Goal: Download file/media

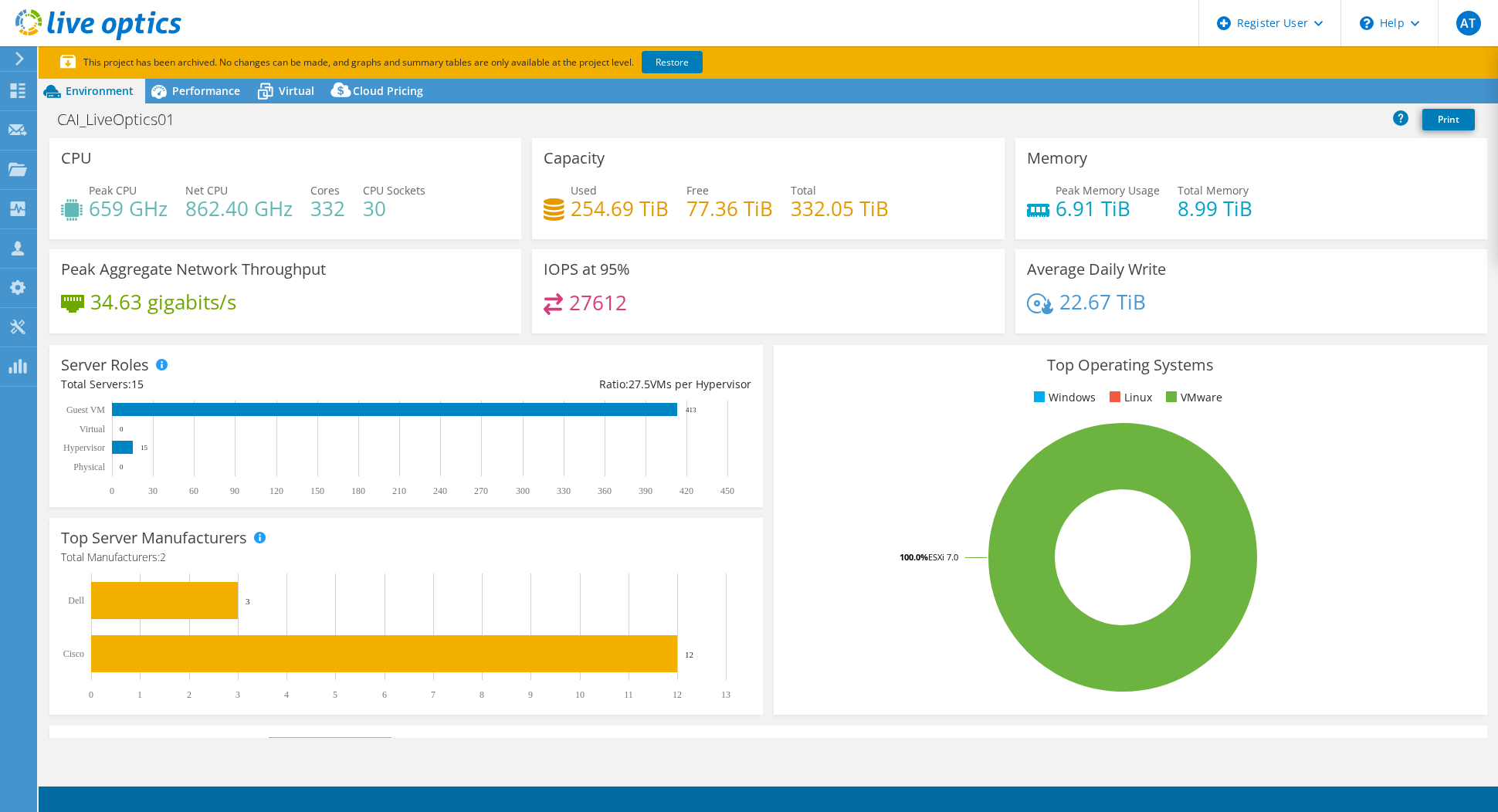
select select "[GEOGRAPHIC_DATA]"
select select "USD"
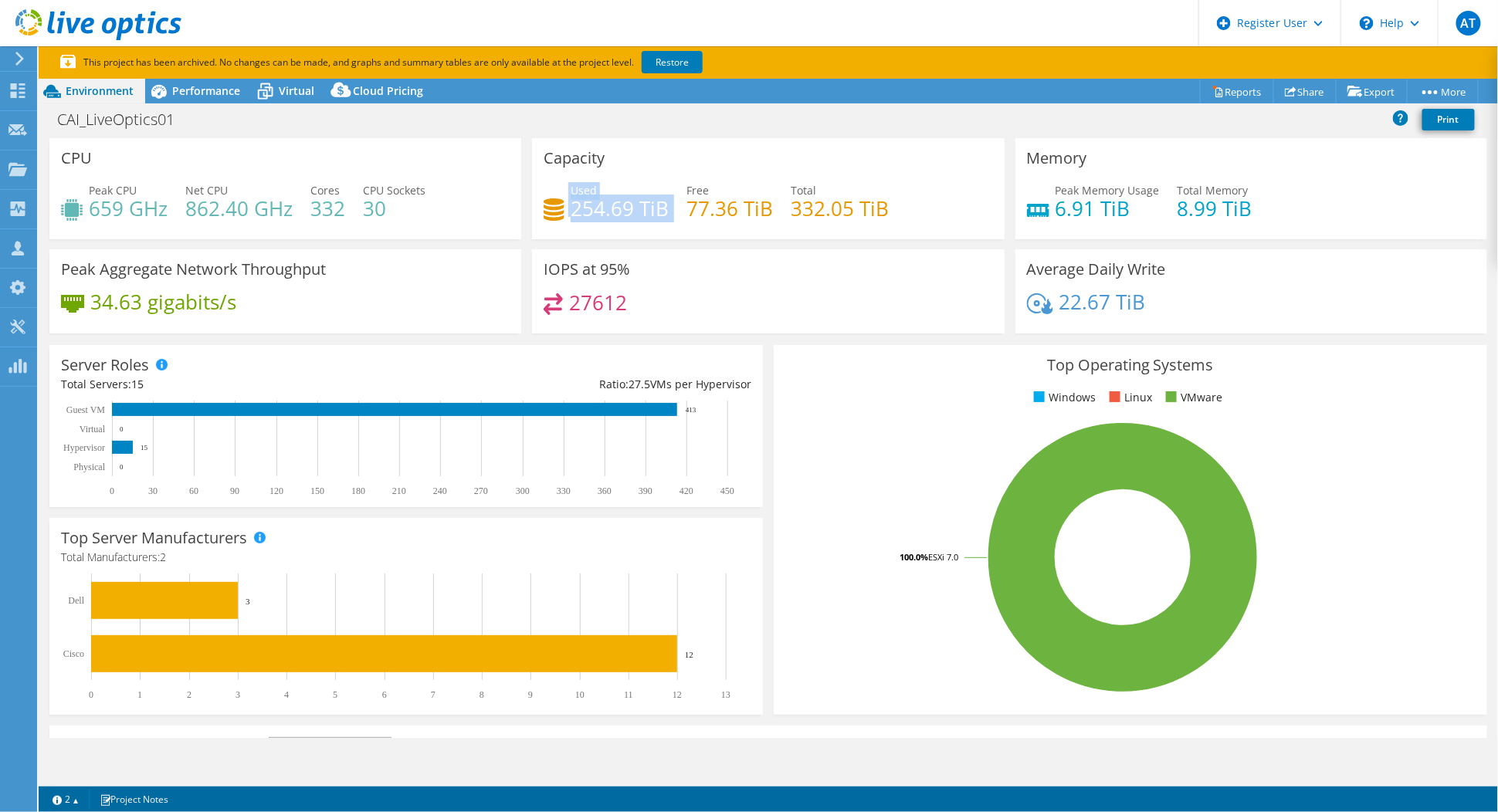
click at [559, 216] on div "Used 254.69 TiB Free 77.36 TiB Total 332.05 TiB" at bounding box center [767, 208] width 449 height 51
drag, startPoint x: 559, startPoint y: 216, endPoint x: 664, endPoint y: 243, distance: 108.4
click at [664, 243] on div "Capacity Used 254.69 TiB Free 77.36 TiB Total 332.05 TiB" at bounding box center [767, 193] width 483 height 111
click at [200, 92] on span "Performance" at bounding box center [206, 90] width 68 height 15
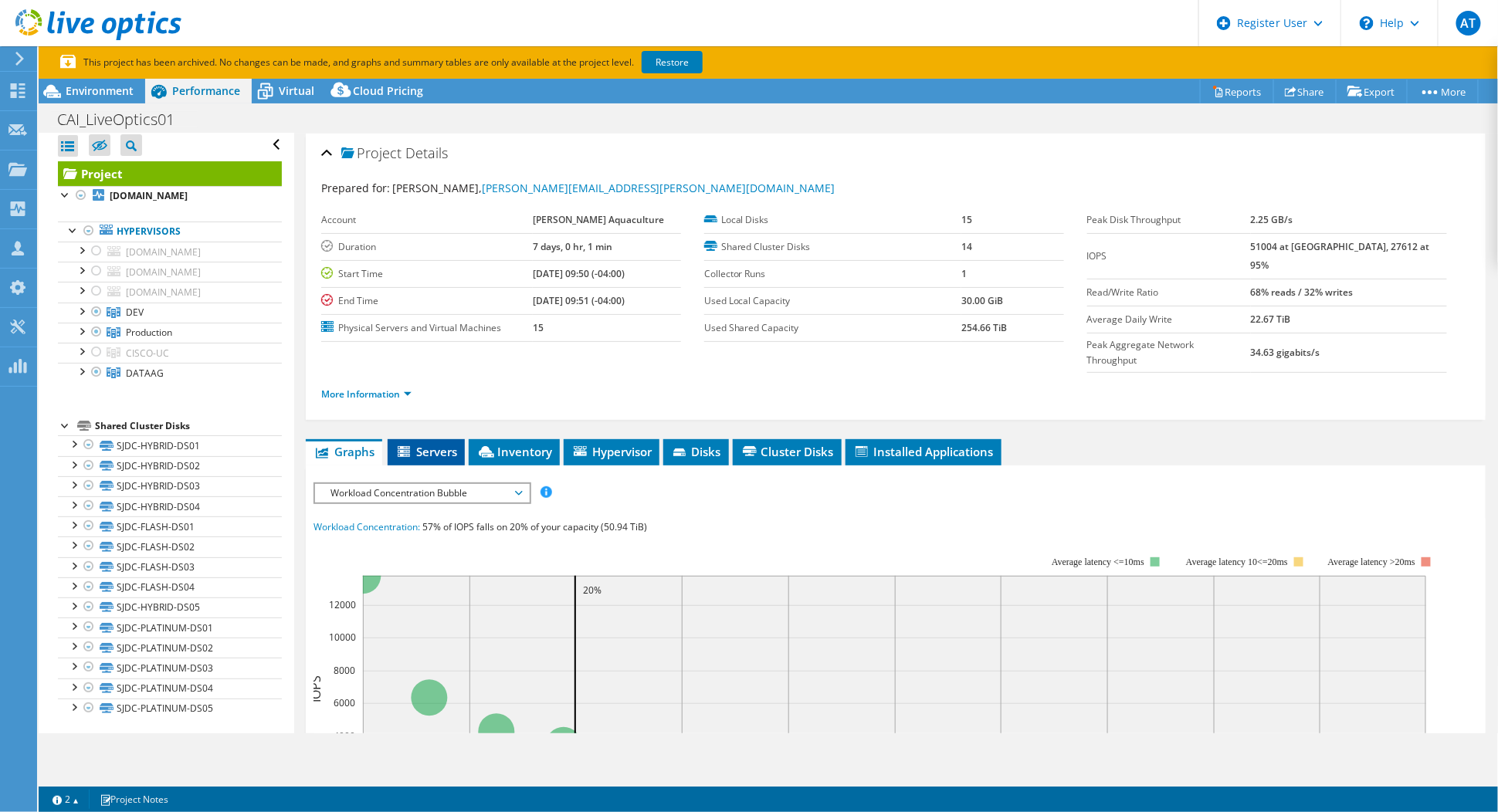
click at [423, 444] on span "Servers" at bounding box center [426, 452] width 62 height 16
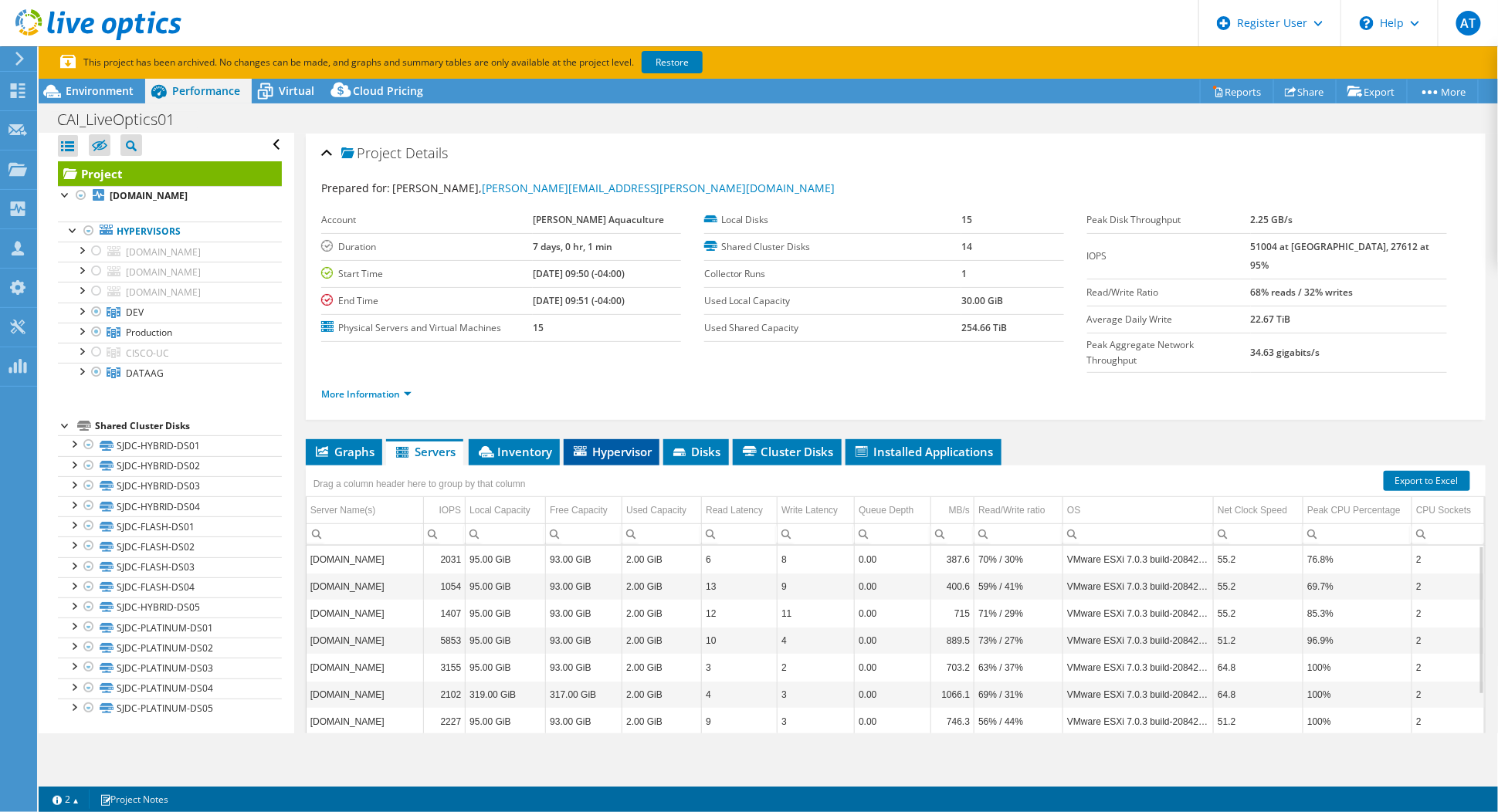
click at [604, 444] on span "Hypervisor" at bounding box center [611, 452] width 81 height 16
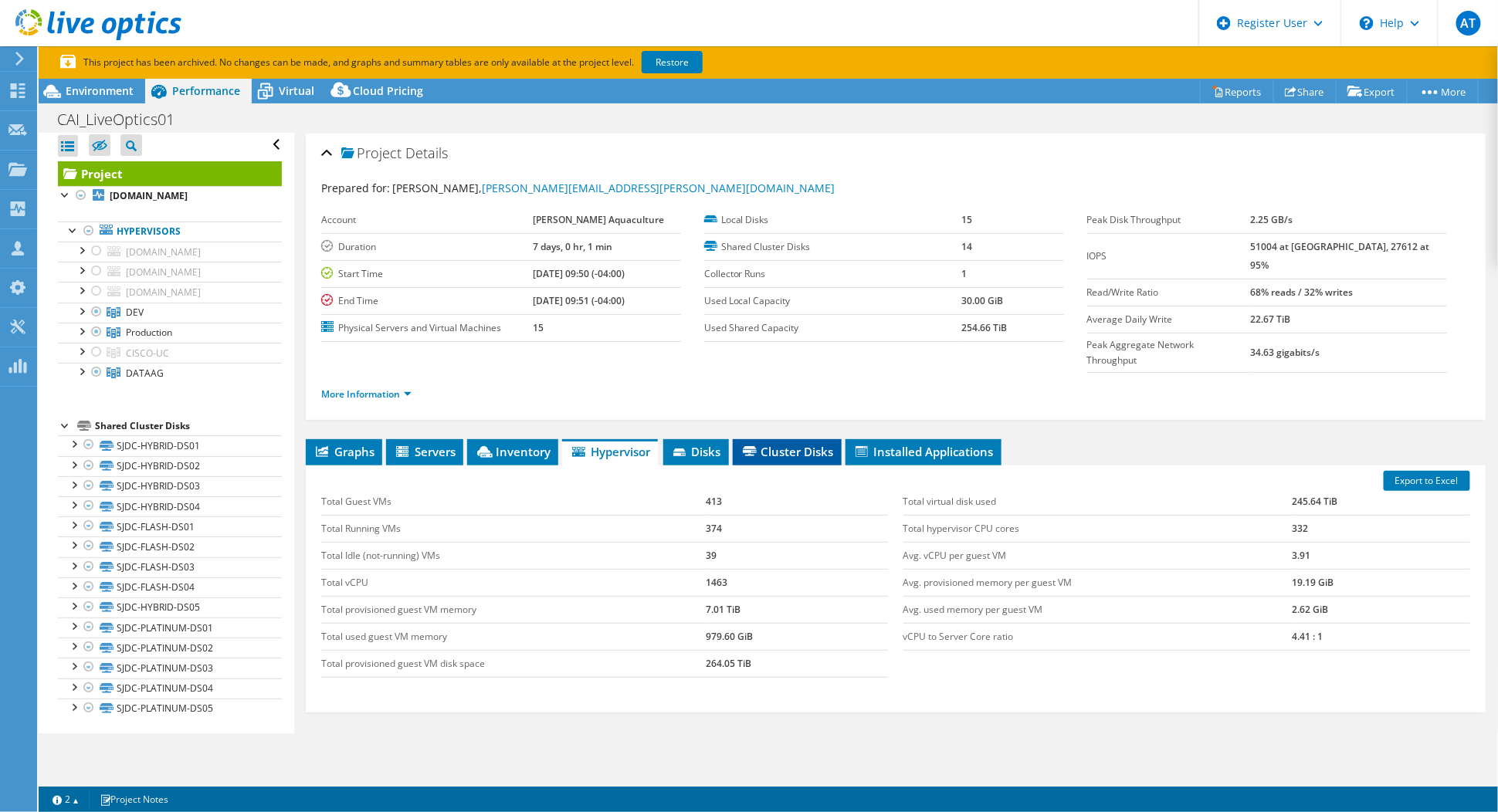
click at [778, 444] on span "Cluster Disks" at bounding box center [787, 452] width 93 height 16
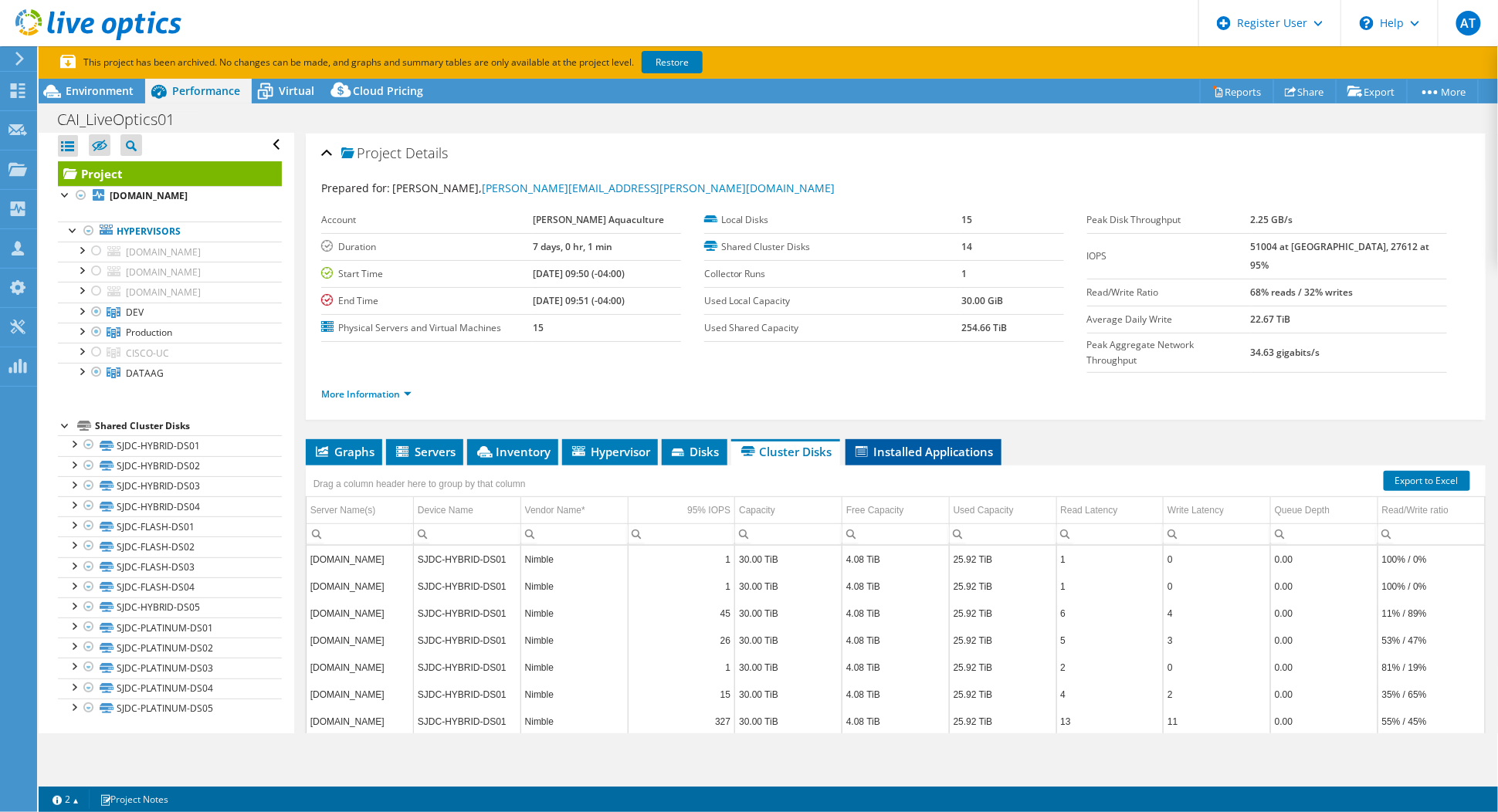
click at [956, 444] on span "Installed Applications" at bounding box center [923, 452] width 141 height 16
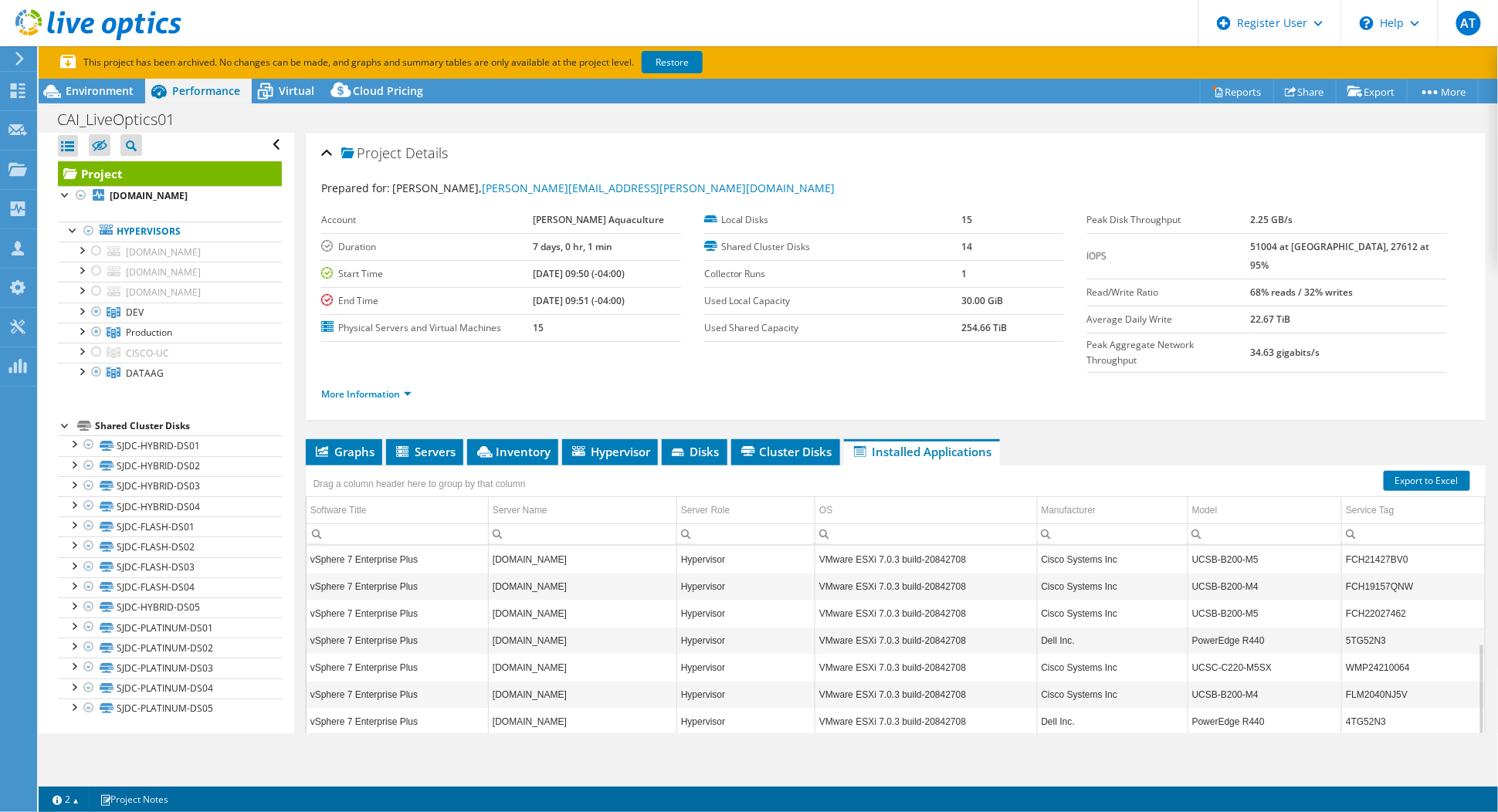
scroll to position [39, 0]
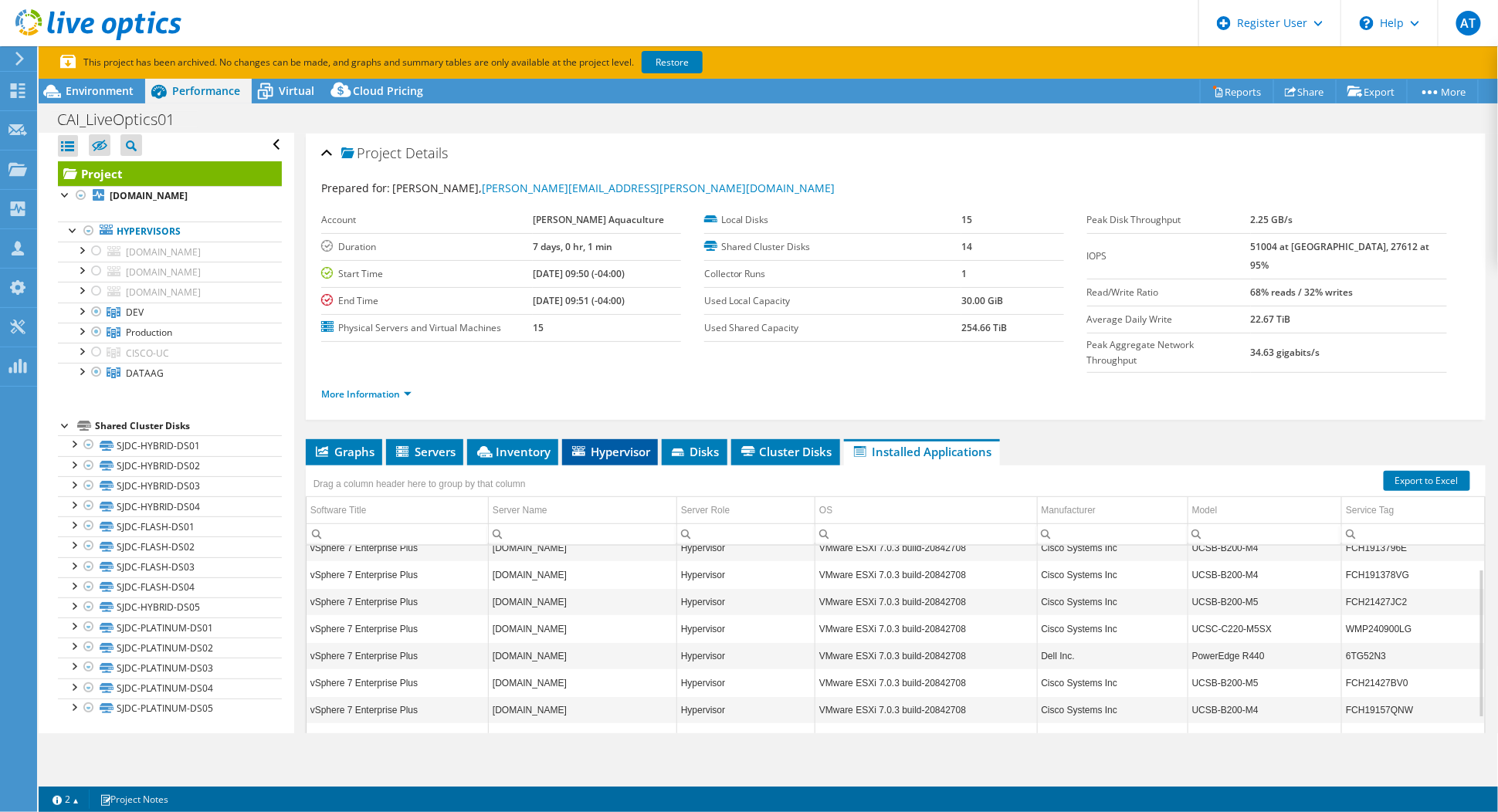
drag, startPoint x: 607, startPoint y: 401, endPoint x: 608, endPoint y: 409, distance: 8.1
click at [607, 405] on div "Project Details Prepared for: [PERSON_NAME], [PERSON_NAME][EMAIL_ADDRESS][PERSO…" at bounding box center [896, 492] width 1203 height 719
click at [608, 444] on span "Hypervisor" at bounding box center [609, 452] width 81 height 16
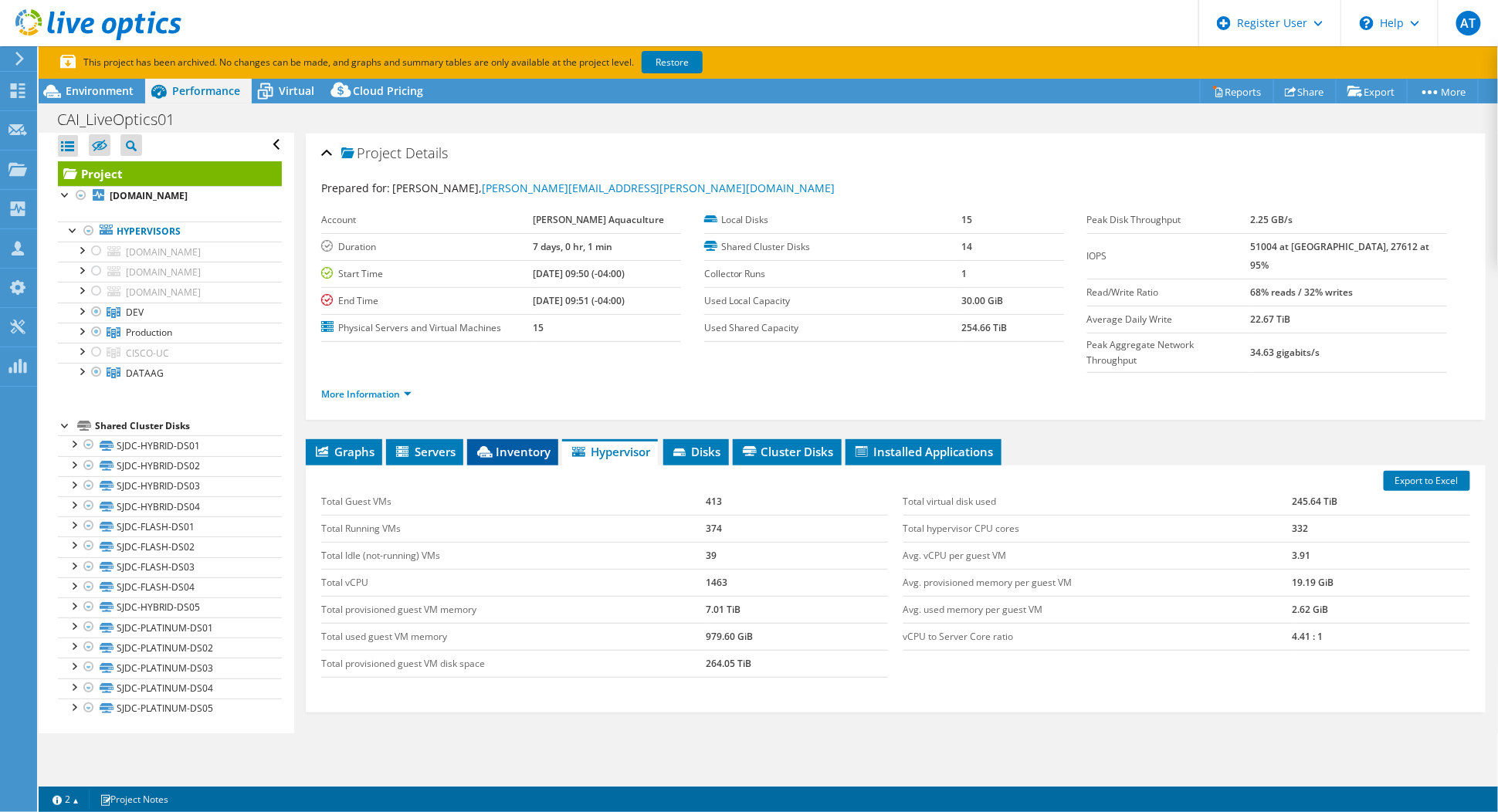
click at [511, 444] on span "Inventory" at bounding box center [513, 452] width 76 height 16
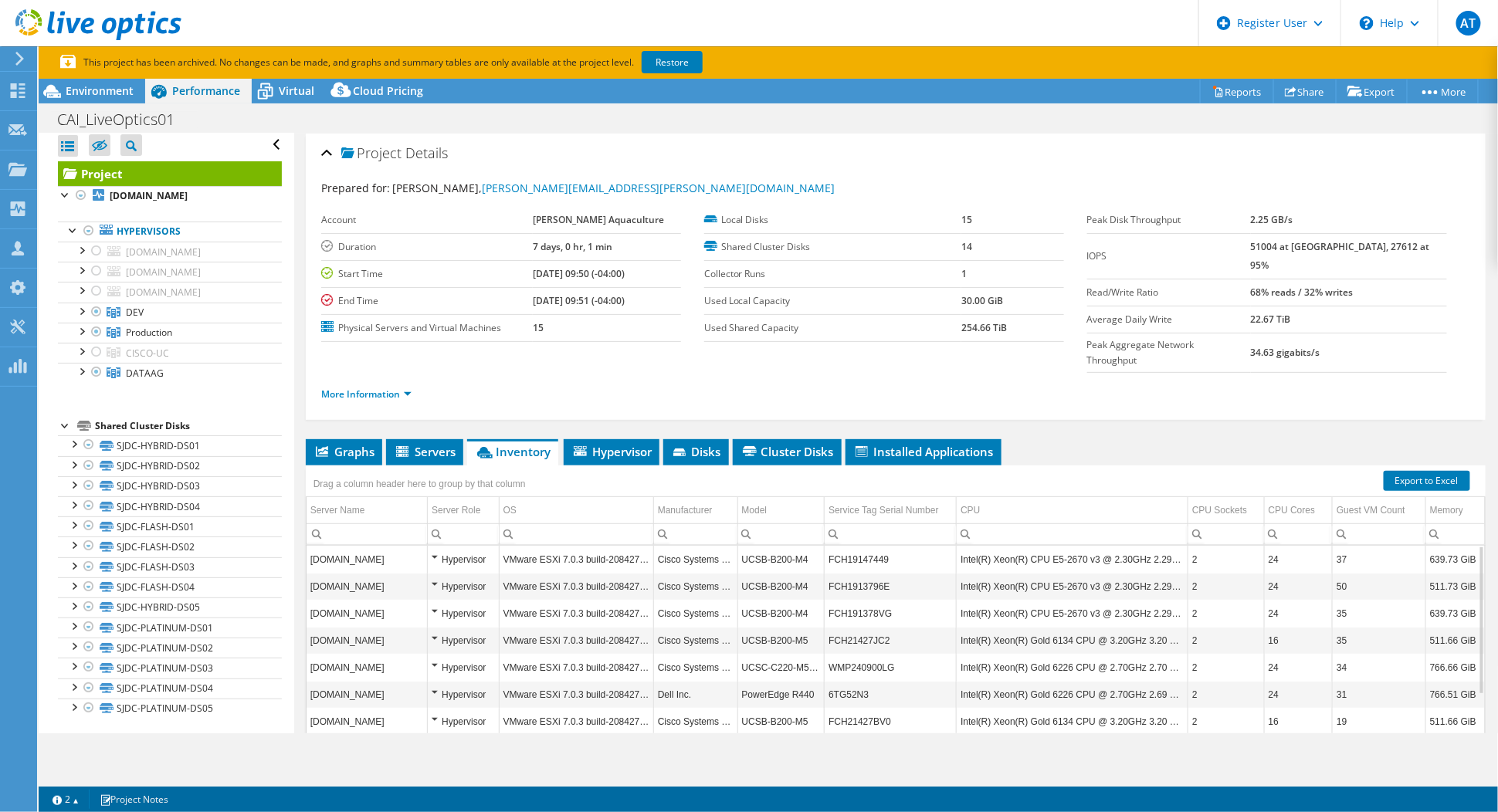
click at [437, 551] on div "Hypervisor" at bounding box center [462, 559] width 63 height 18
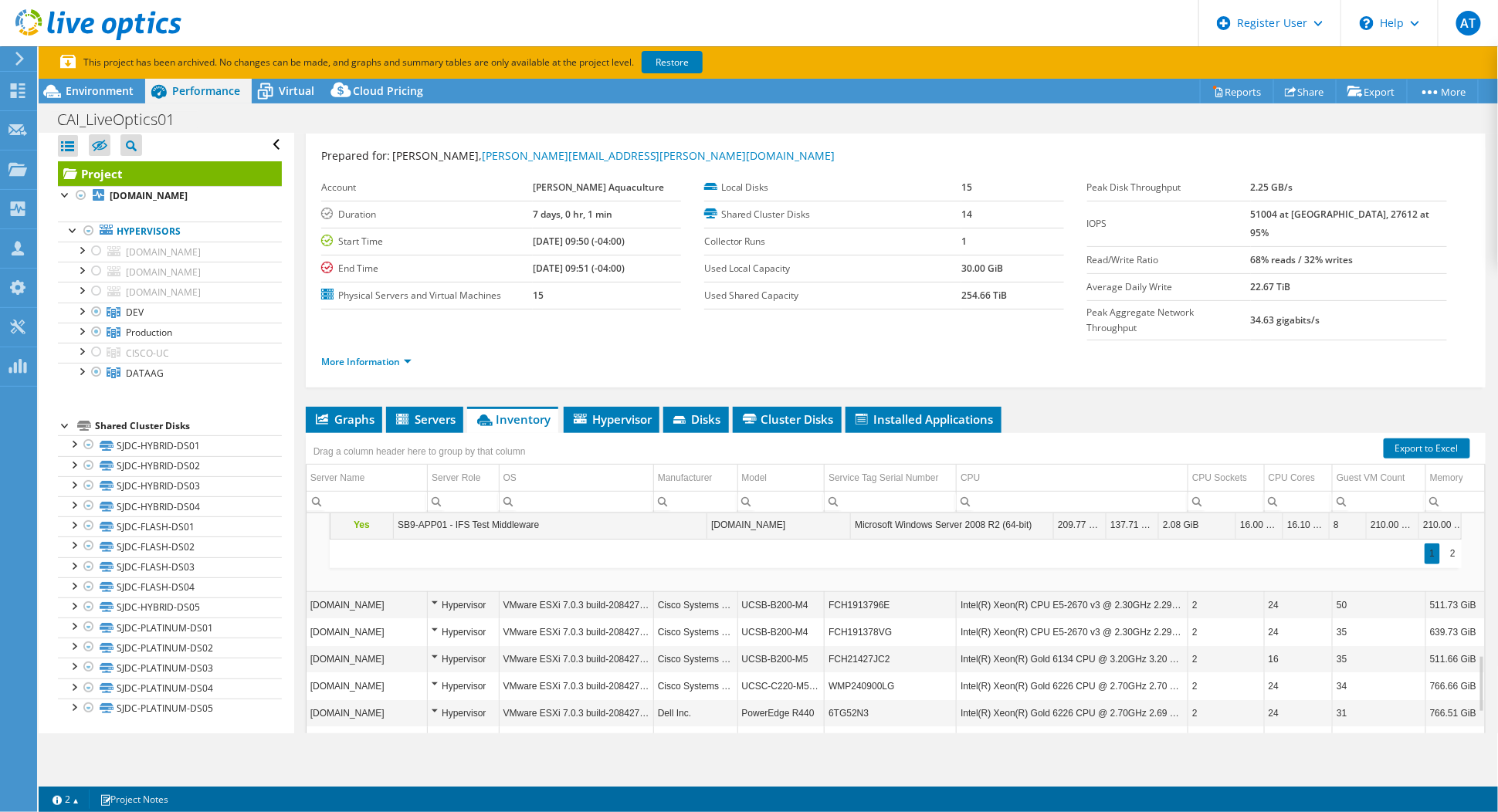
scroll to position [0, 0]
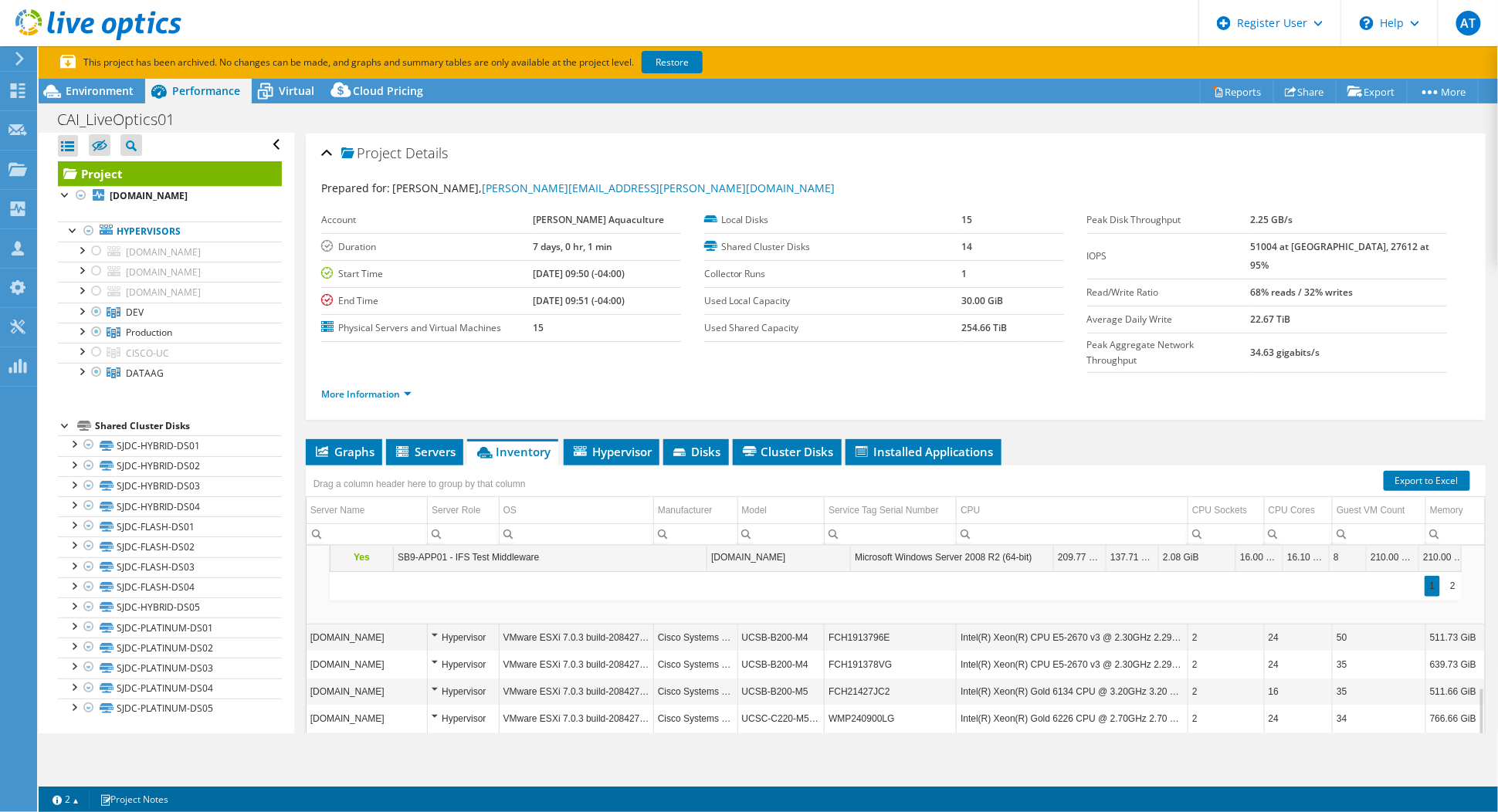
click at [438, 628] on div "Hypervisor" at bounding box center [462, 637] width 63 height 18
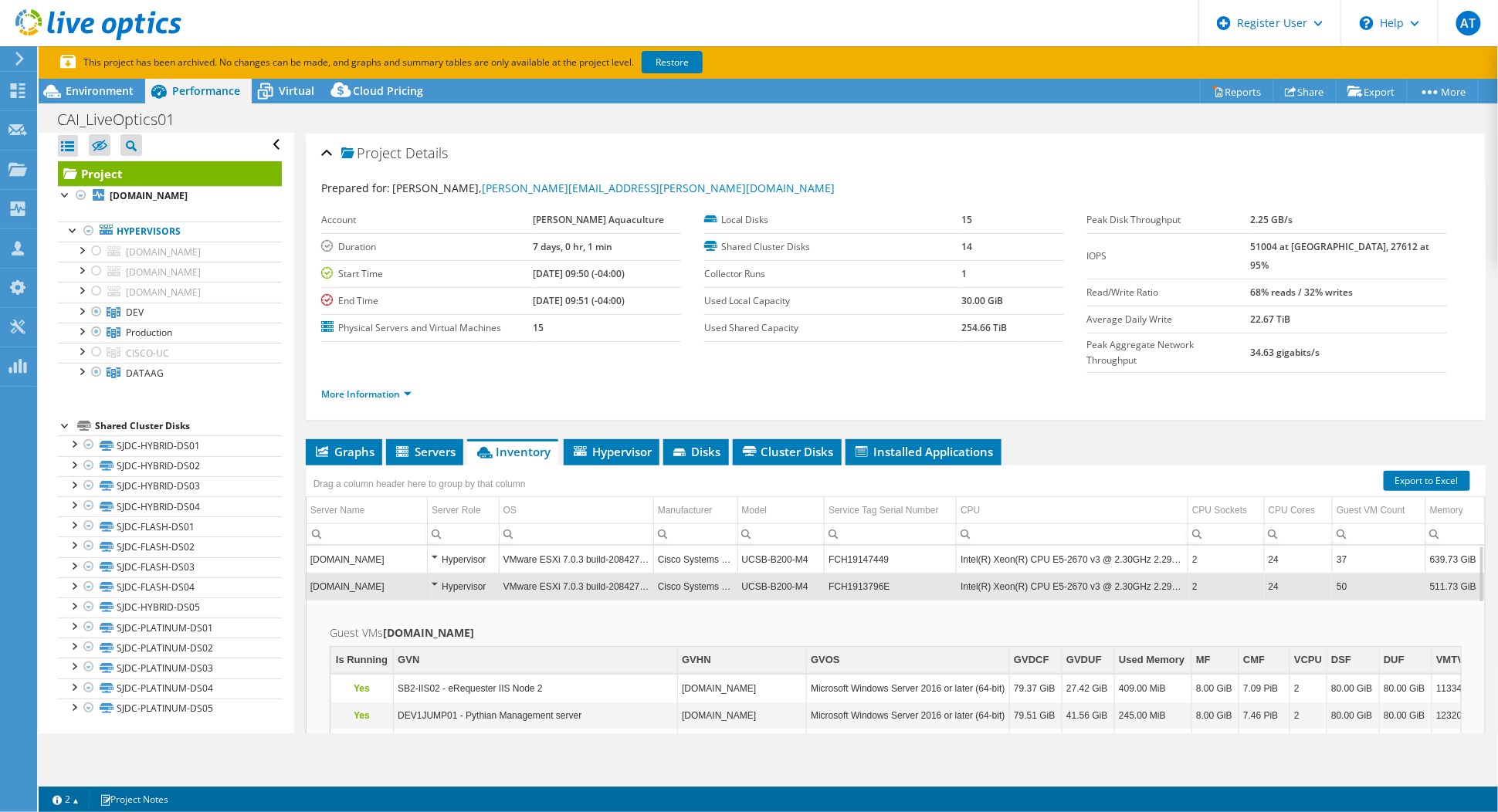
click at [428, 573] on td "Hypervisor" at bounding box center [463, 587] width 72 height 27
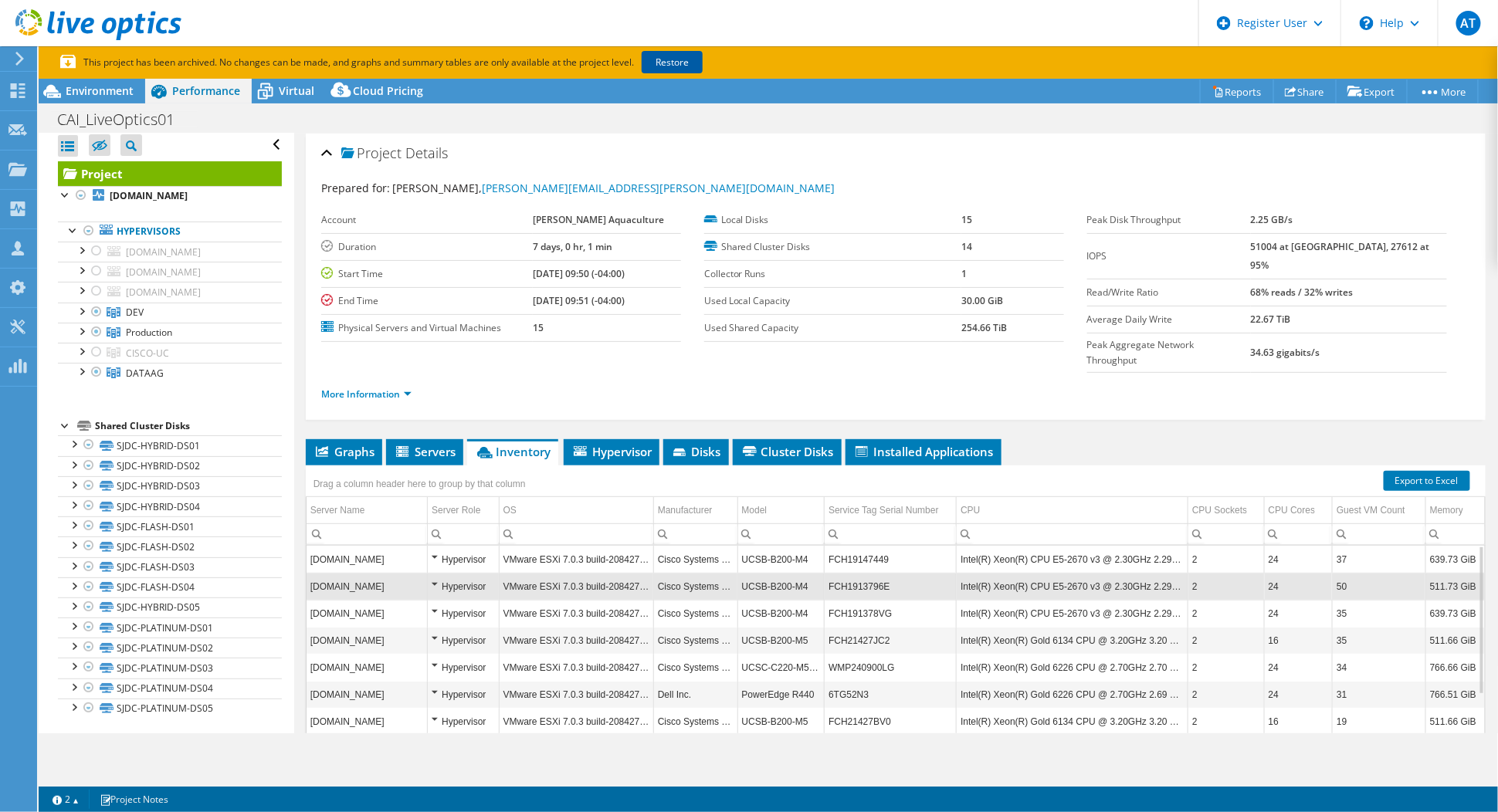
click at [674, 71] on link "Restore" at bounding box center [671, 61] width 61 height 22
click at [676, 62] on p "This project has been archived. No changes can be made, and graphs and summary …" at bounding box center [438, 62] width 757 height 17
click at [64, 196] on div at bounding box center [66, 194] width 16 height 16
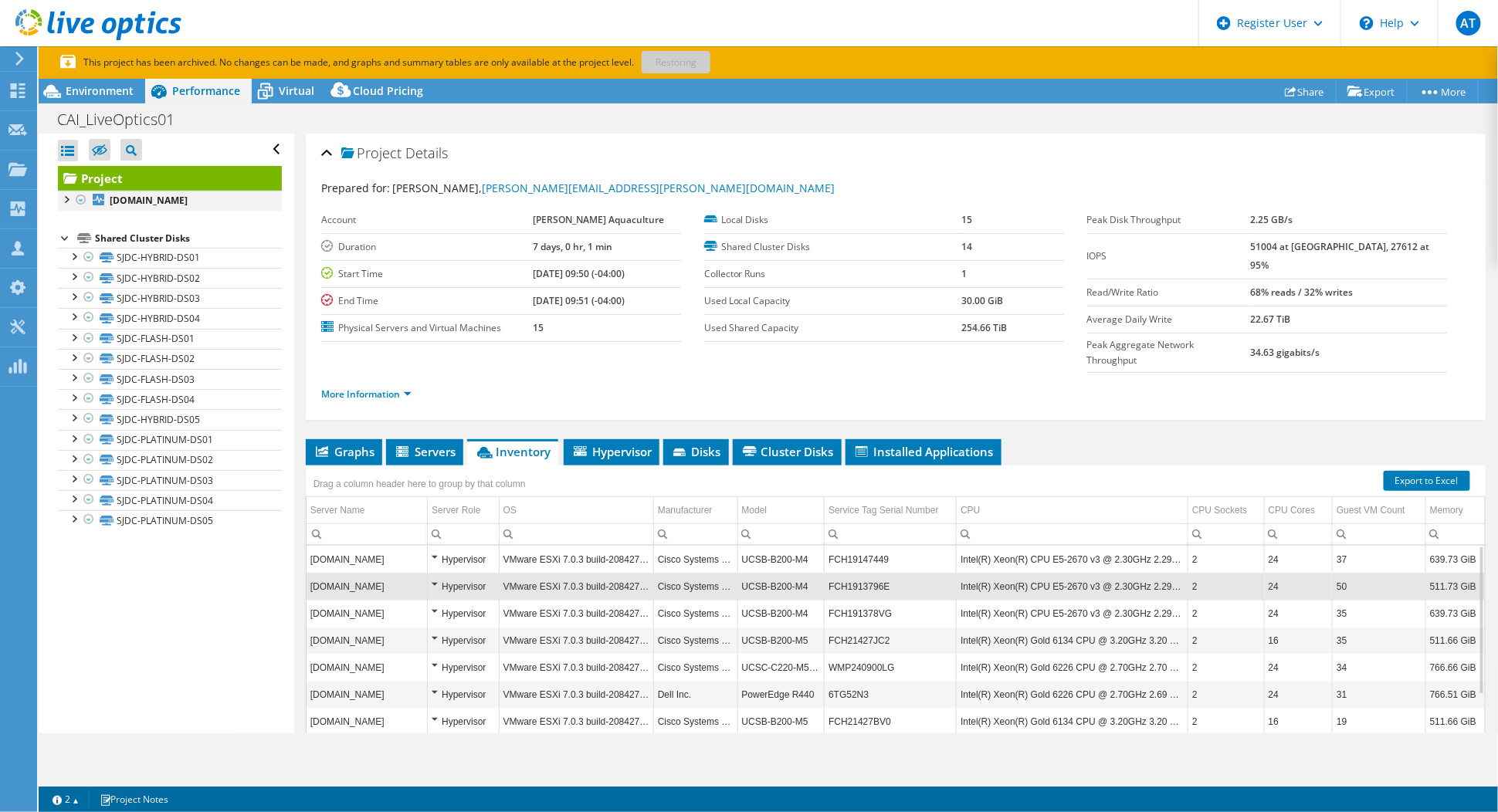
click at [64, 196] on div at bounding box center [66, 198] width 16 height 16
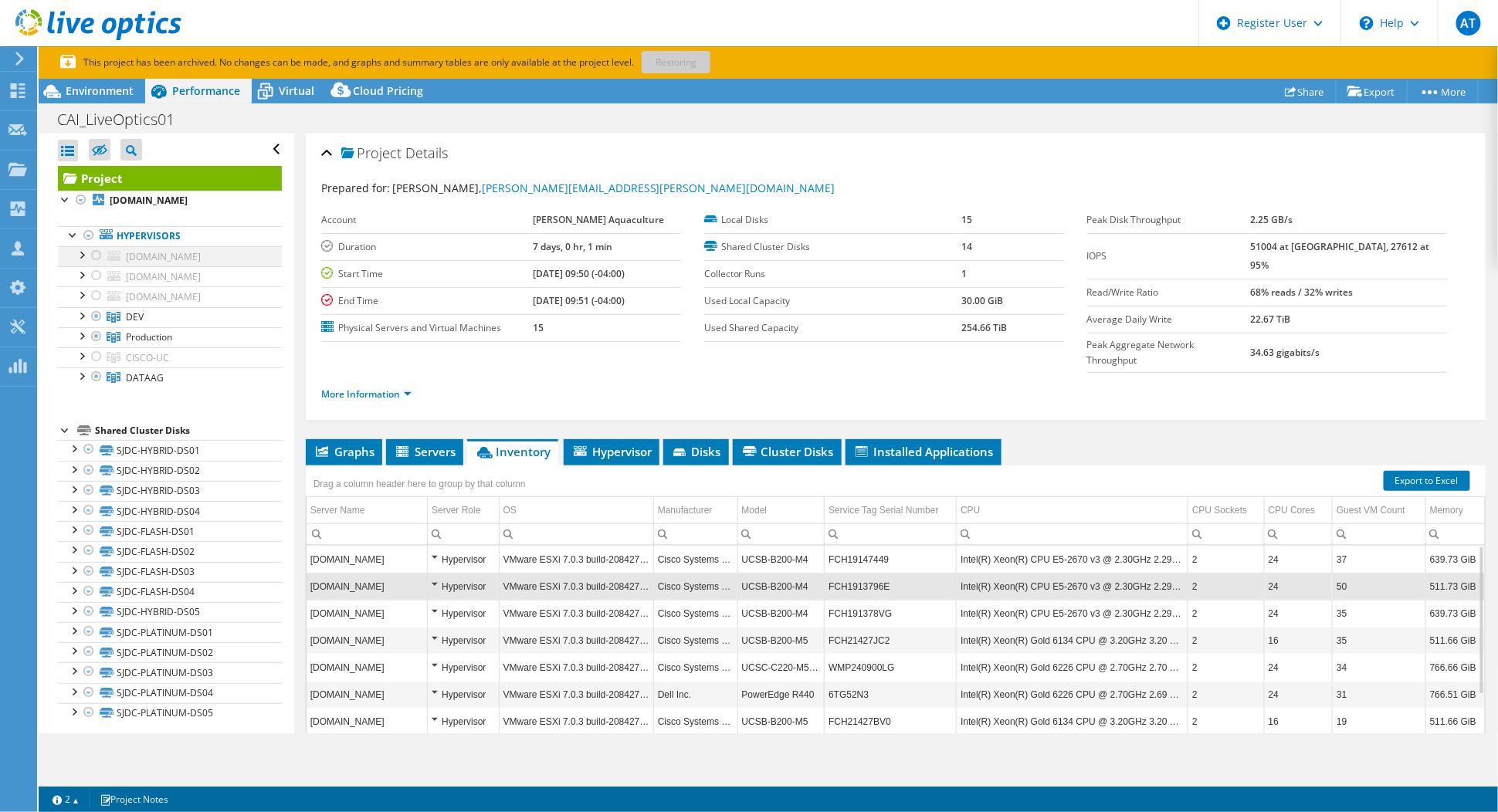
click at [84, 252] on div at bounding box center [81, 254] width 16 height 16
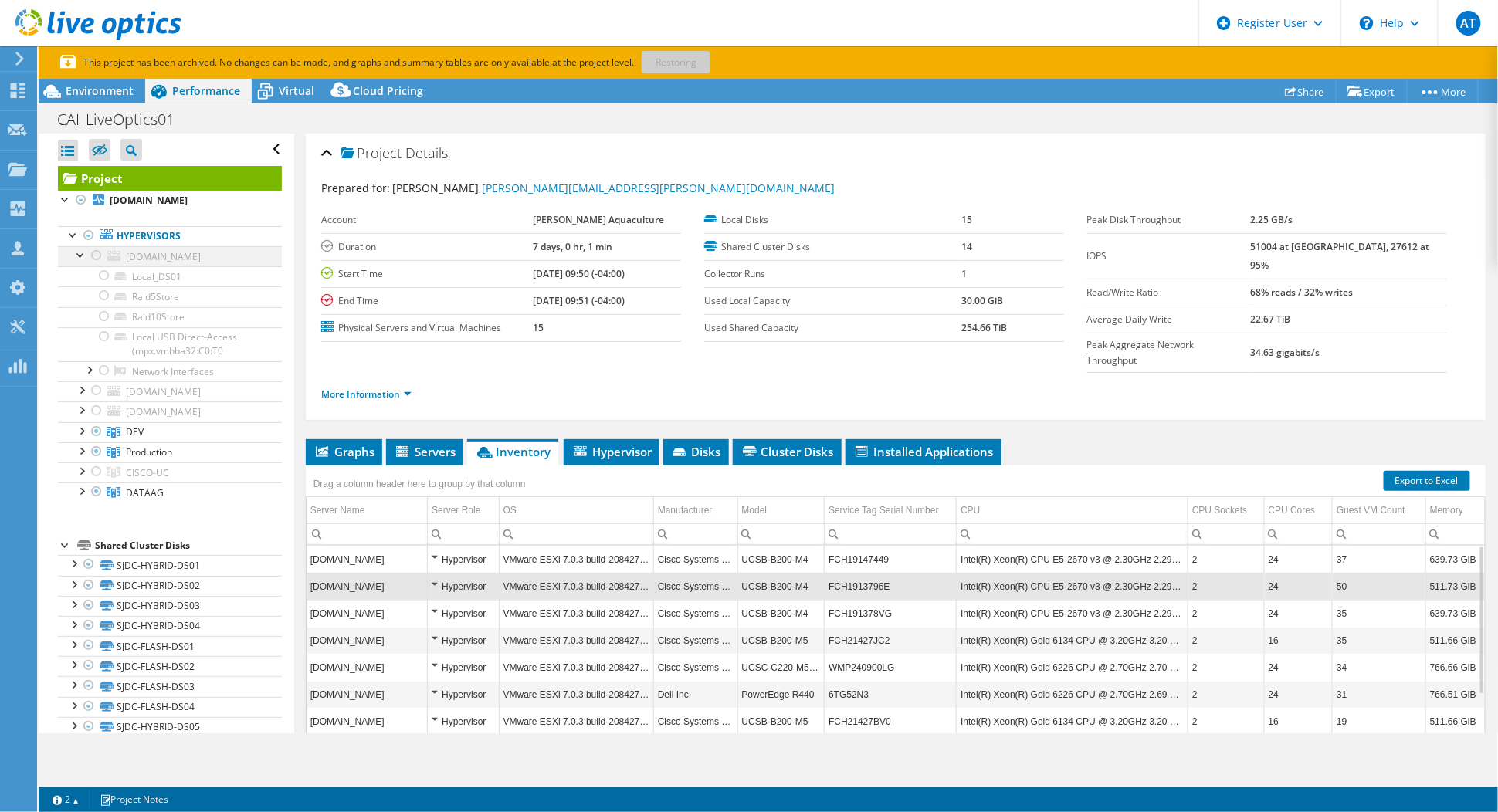
click at [84, 252] on div at bounding box center [81, 254] width 16 height 16
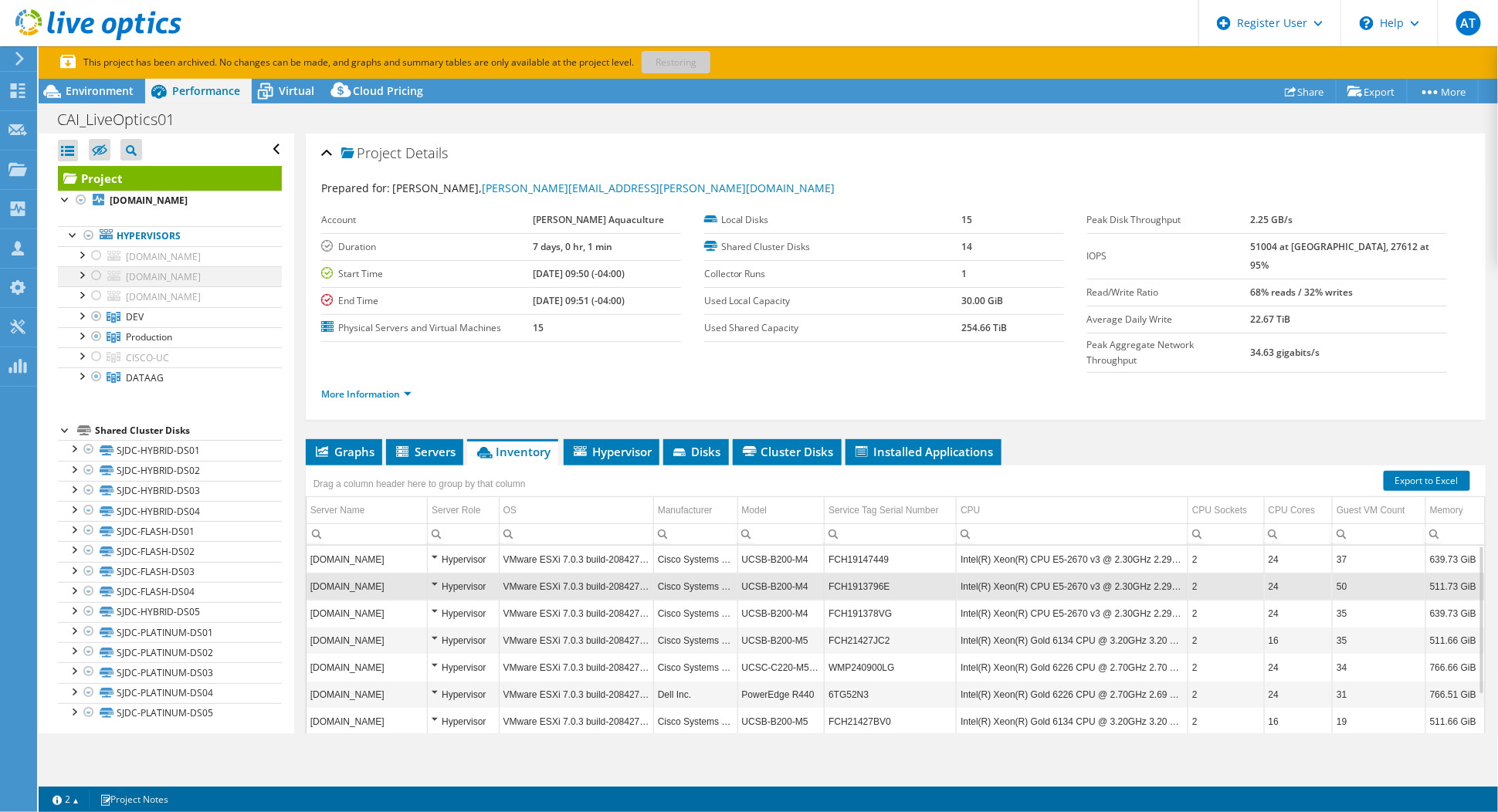
click at [80, 273] on div at bounding box center [81, 274] width 16 height 16
click at [81, 291] on div at bounding box center [81, 294] width 16 height 16
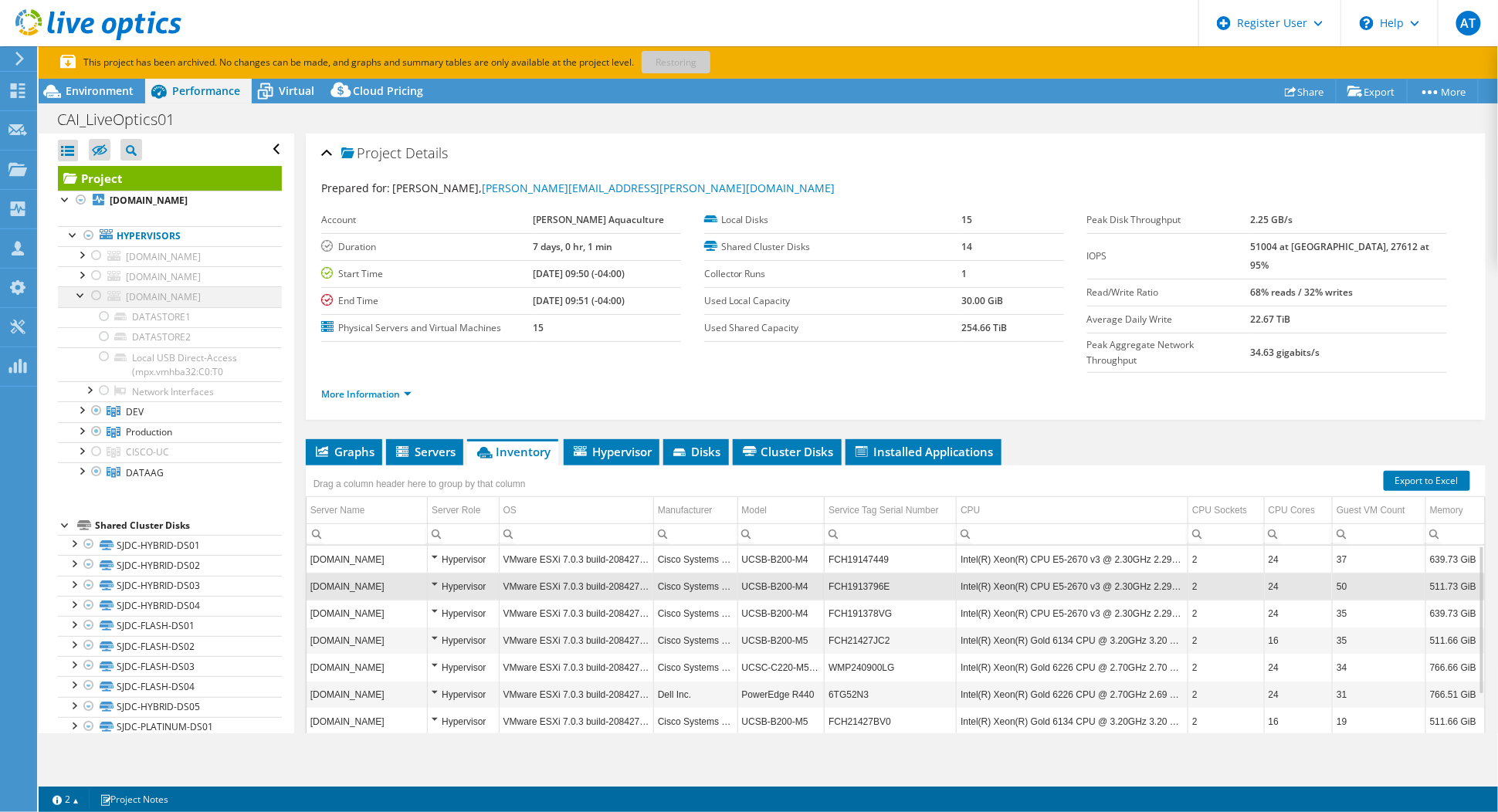
click at [85, 298] on div at bounding box center [81, 294] width 16 height 16
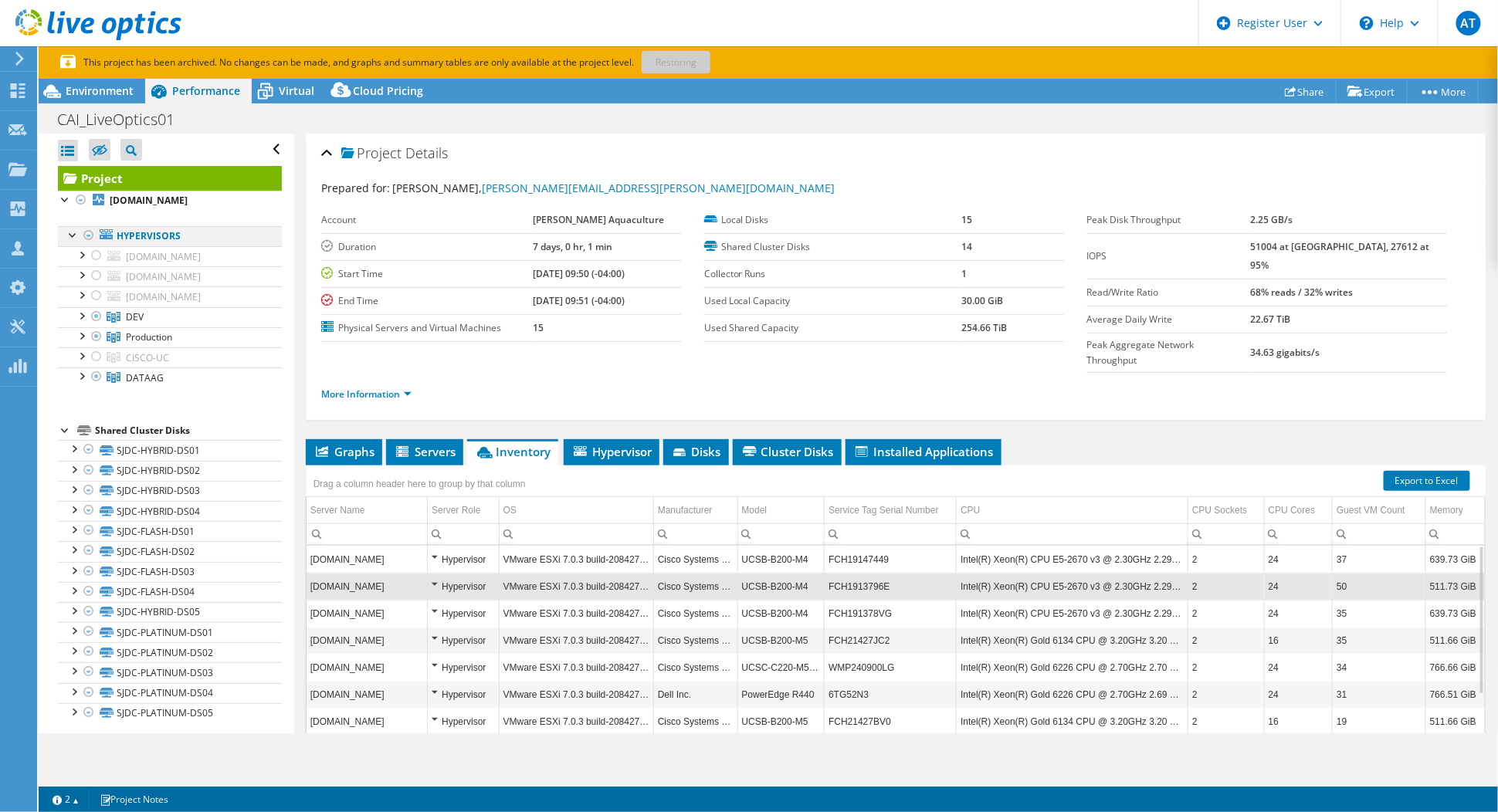
click at [76, 231] on div at bounding box center [74, 234] width 16 height 16
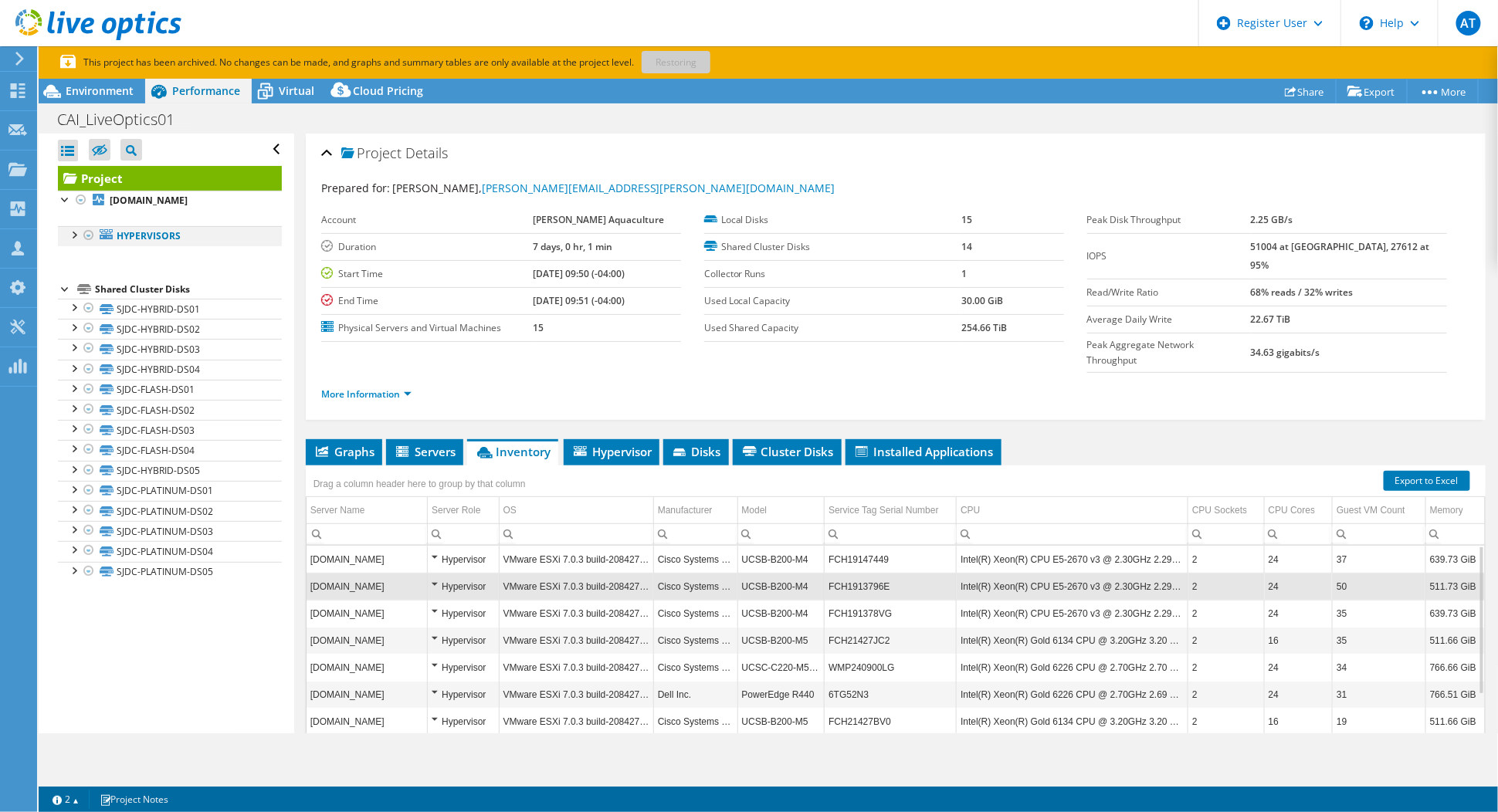
click at [76, 231] on div at bounding box center [74, 234] width 16 height 16
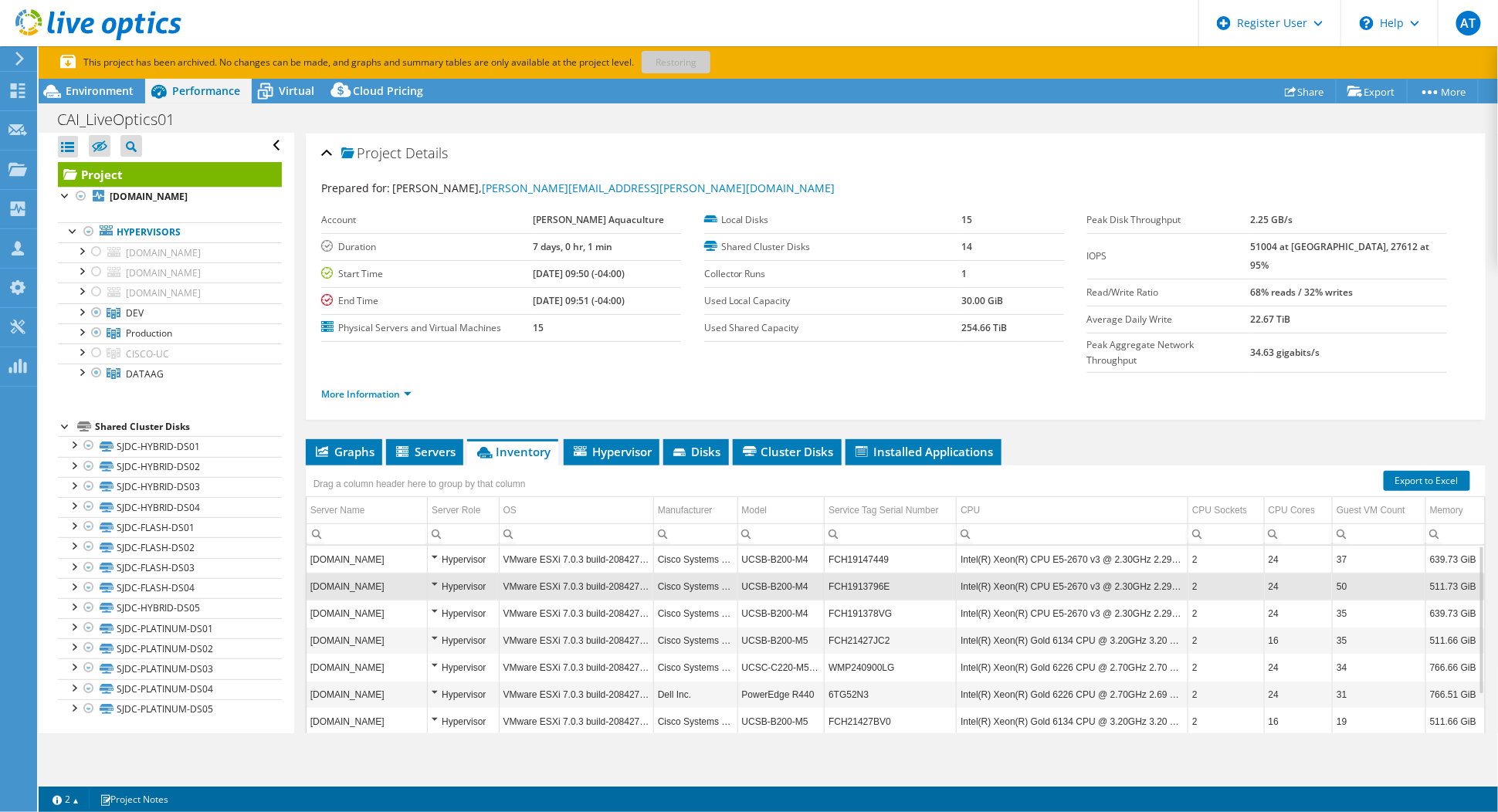
scroll to position [5, 0]
click at [180, 437] on link "SJDC-HYBRID-DS01" at bounding box center [170, 445] width 223 height 20
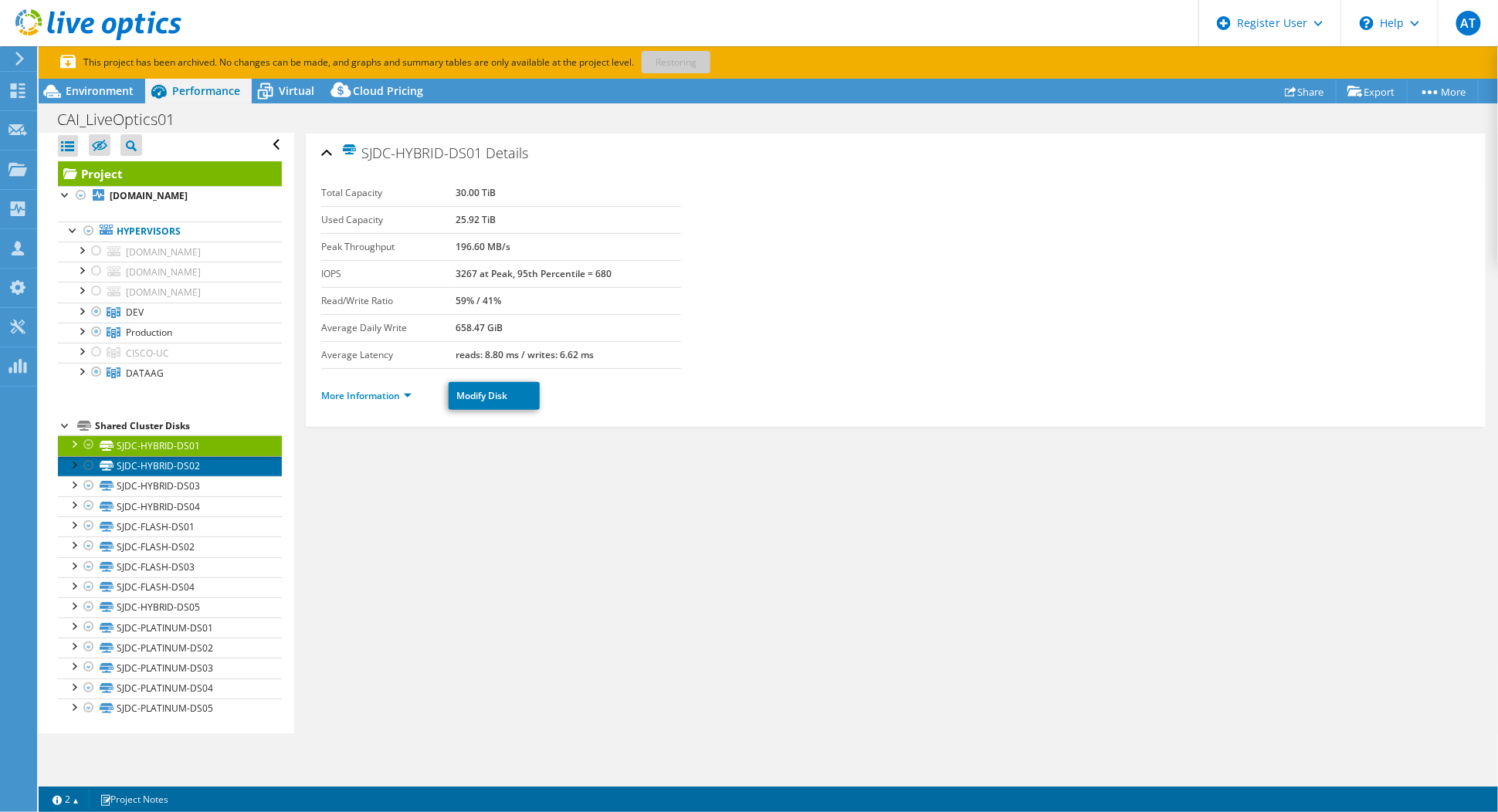
click at [170, 465] on link "SJDC-HYBRID-DS02" at bounding box center [170, 466] width 223 height 20
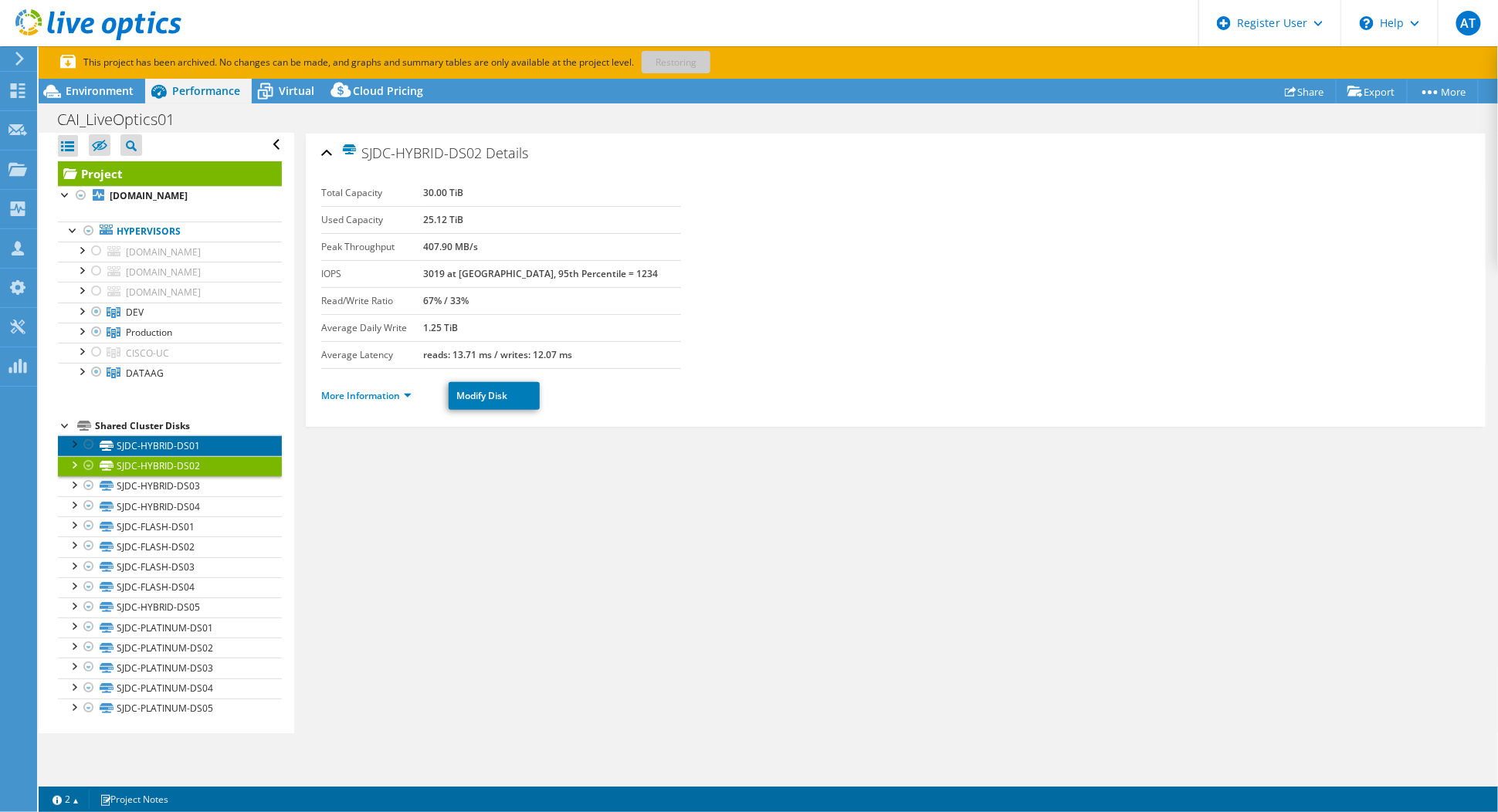
click at [167, 446] on link "SJDC-HYBRID-DS01" at bounding box center [170, 445] width 223 height 20
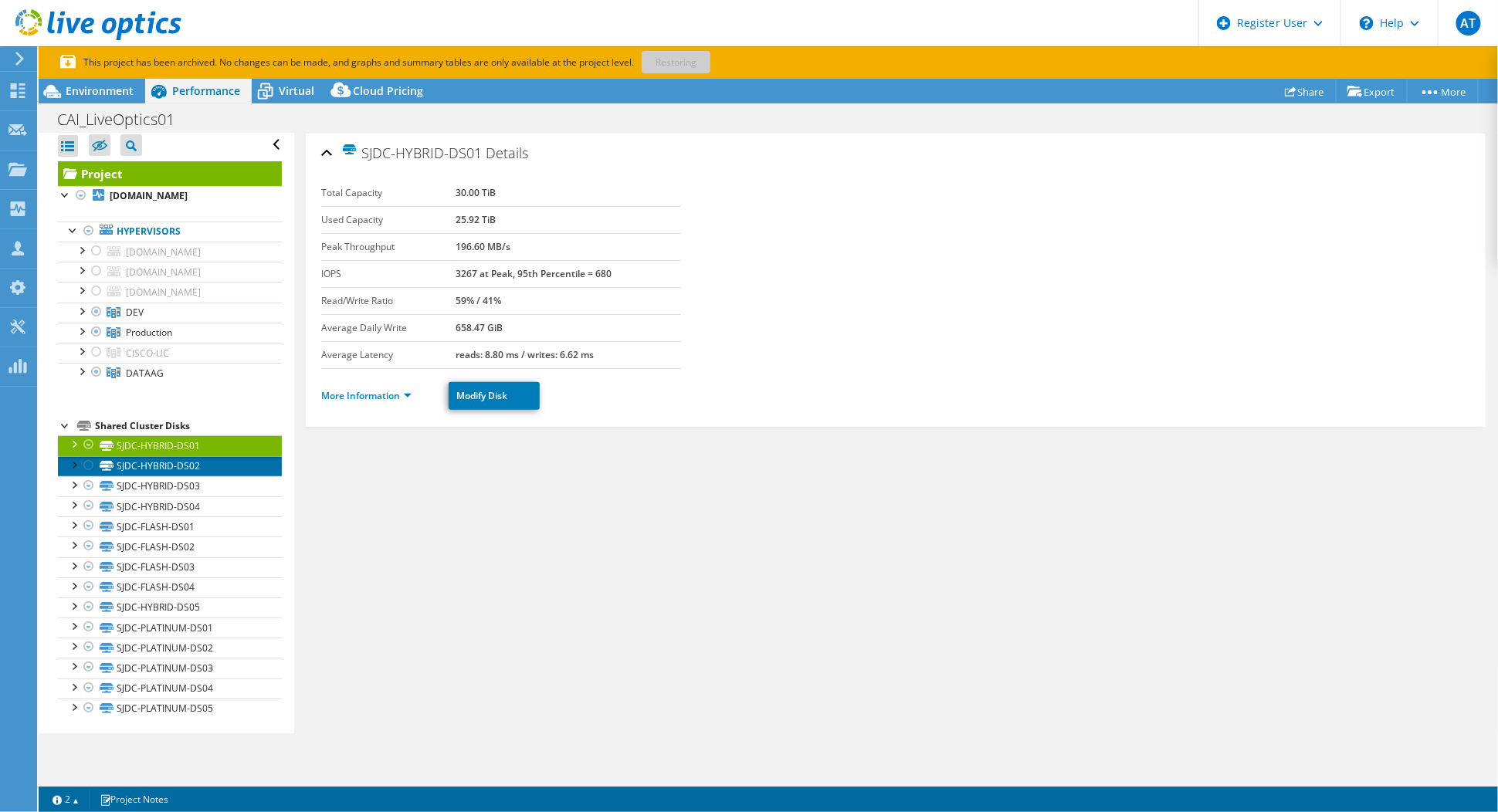
click at [161, 468] on link "SJDC-HYBRID-DS02" at bounding box center [170, 466] width 223 height 20
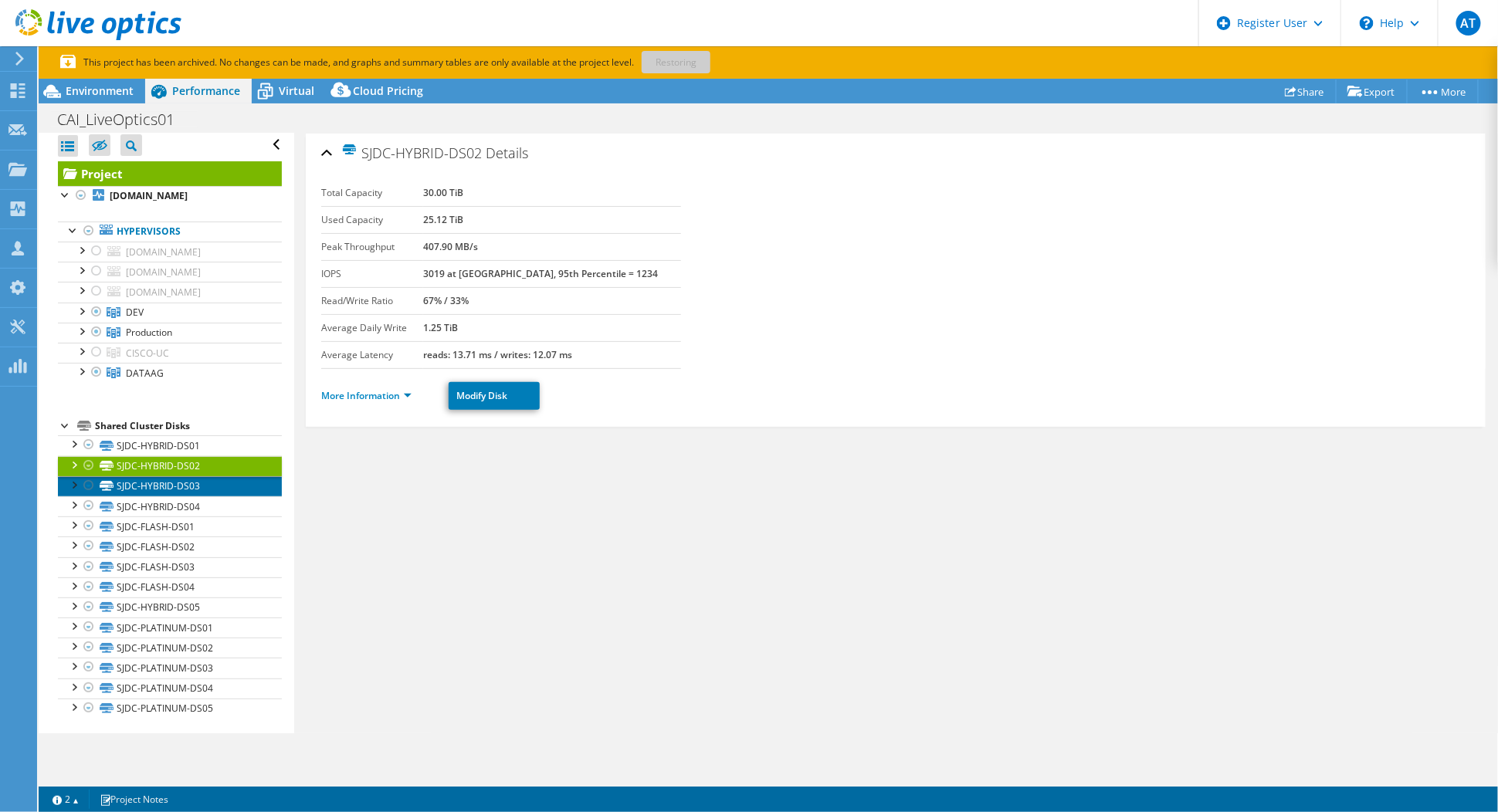
click at [161, 483] on link "SJDC-HYBRID-DS03" at bounding box center [170, 486] width 223 height 20
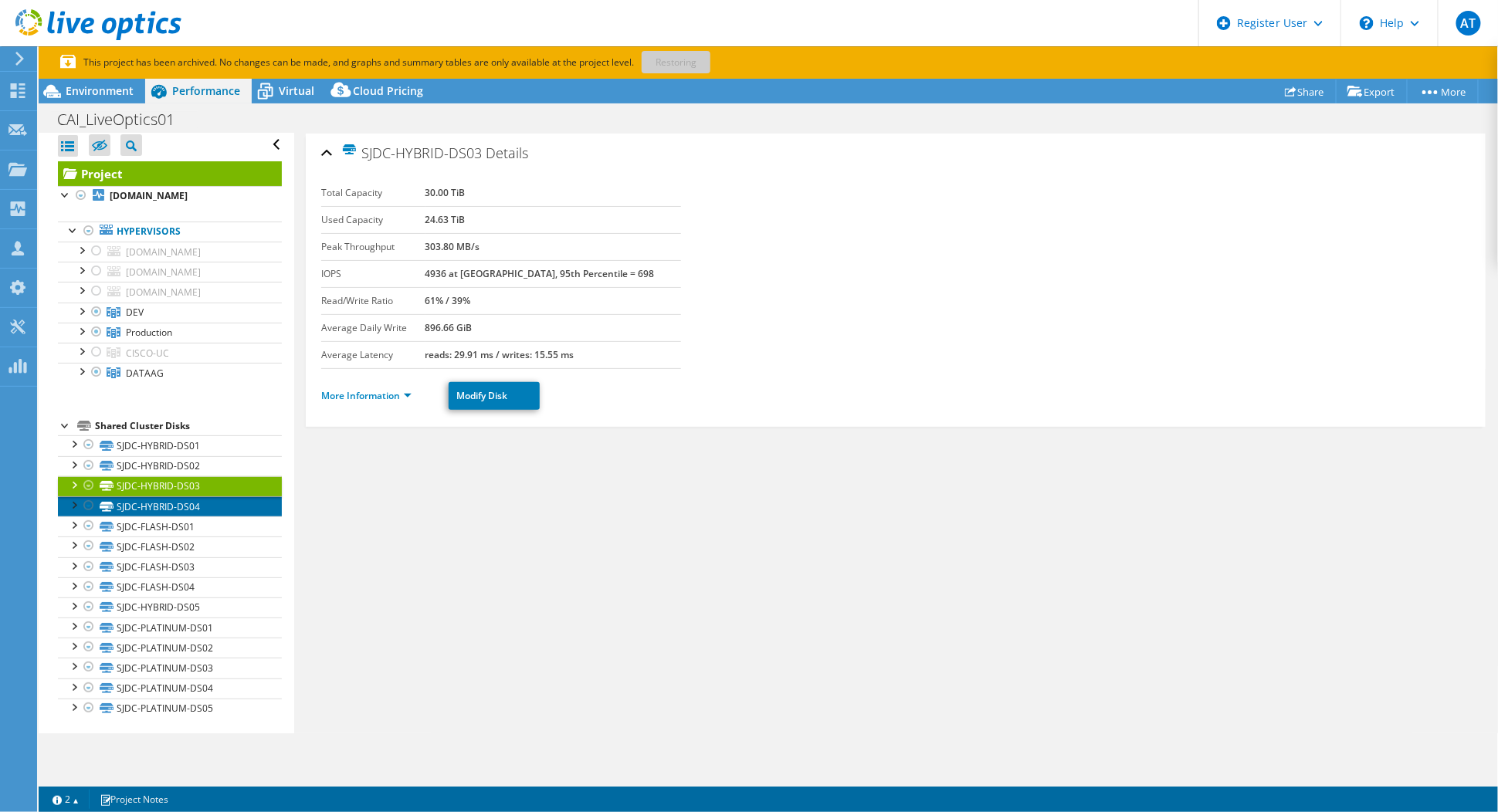
click at [160, 498] on link "SJDC-HYBRID-DS04" at bounding box center [170, 506] width 223 height 20
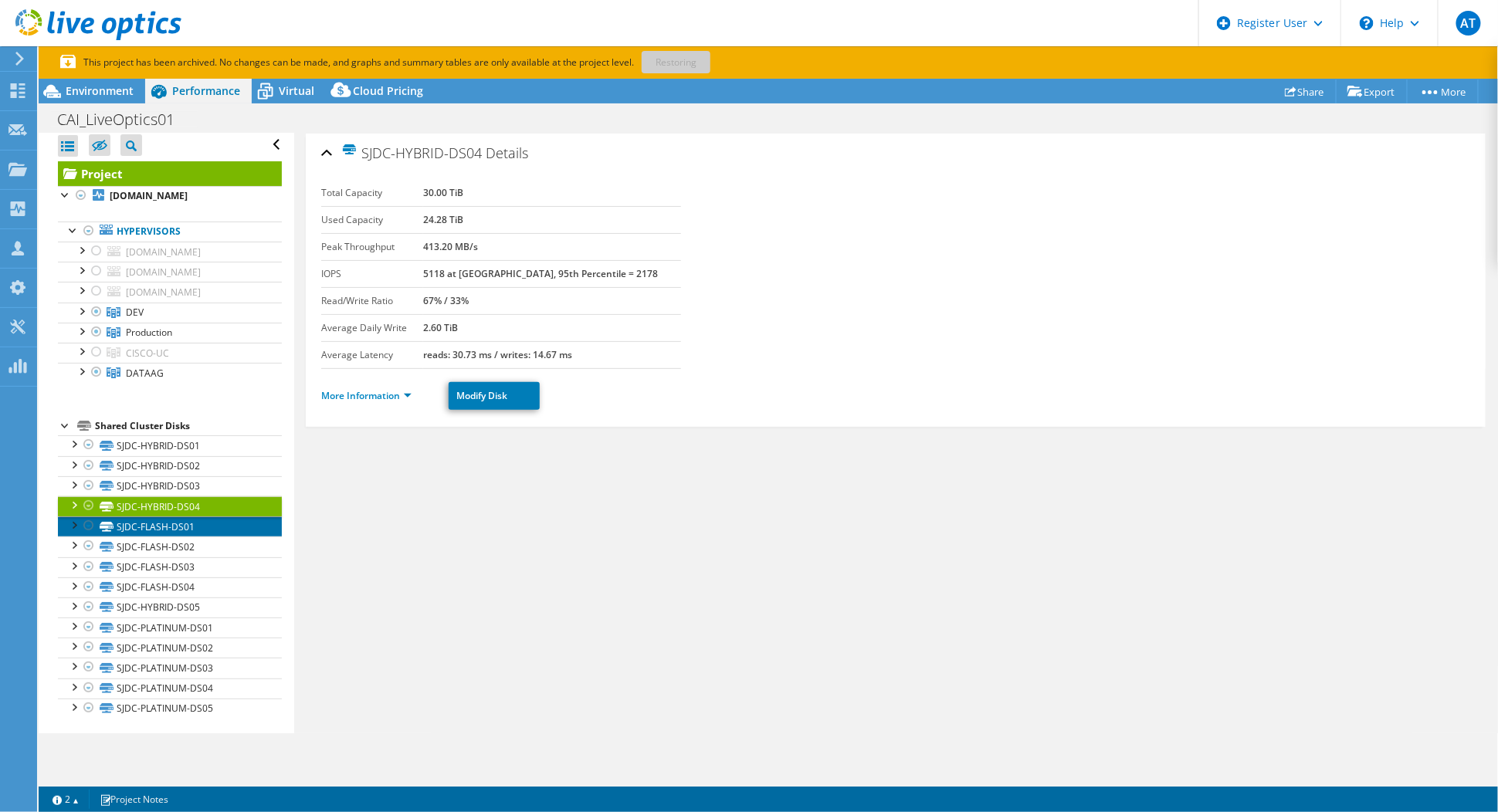
click at [158, 525] on link "SJDC-FLASH-DS01" at bounding box center [170, 526] width 223 height 20
click at [149, 498] on link "SJDC-HYBRID-DS04" at bounding box center [170, 506] width 223 height 20
click at [149, 520] on link "SJDC-FLASH-DS01" at bounding box center [170, 526] width 223 height 20
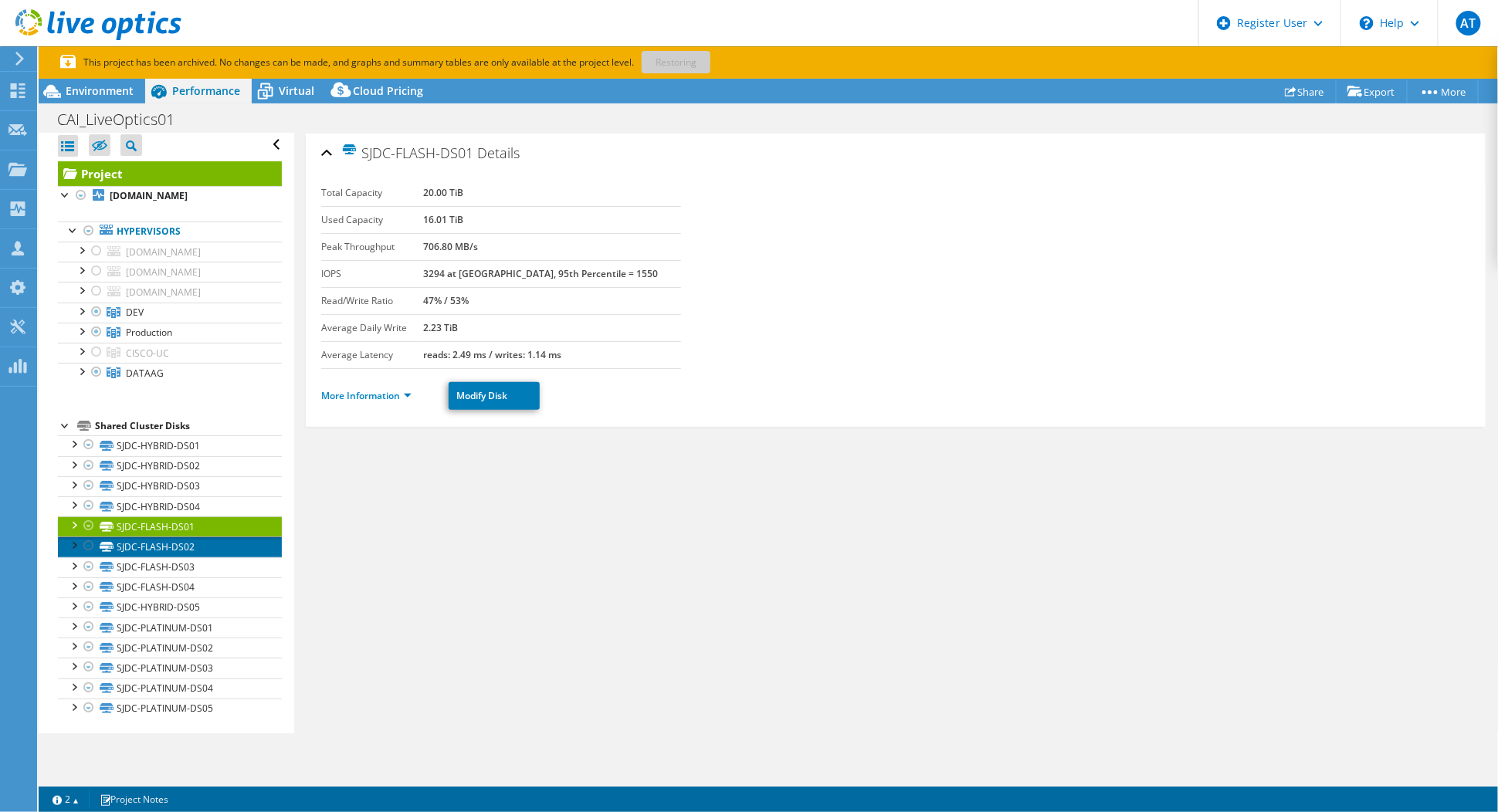
click at [149, 542] on link "SJDC-FLASH-DS02" at bounding box center [170, 546] width 223 height 20
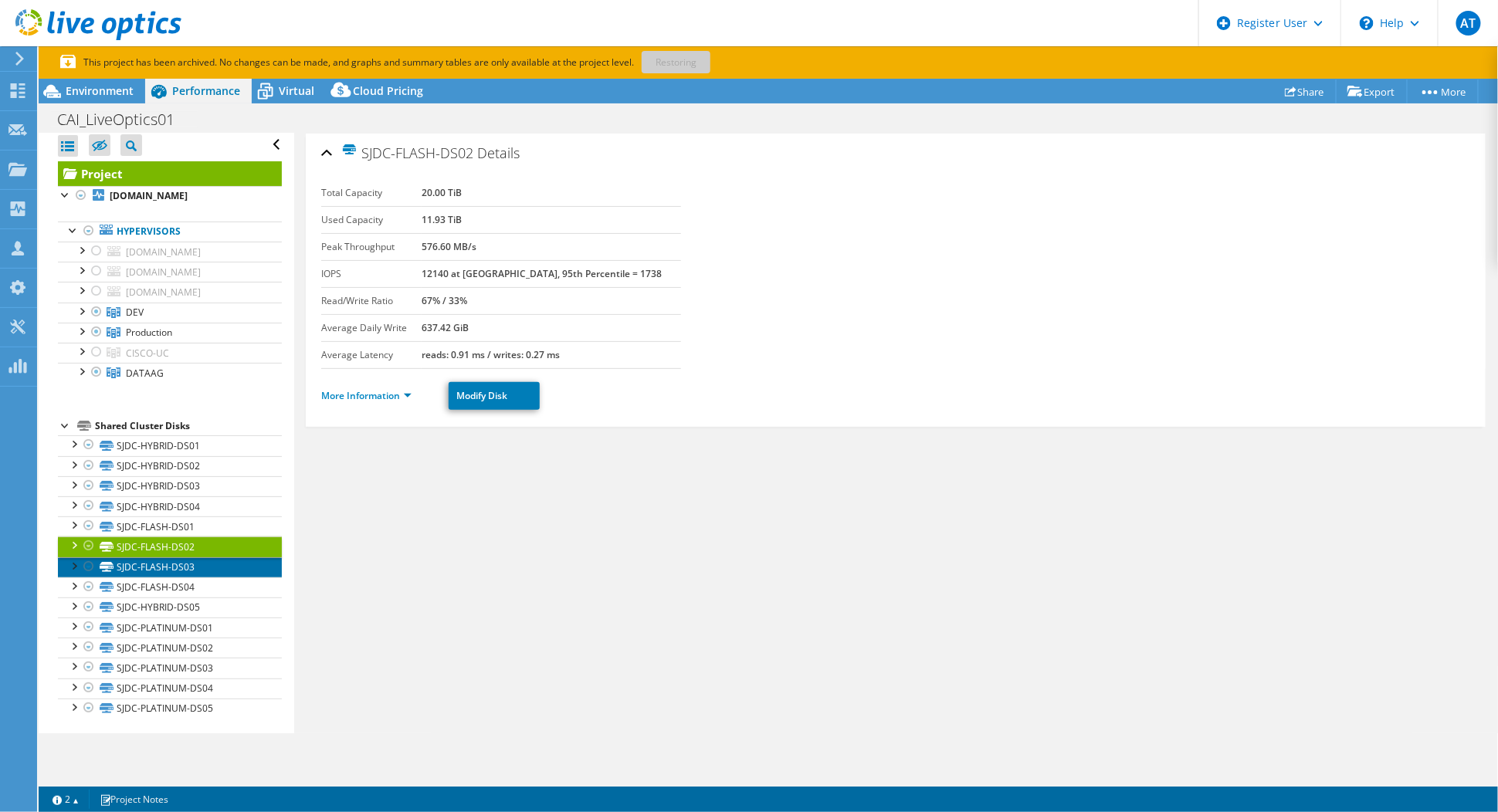
click at [153, 559] on link "SJDC-FLASH-DS03" at bounding box center [170, 567] width 223 height 20
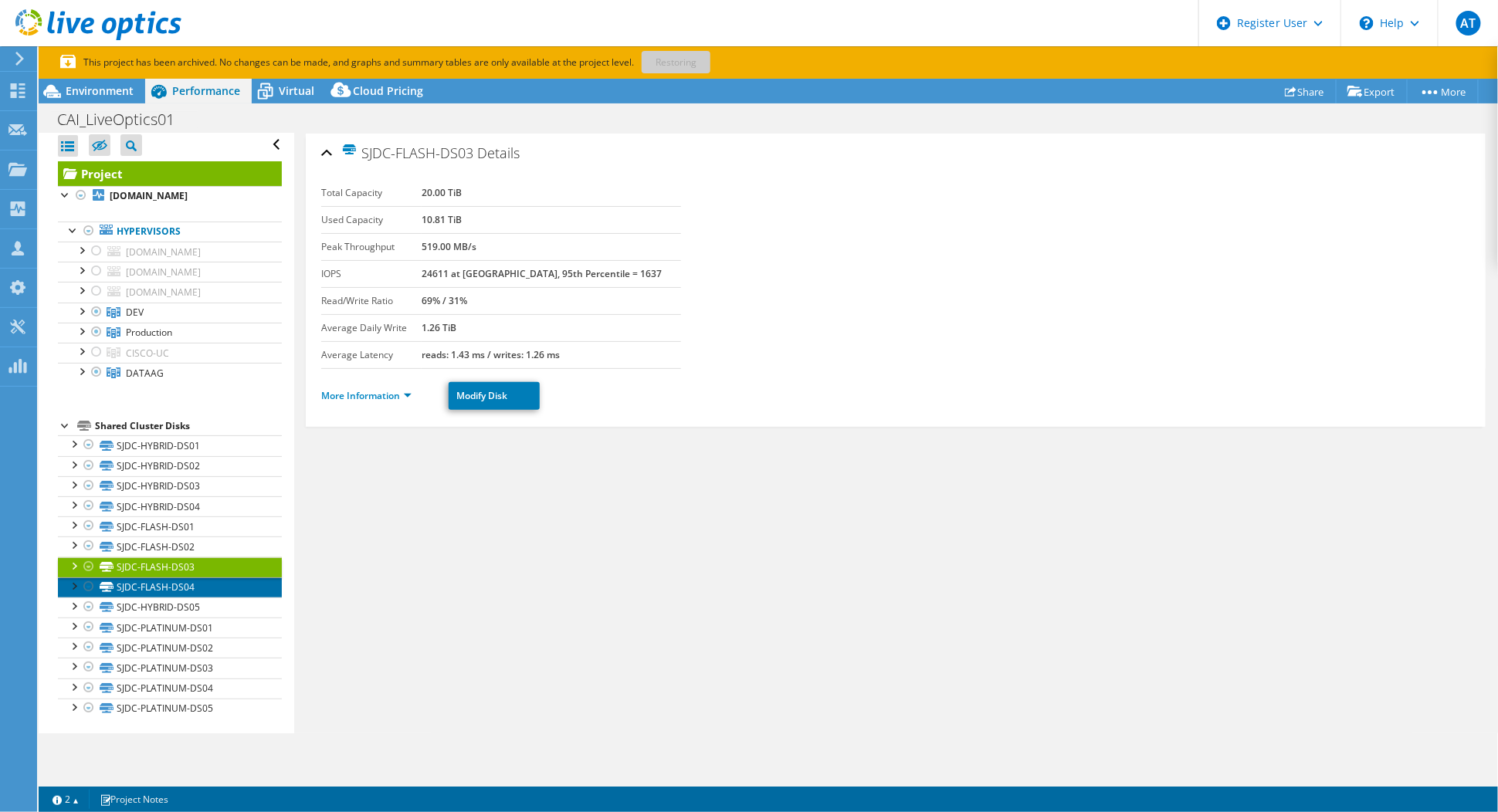
click at [157, 577] on link "SJDC-FLASH-DS04" at bounding box center [170, 587] width 223 height 20
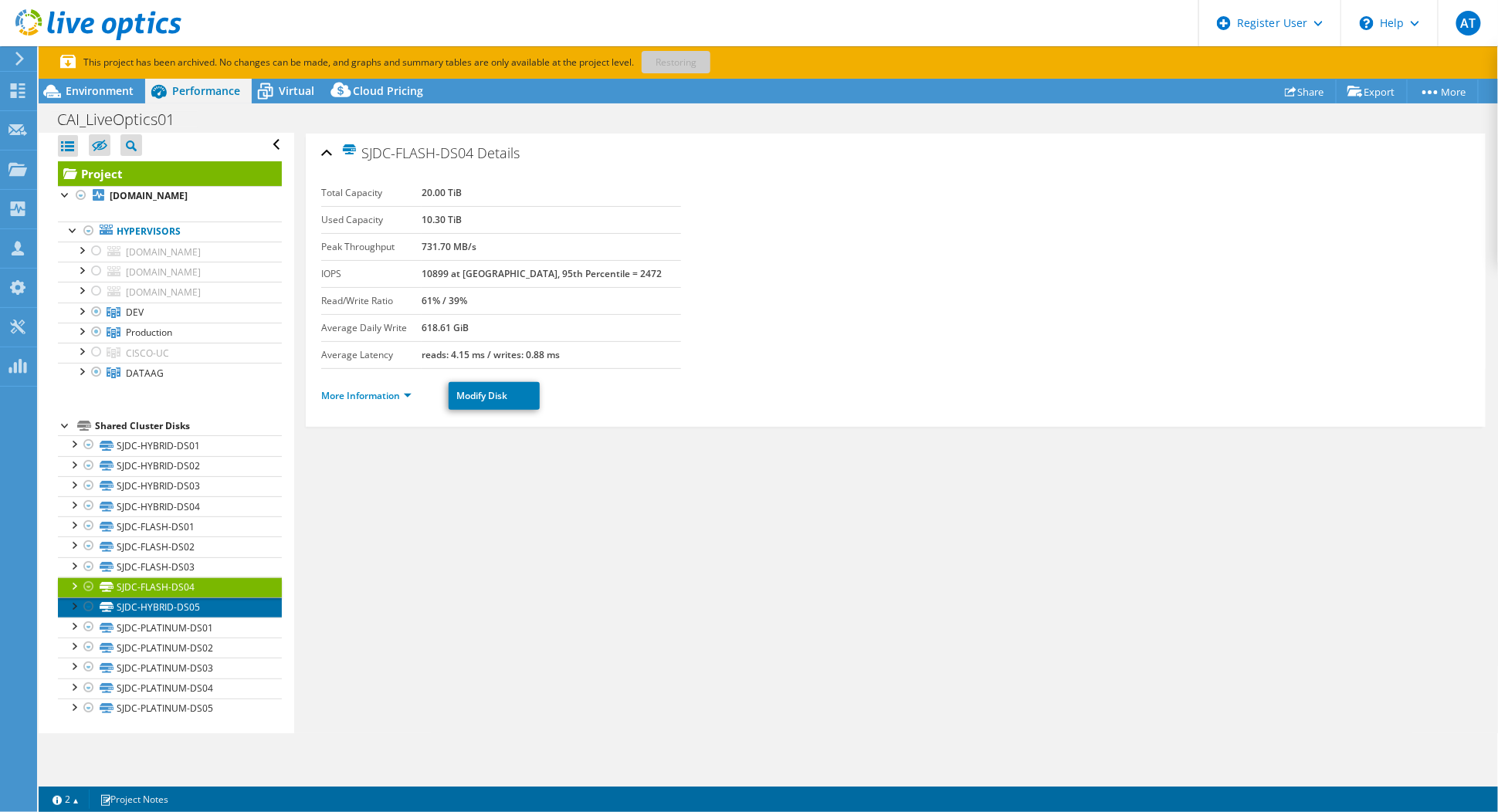
click at [157, 599] on link "SJDC-HYBRID-DS05" at bounding box center [170, 607] width 223 height 20
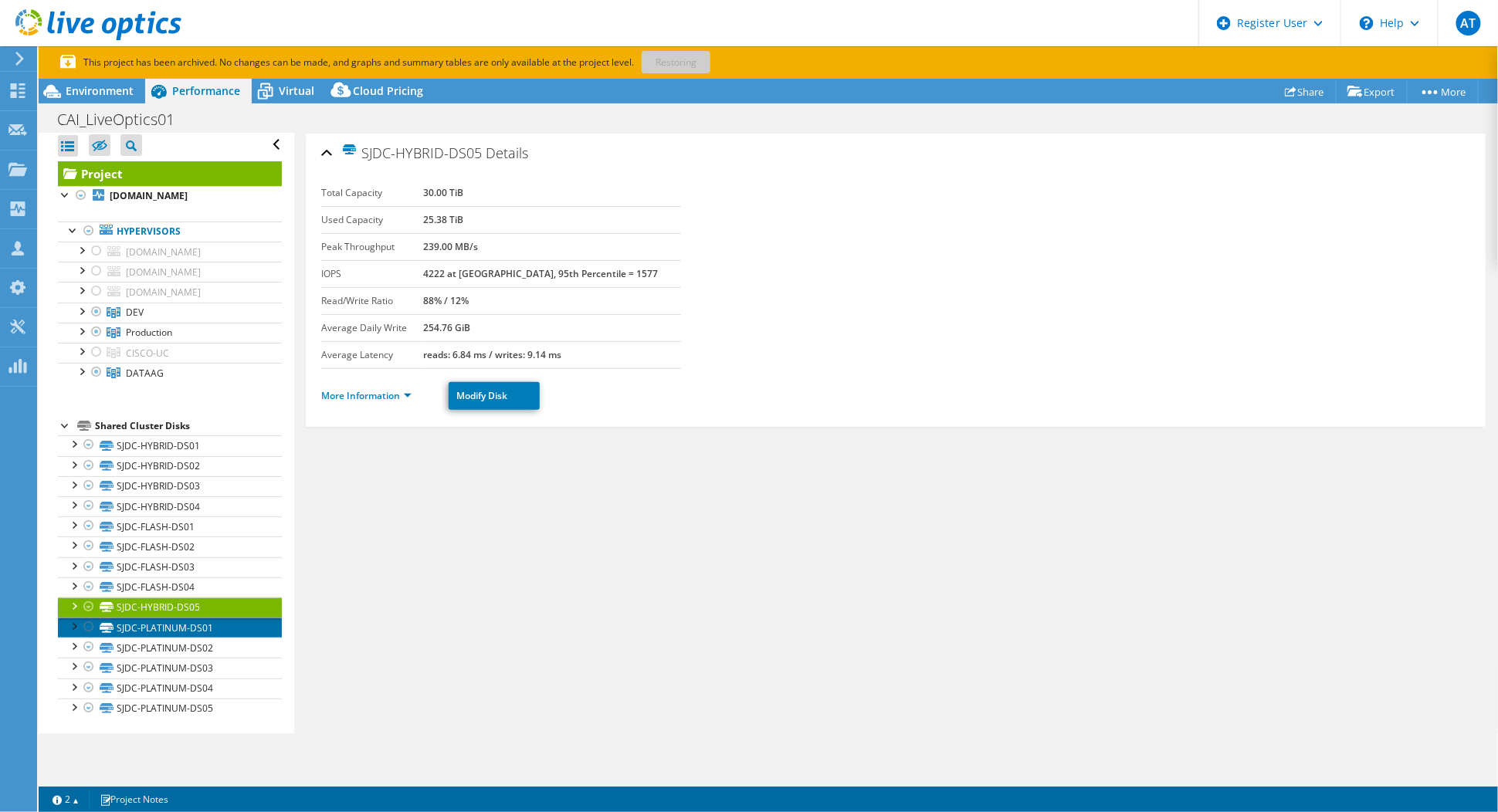
click at [157, 618] on link "SJDC-PLATINUM-DS01" at bounding box center [170, 627] width 223 height 20
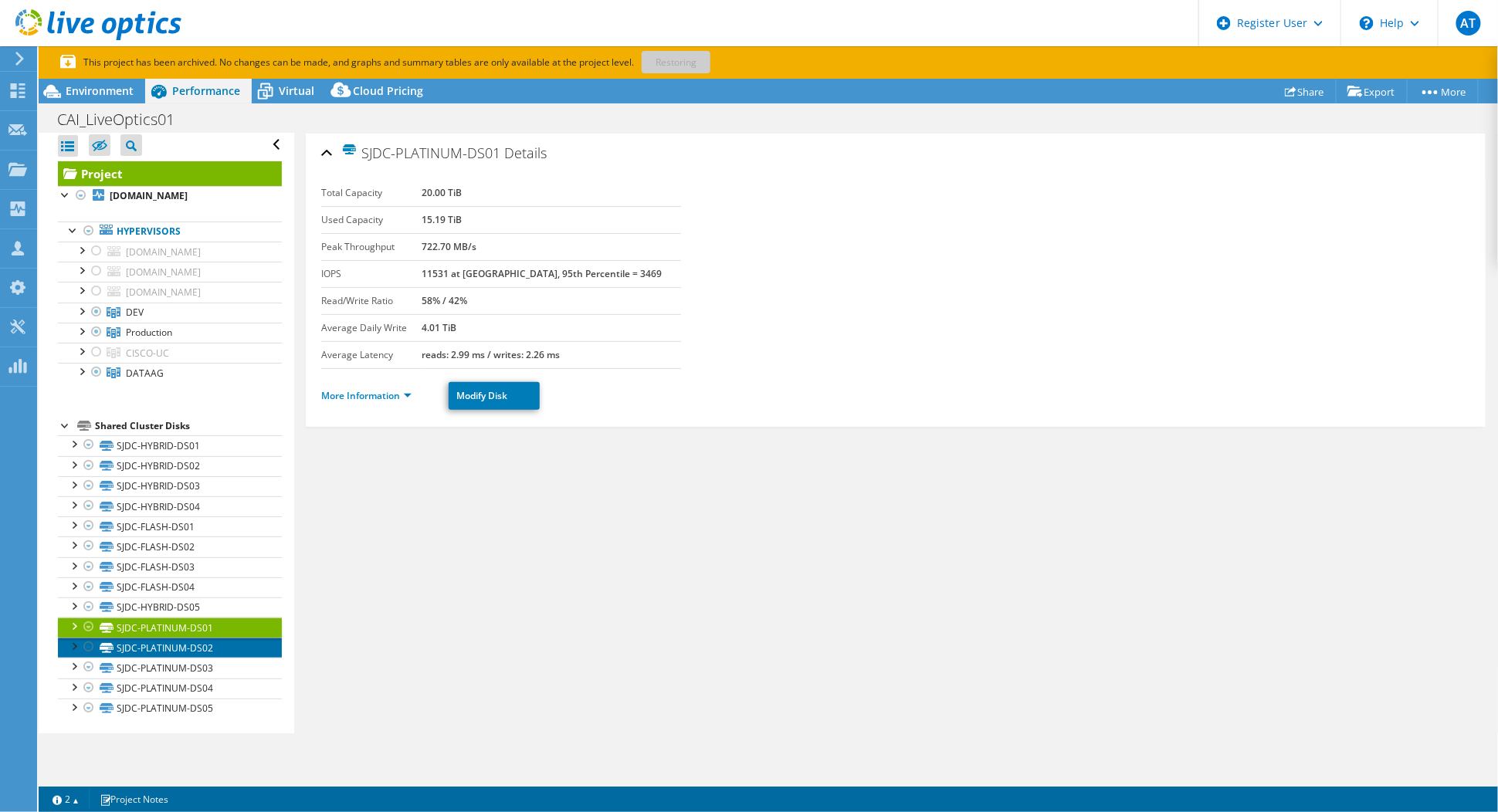
click at [153, 645] on link "SJDC-PLATINUM-DS02" at bounding box center [170, 647] width 223 height 20
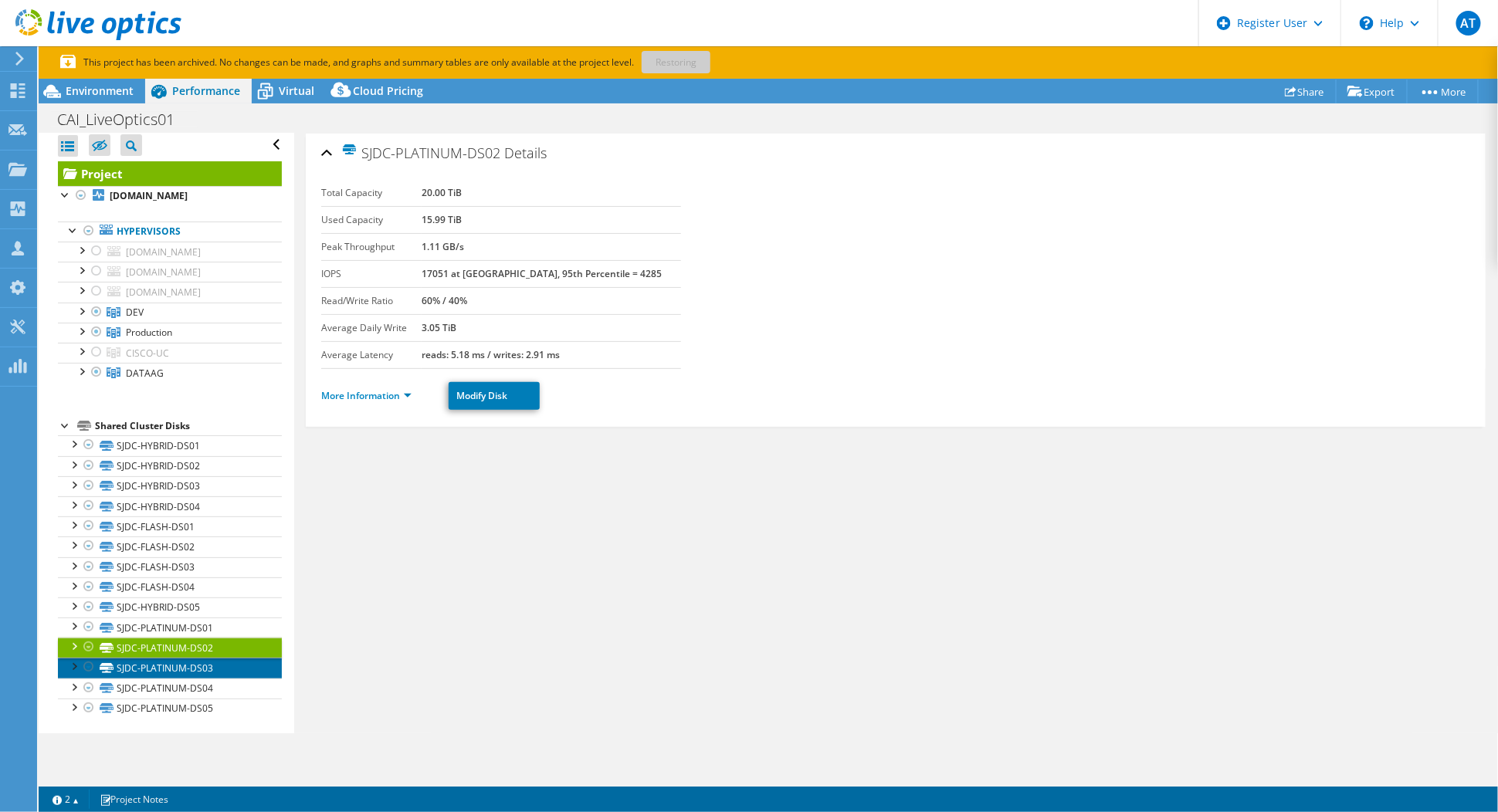
click at [153, 665] on link "SJDC-PLATINUM-DS03" at bounding box center [170, 667] width 223 height 20
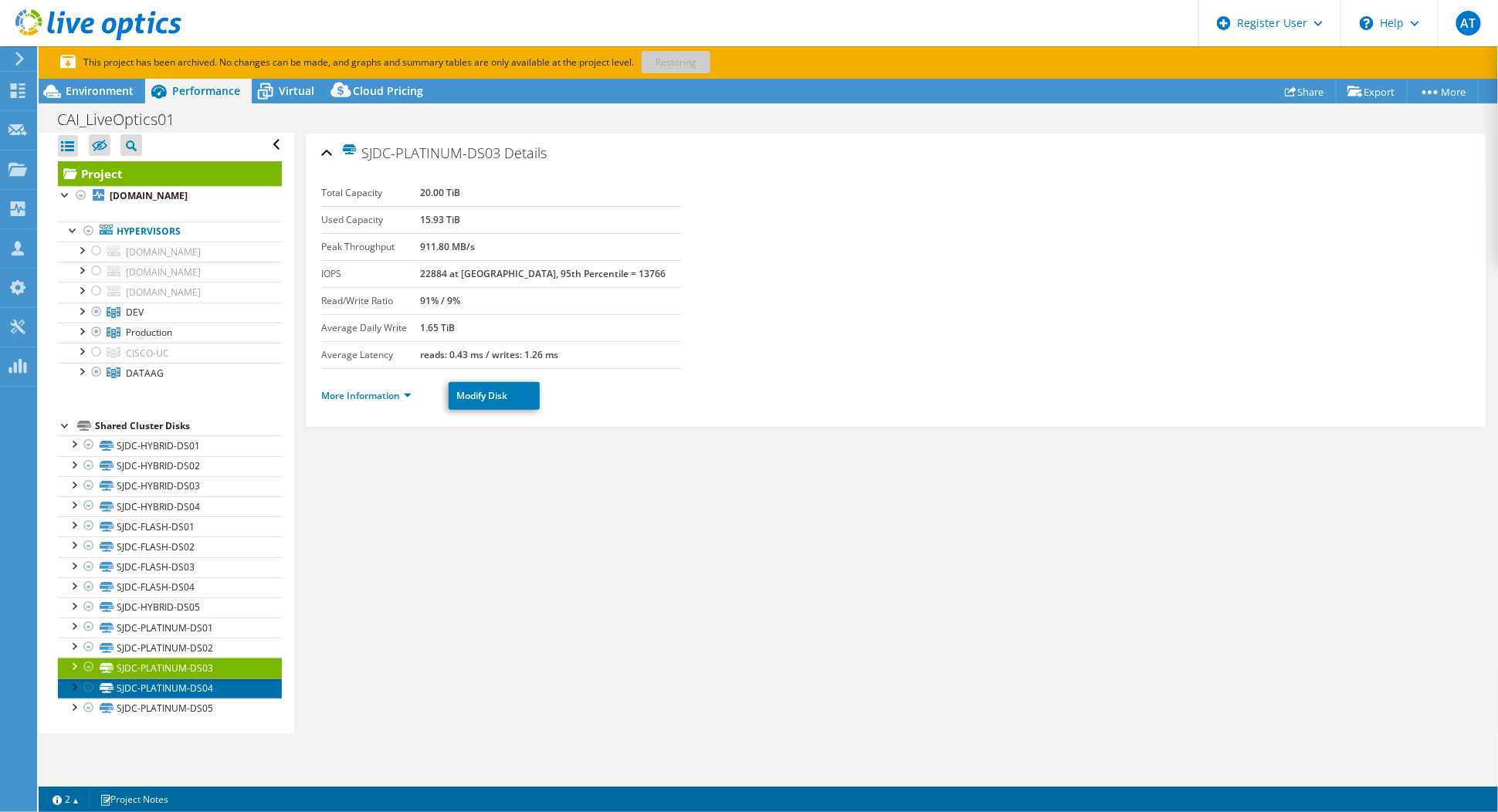
click at [149, 681] on link "SJDC-PLATINUM-DS04" at bounding box center [170, 688] width 223 height 20
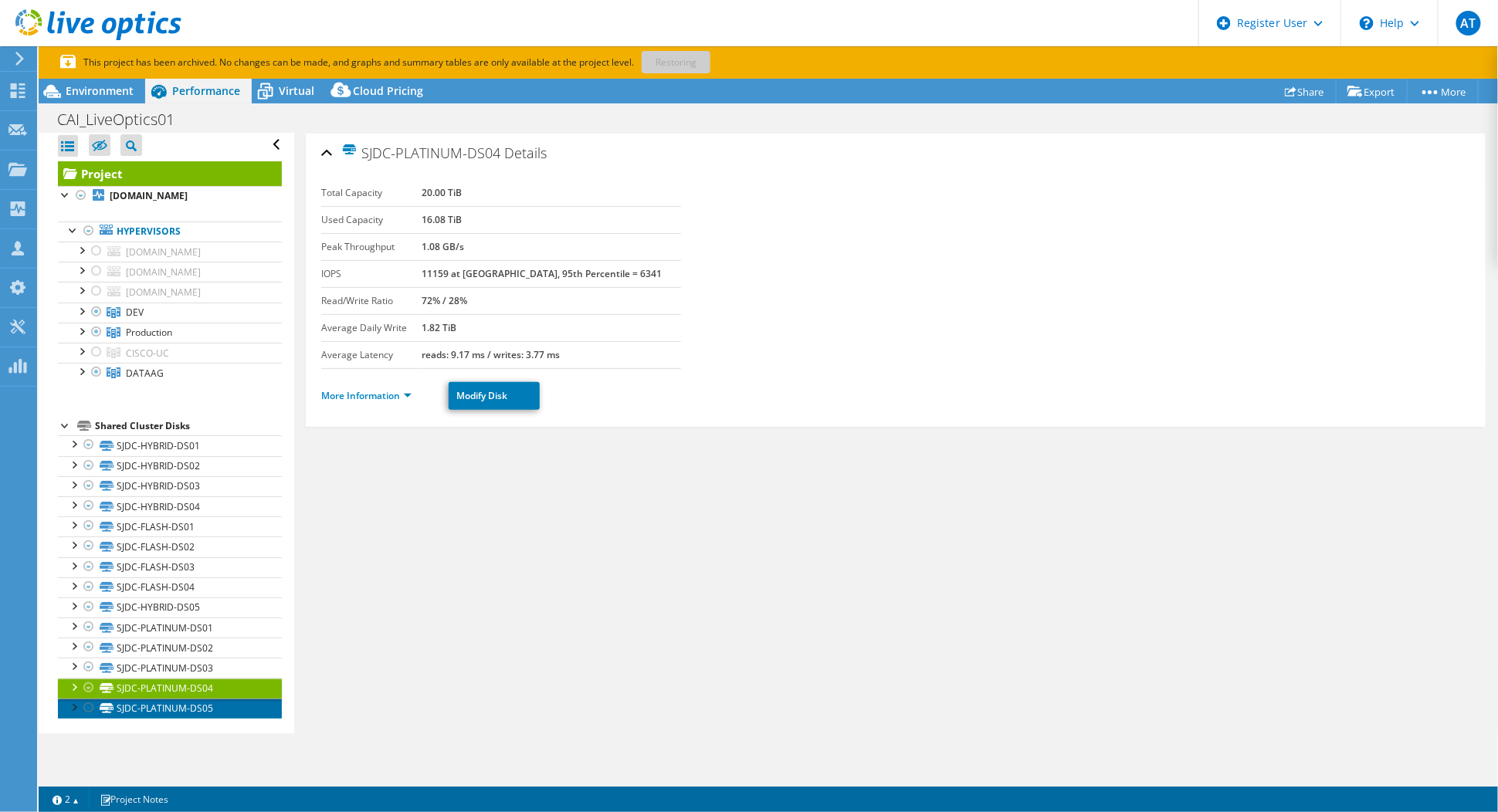
click at [152, 706] on link "SJDC-PLATINUM-DS05" at bounding box center [170, 708] width 223 height 20
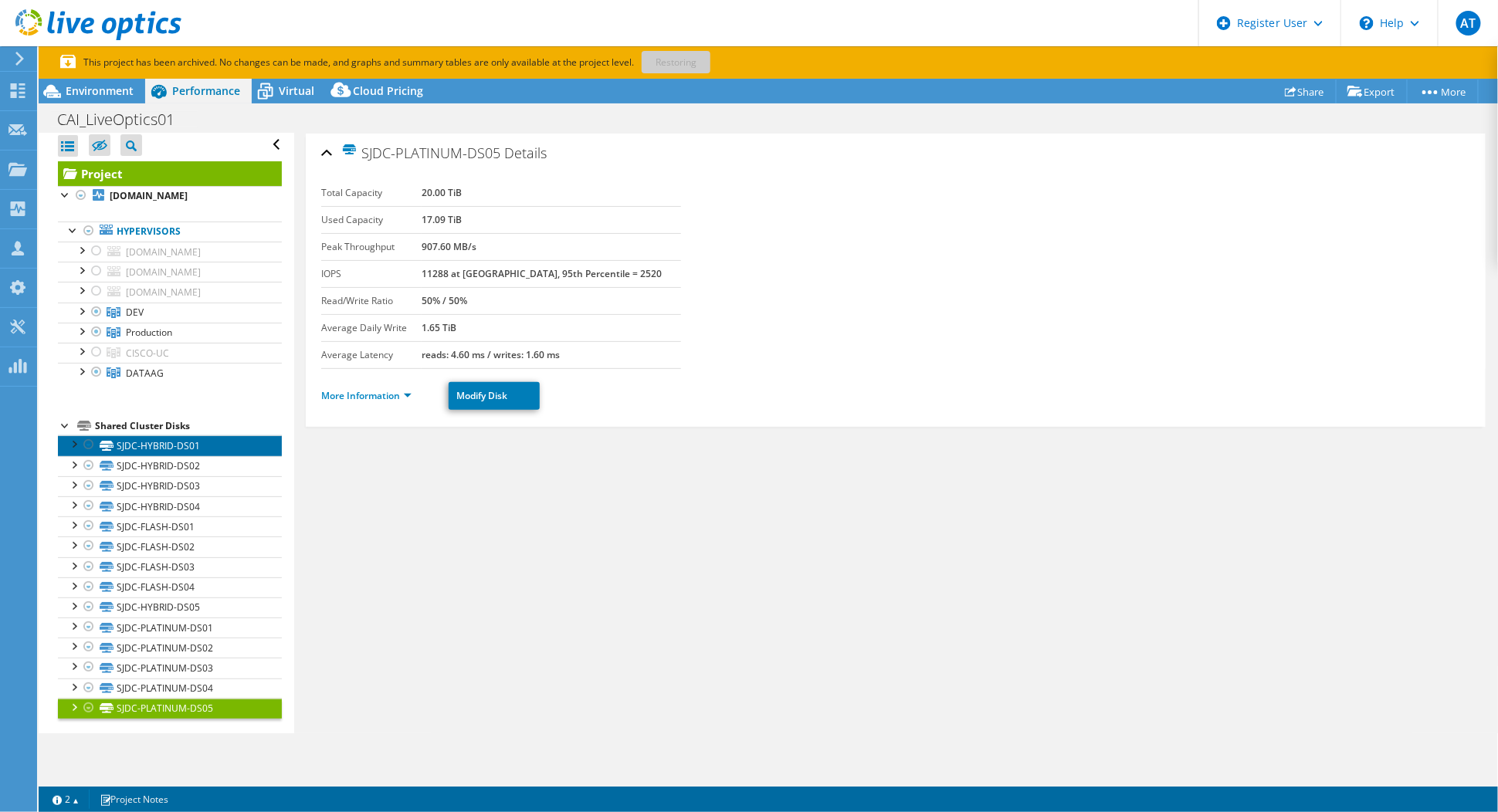
click at [167, 453] on link "SJDC-HYBRID-DS01" at bounding box center [170, 445] width 223 height 20
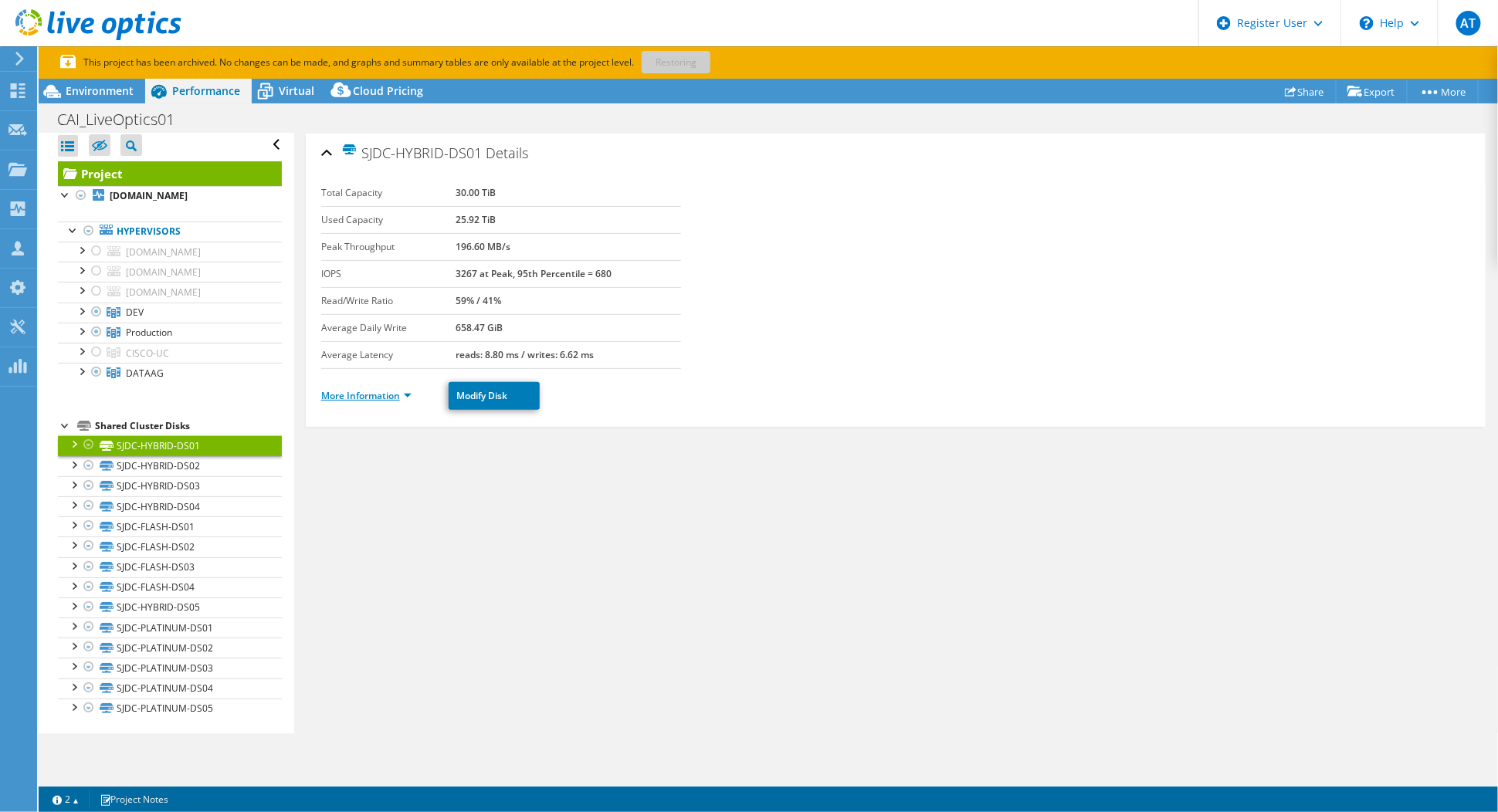
click at [404, 398] on link "More Information" at bounding box center [366, 395] width 90 height 14
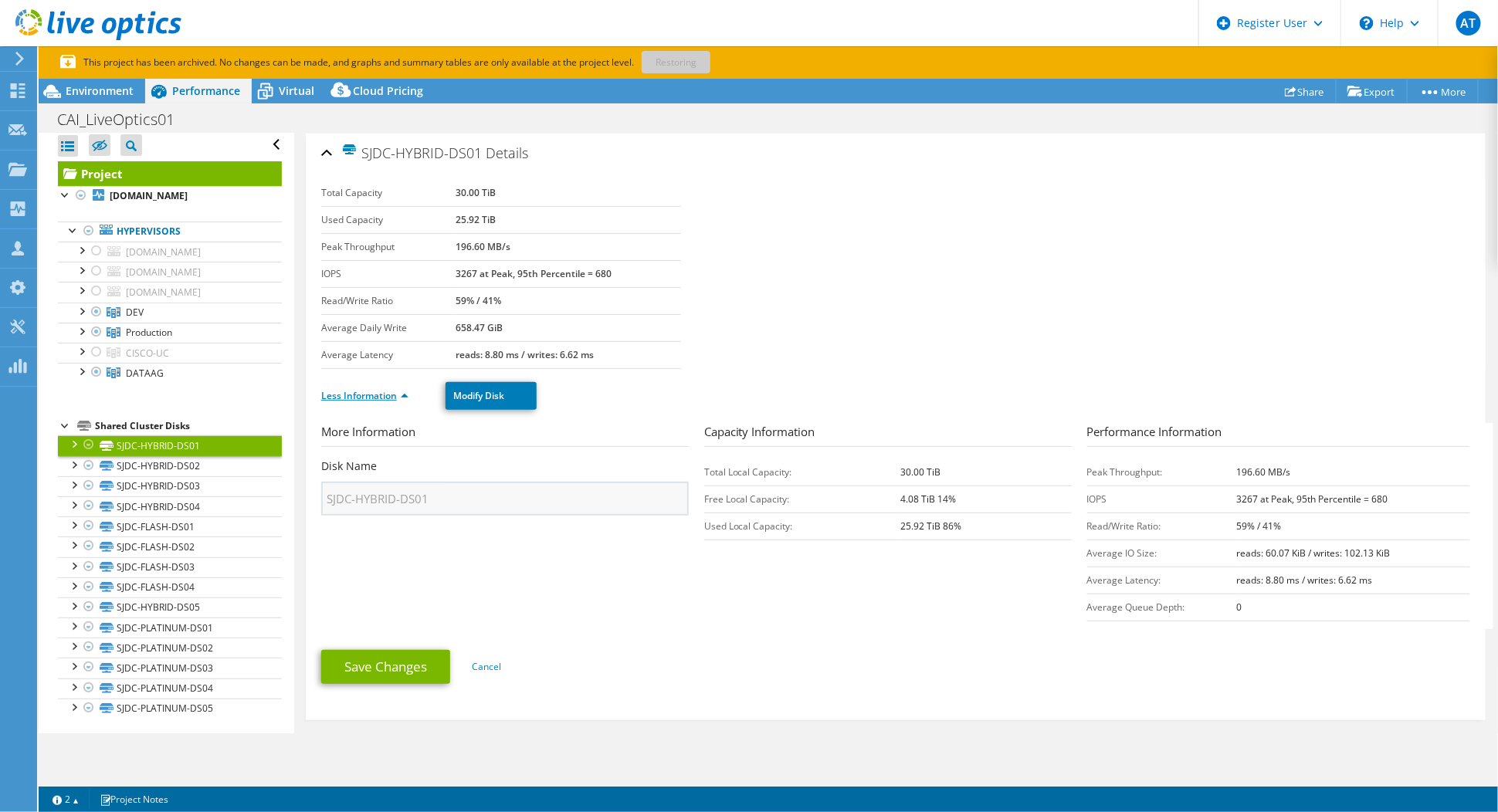
click at [404, 398] on link "Less Information" at bounding box center [365, 395] width 87 height 14
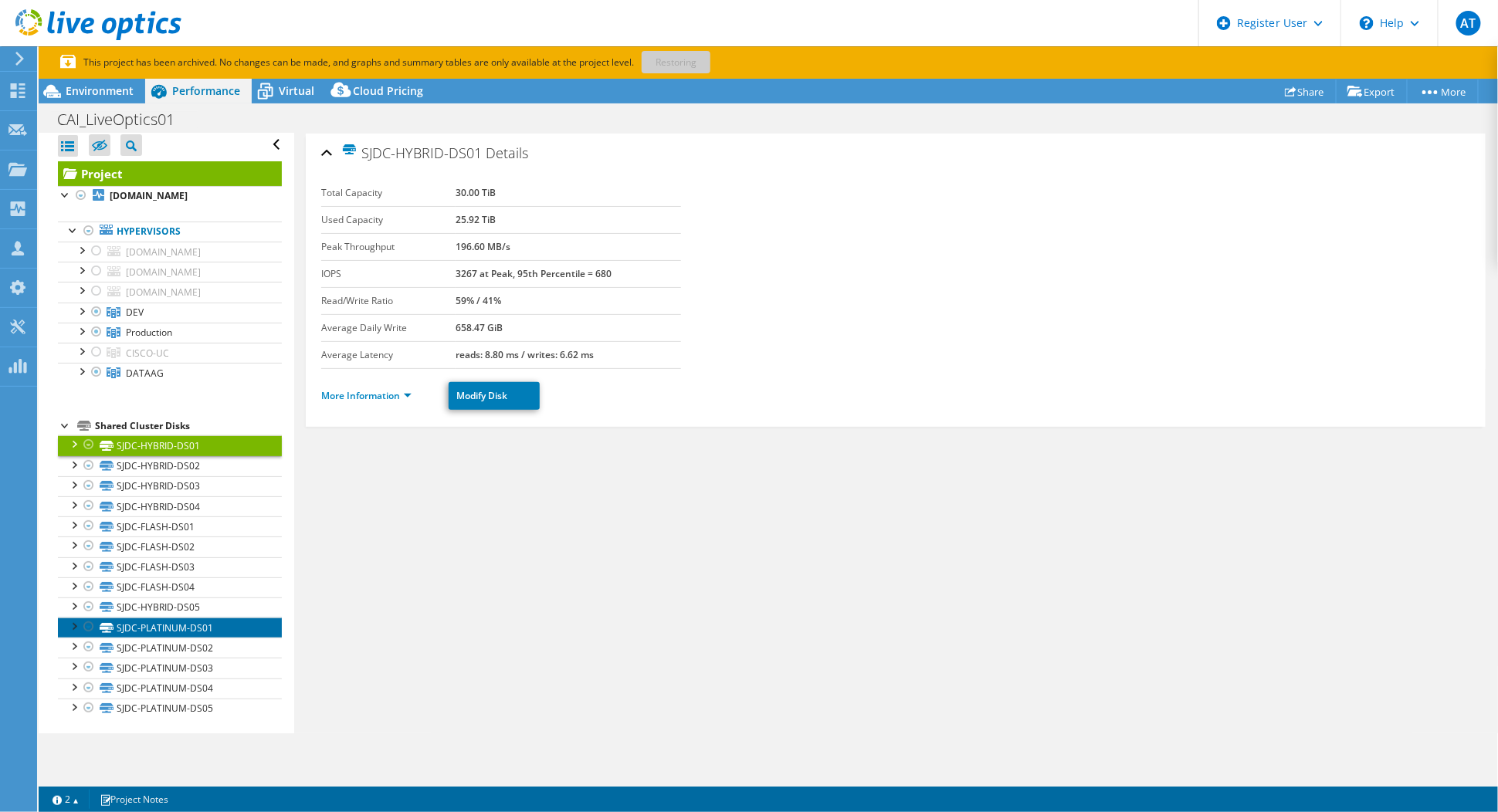
click at [163, 626] on link "SJDC-PLATINUM-DS01" at bounding box center [170, 627] width 223 height 20
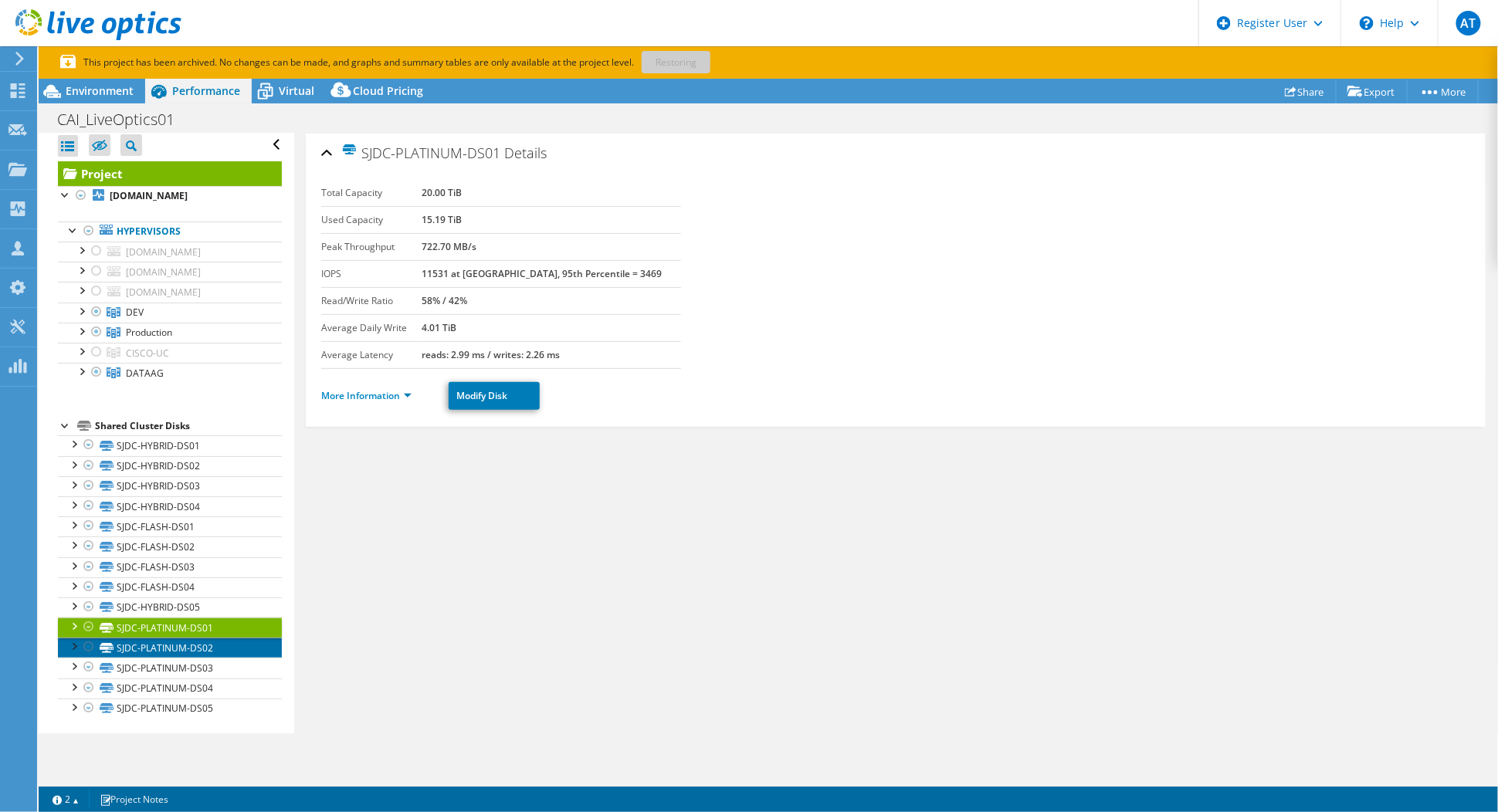
click at [158, 650] on link "SJDC-PLATINUM-DS02" at bounding box center [170, 647] width 223 height 20
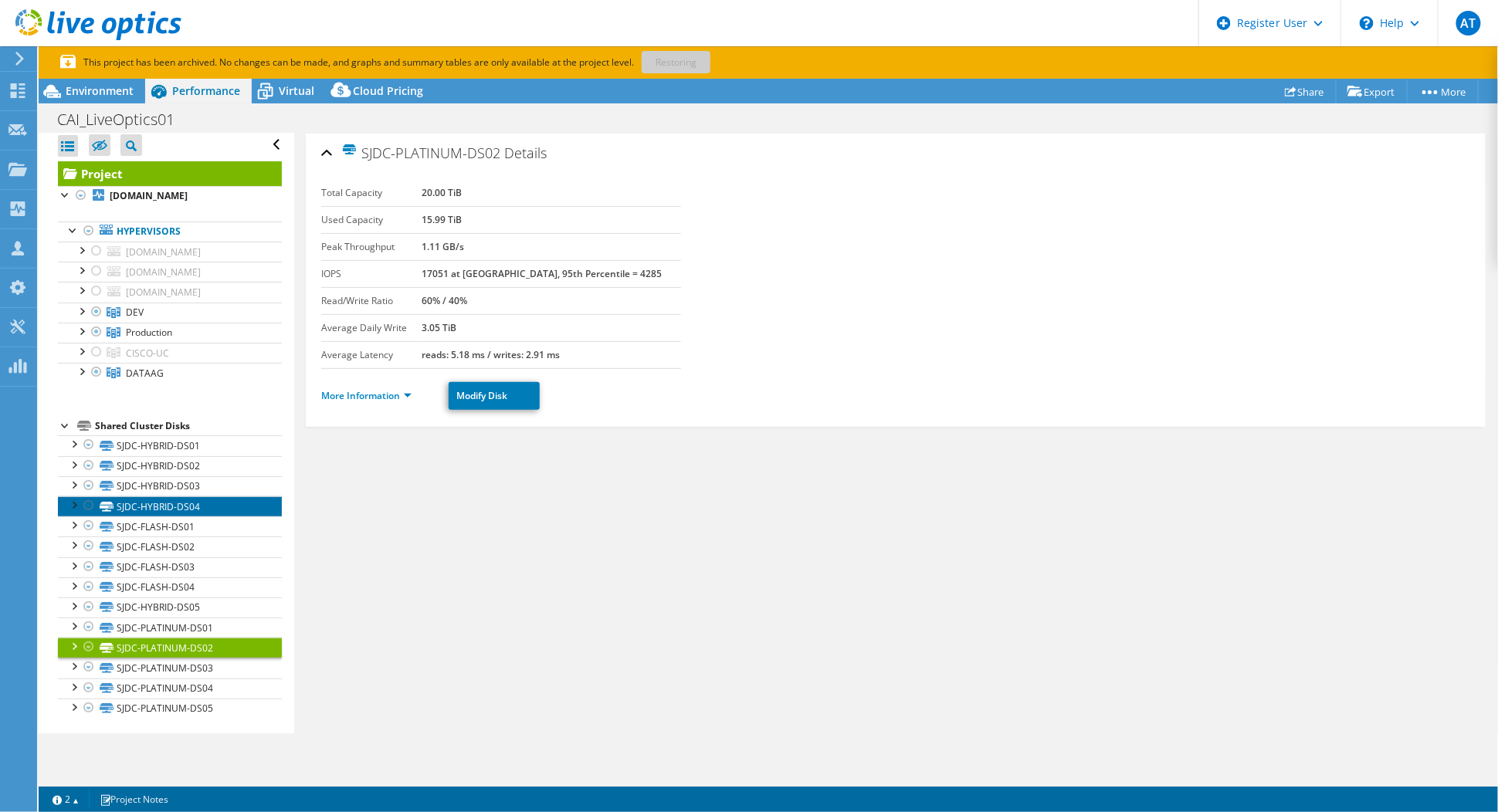
click at [171, 496] on link "SJDC-HYBRID-DS04" at bounding box center [170, 506] width 223 height 20
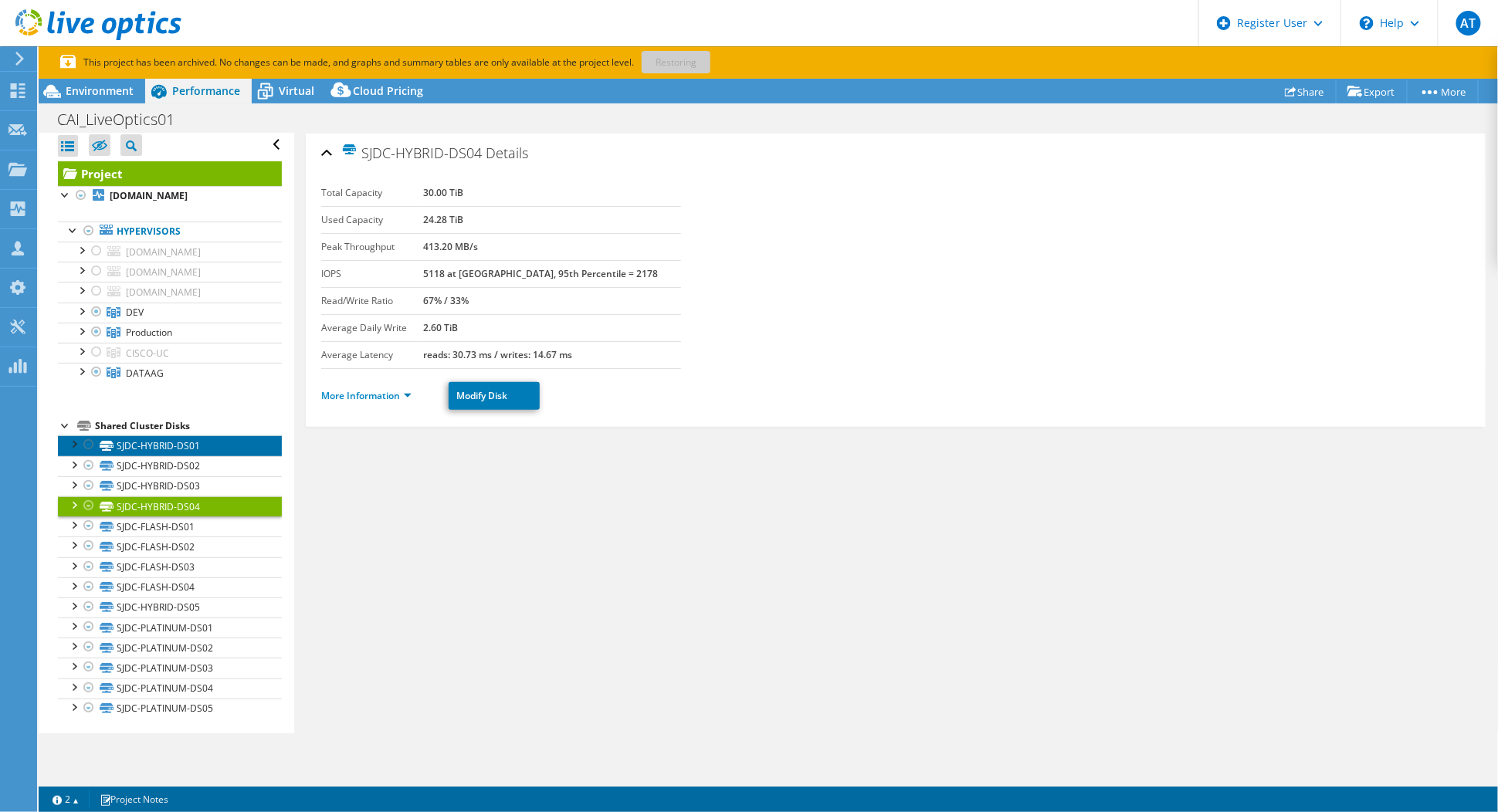
click at [176, 446] on link "SJDC-HYBRID-DS01" at bounding box center [170, 445] width 223 height 20
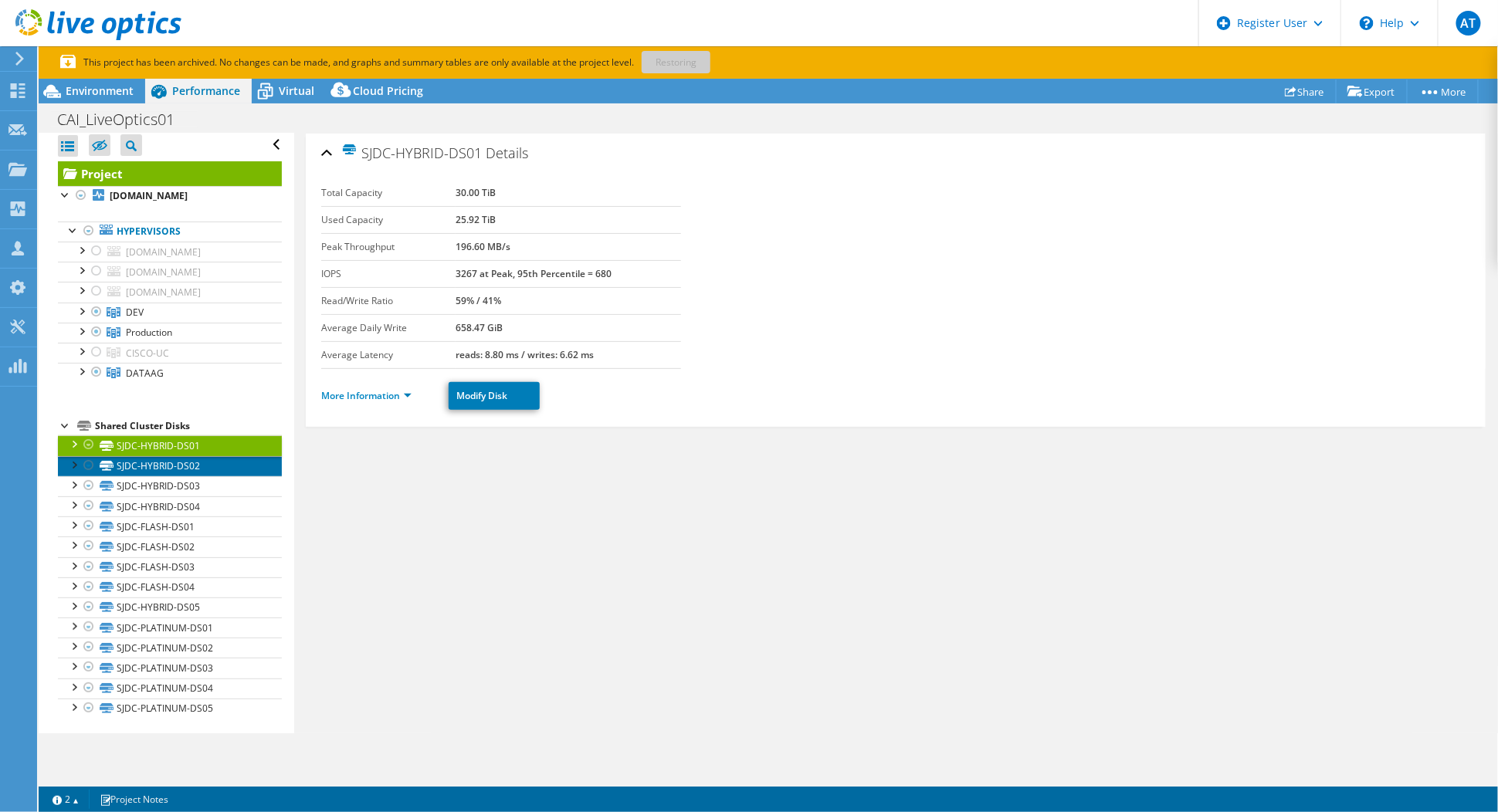
click at [170, 463] on link "SJDC-HYBRID-DS02" at bounding box center [170, 466] width 223 height 20
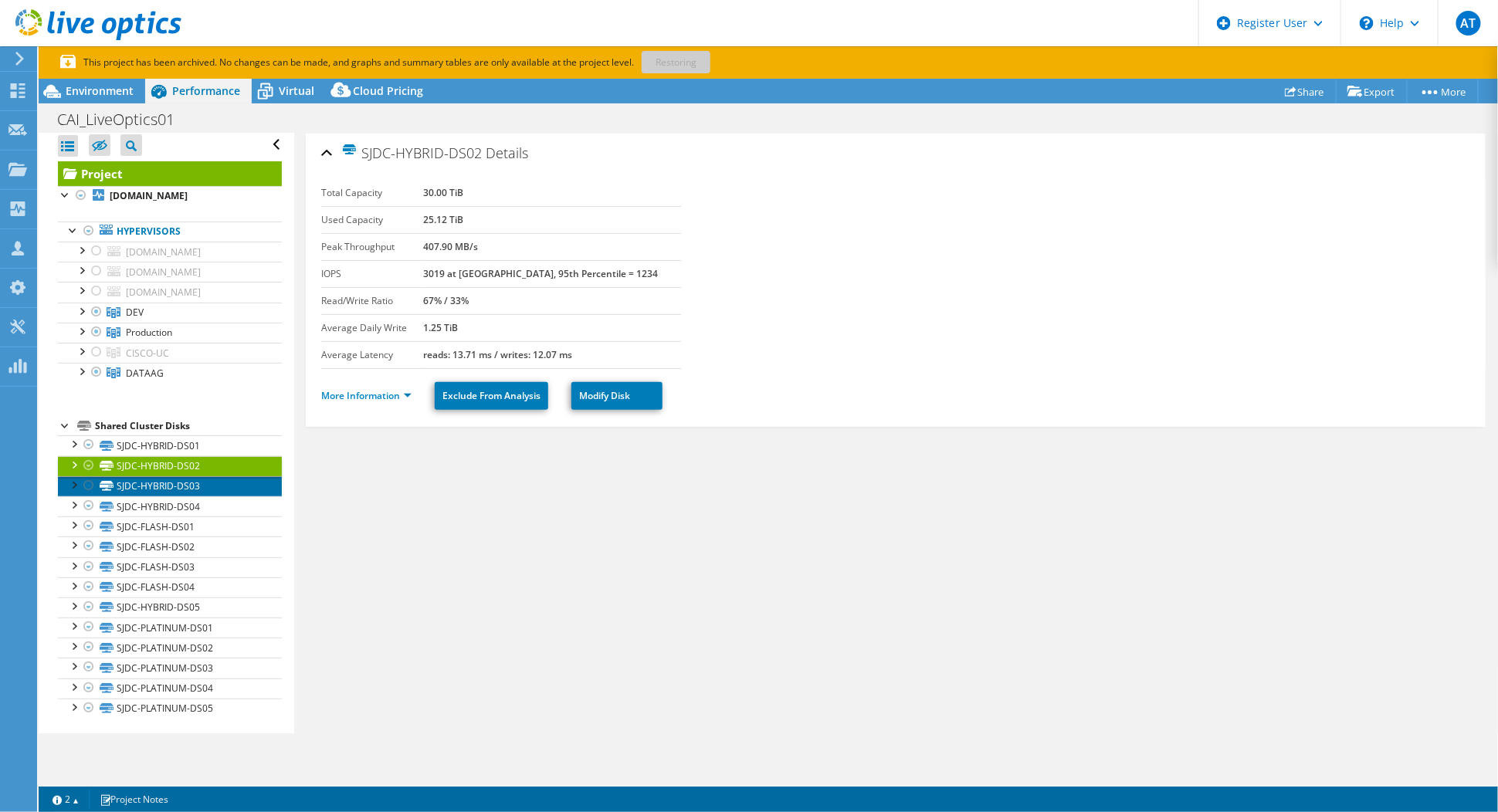
click at [163, 487] on link "SJDC-HYBRID-DS03" at bounding box center [170, 486] width 223 height 20
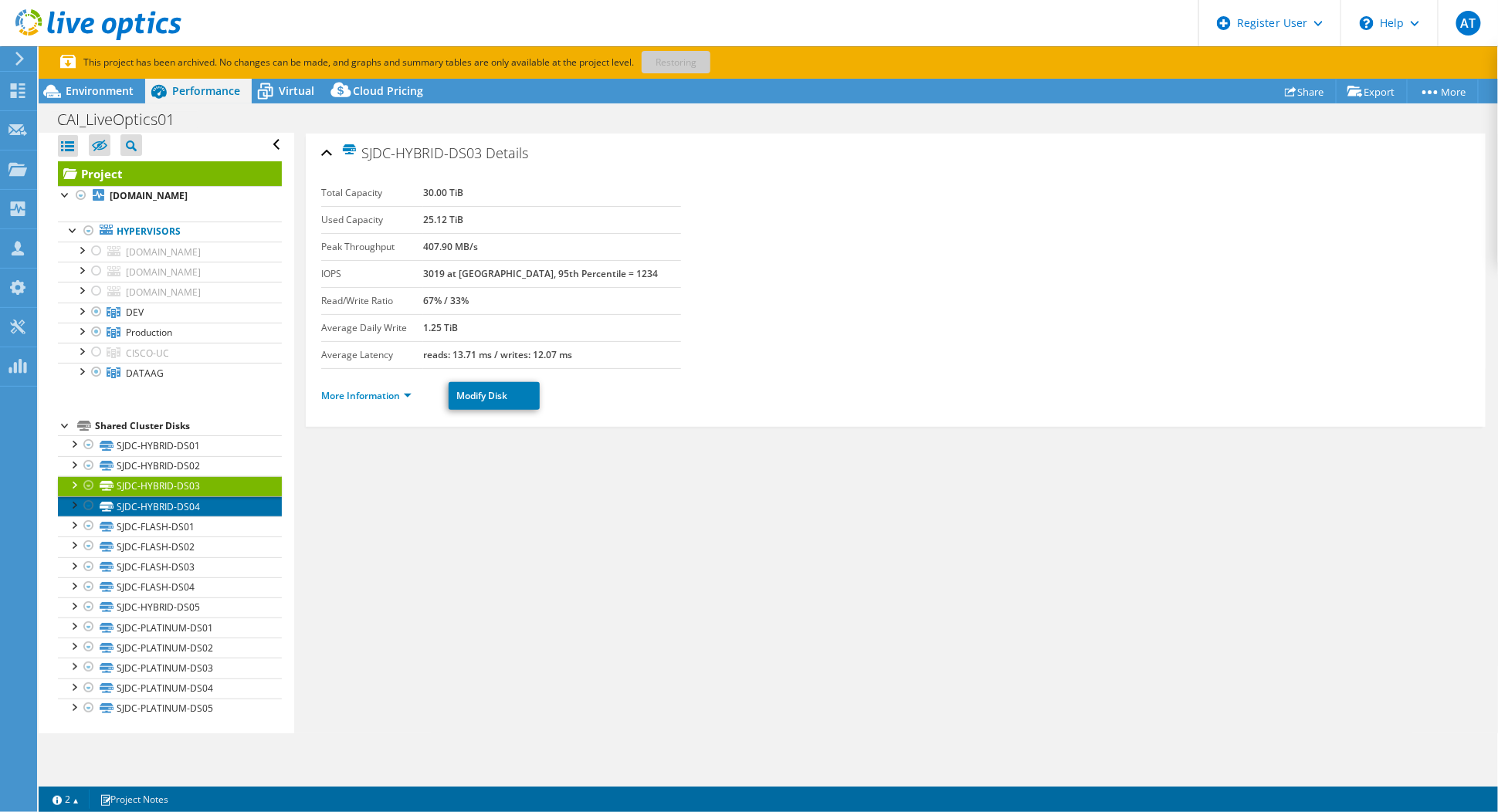
click at [163, 498] on link "SJDC-HYBRID-DS04" at bounding box center [170, 506] width 223 height 20
drag, startPoint x: 449, startPoint y: 352, endPoint x: 620, endPoint y: 366, distance: 171.6
click at [620, 366] on section "Total Capacity 30.00 TiB Used Capacity 24.28 TiB Peak Throughput 413.20 MB/s IO…" at bounding box center [896, 274] width 1148 height 189
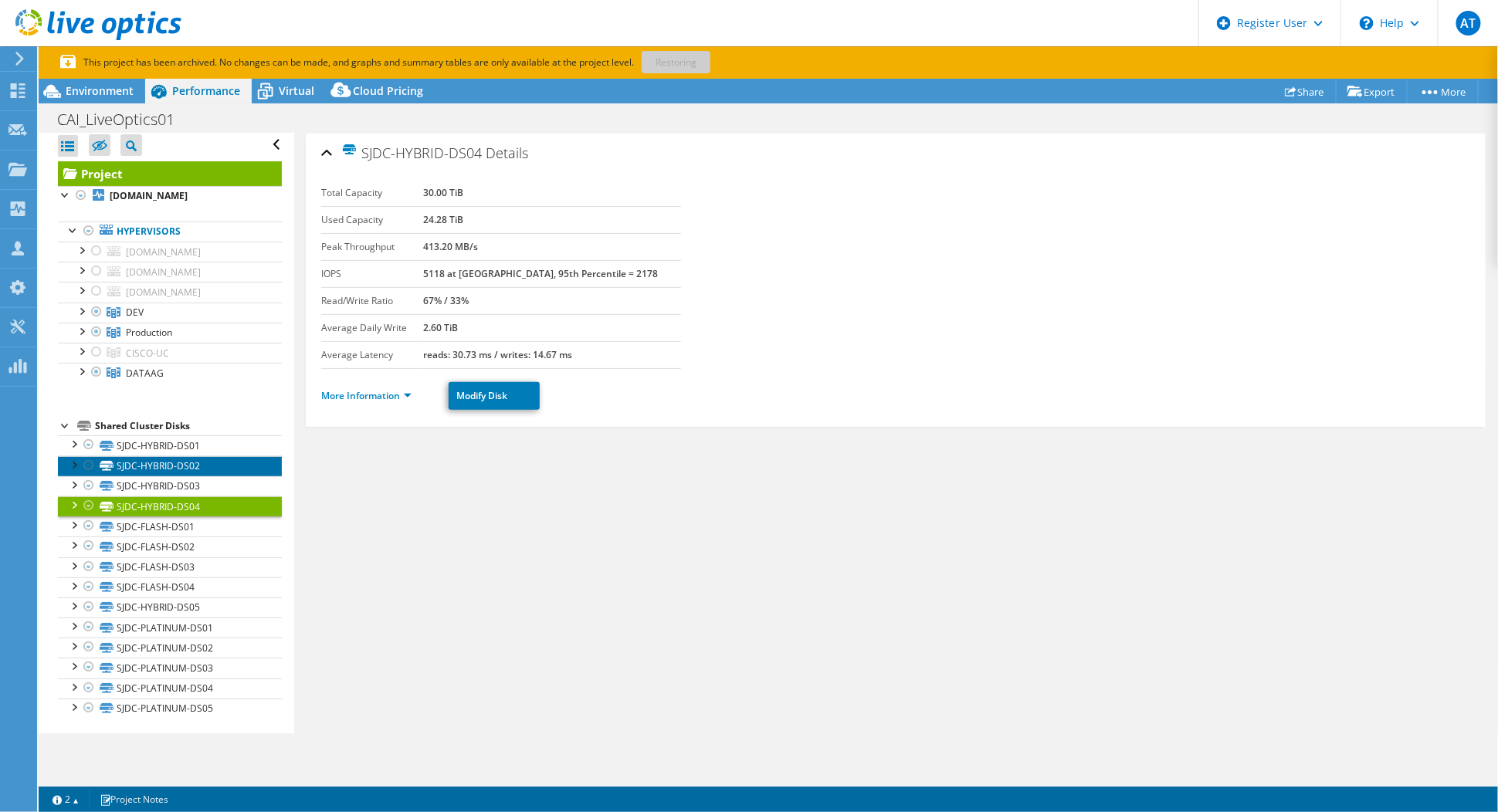
click at [192, 469] on link "SJDC-HYBRID-DS02" at bounding box center [170, 466] width 223 height 20
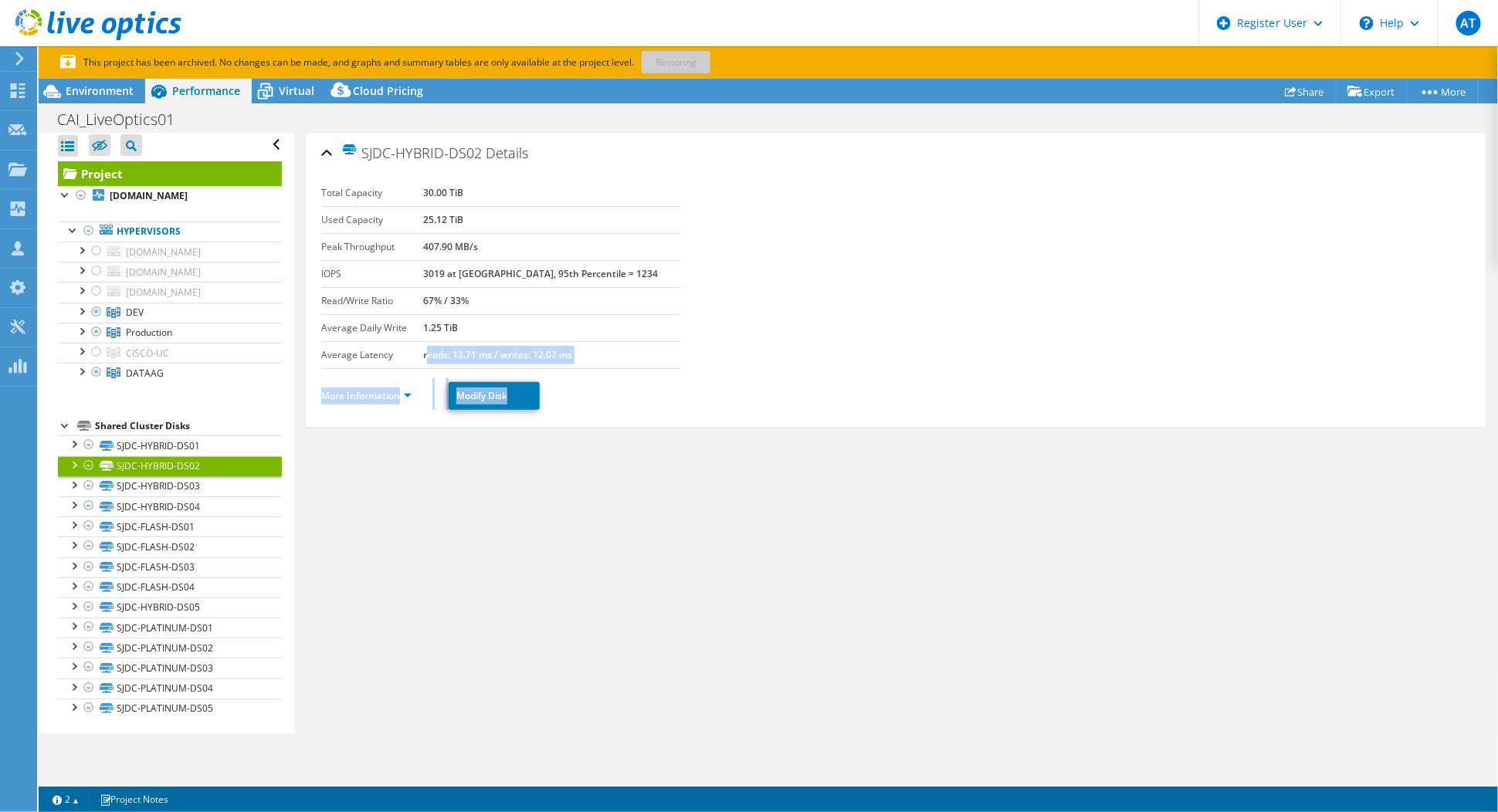
drag, startPoint x: 452, startPoint y: 353, endPoint x: 668, endPoint y: 370, distance: 216.7
click at [668, 369] on section "Total Capacity 30.00 TiB Used Capacity 25.12 TiB Peak Throughput 407.90 MB/s IO…" at bounding box center [896, 274] width 1148 height 189
click at [173, 527] on link "SJDC-FLASH-DS01" at bounding box center [170, 526] width 223 height 20
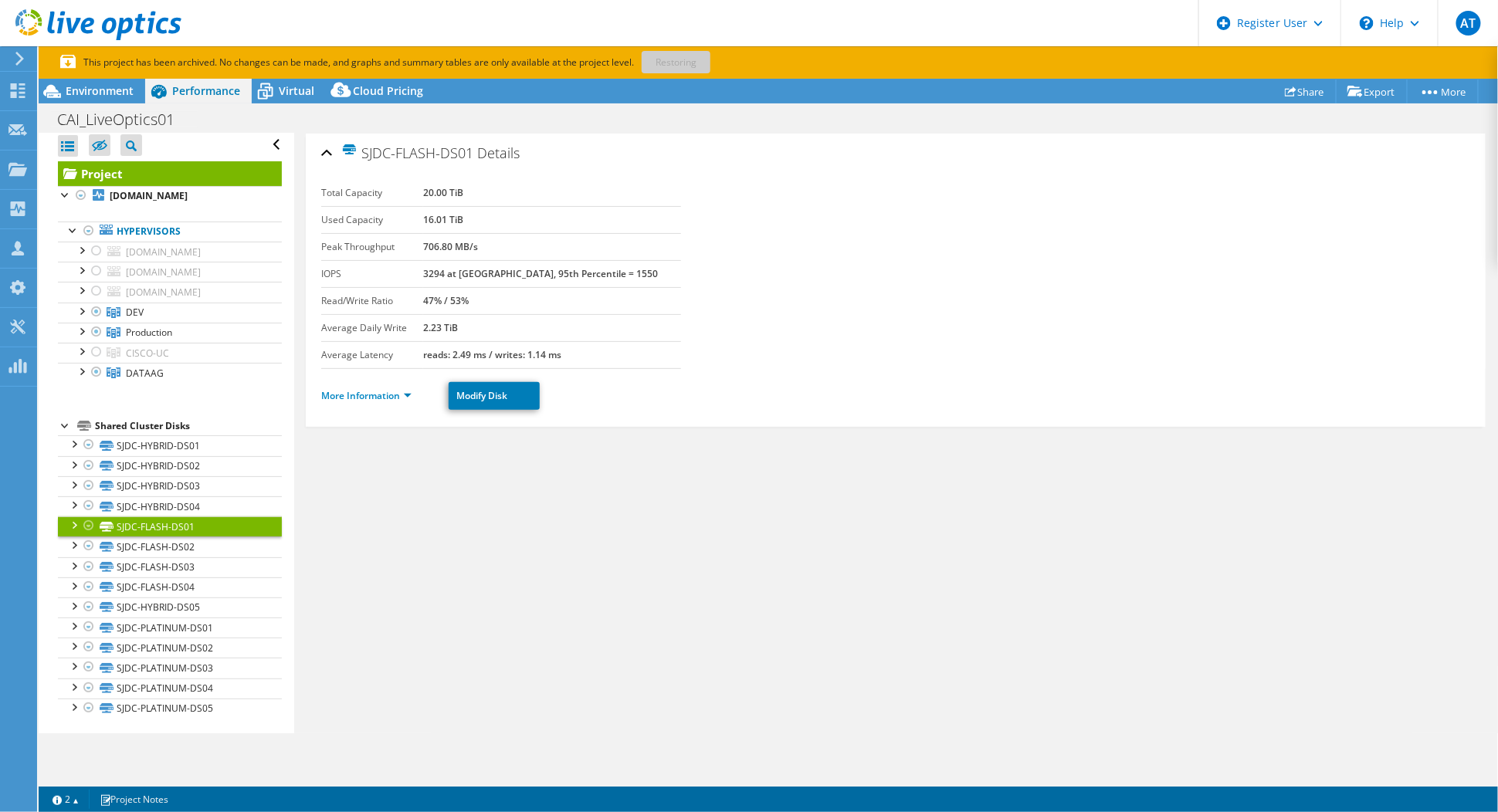
drag, startPoint x: 437, startPoint y: 352, endPoint x: 634, endPoint y: 369, distance: 197.7
click at [634, 369] on section "Total Capacity 20.00 TiB Used Capacity 16.01 TiB Peak Throughput 706.80 MB/s IO…" at bounding box center [896, 274] width 1148 height 189
click at [178, 621] on link "SJDC-PLATINUM-DS01" at bounding box center [170, 627] width 223 height 20
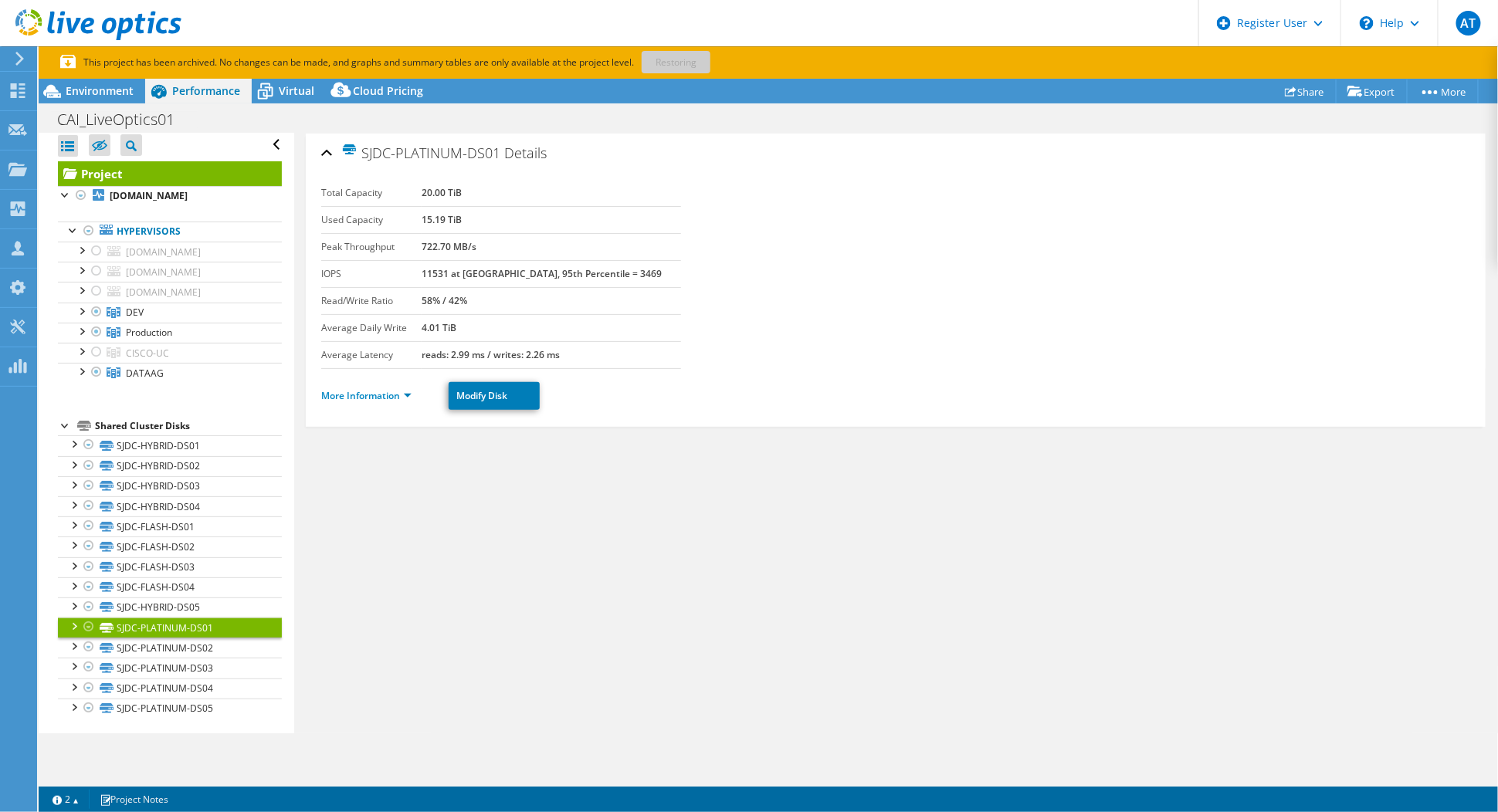
drag, startPoint x: 444, startPoint y: 349, endPoint x: 584, endPoint y: 348, distance: 140.0
click at [584, 348] on tr "Average Latency reads: 2.99 ms / writes: 2.26 ms" at bounding box center [501, 355] width 359 height 27
click at [201, 652] on link "SJDC-PLATINUM-DS02" at bounding box center [170, 647] width 223 height 20
drag, startPoint x: 596, startPoint y: 347, endPoint x: 426, endPoint y: 344, distance: 170.0
click at [426, 344] on tr "Average Latency reads: 5.18 ms / writes: 2.91 ms" at bounding box center [501, 355] width 359 height 27
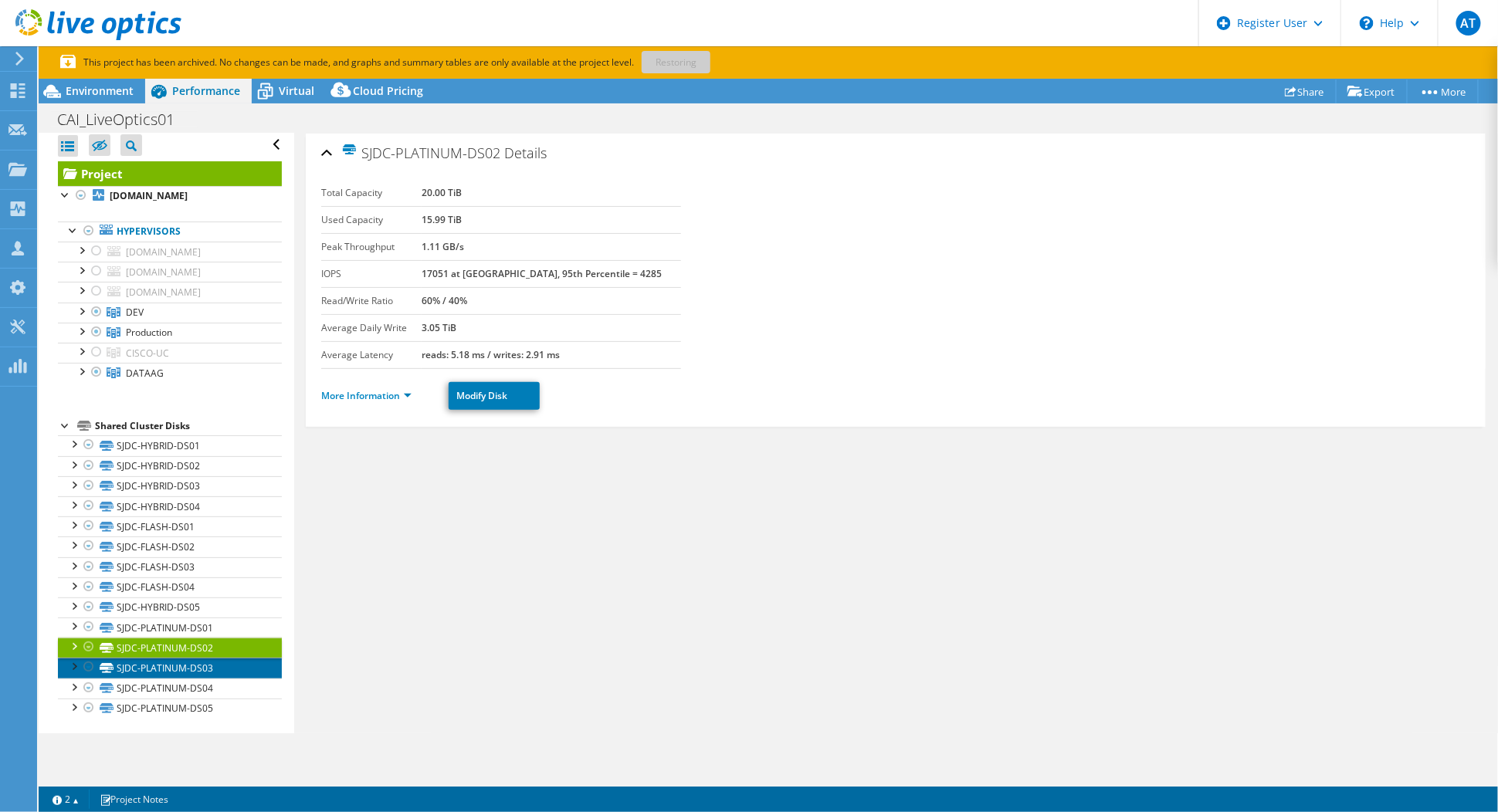
click at [218, 662] on link "SJDC-PLATINUM-DS03" at bounding box center [170, 667] width 223 height 20
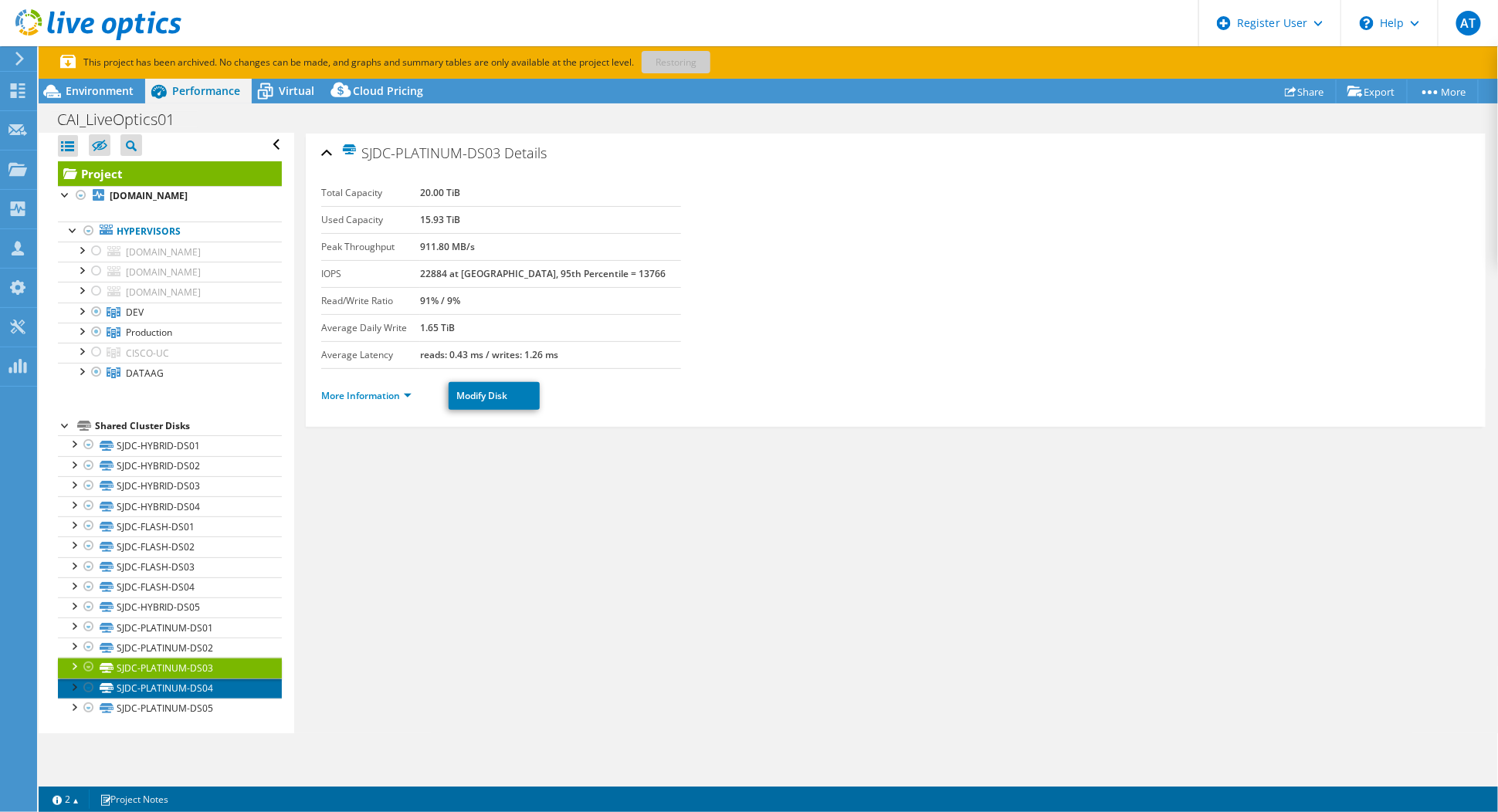
click at [216, 684] on link "SJDC-PLATINUM-DS04" at bounding box center [170, 688] width 223 height 20
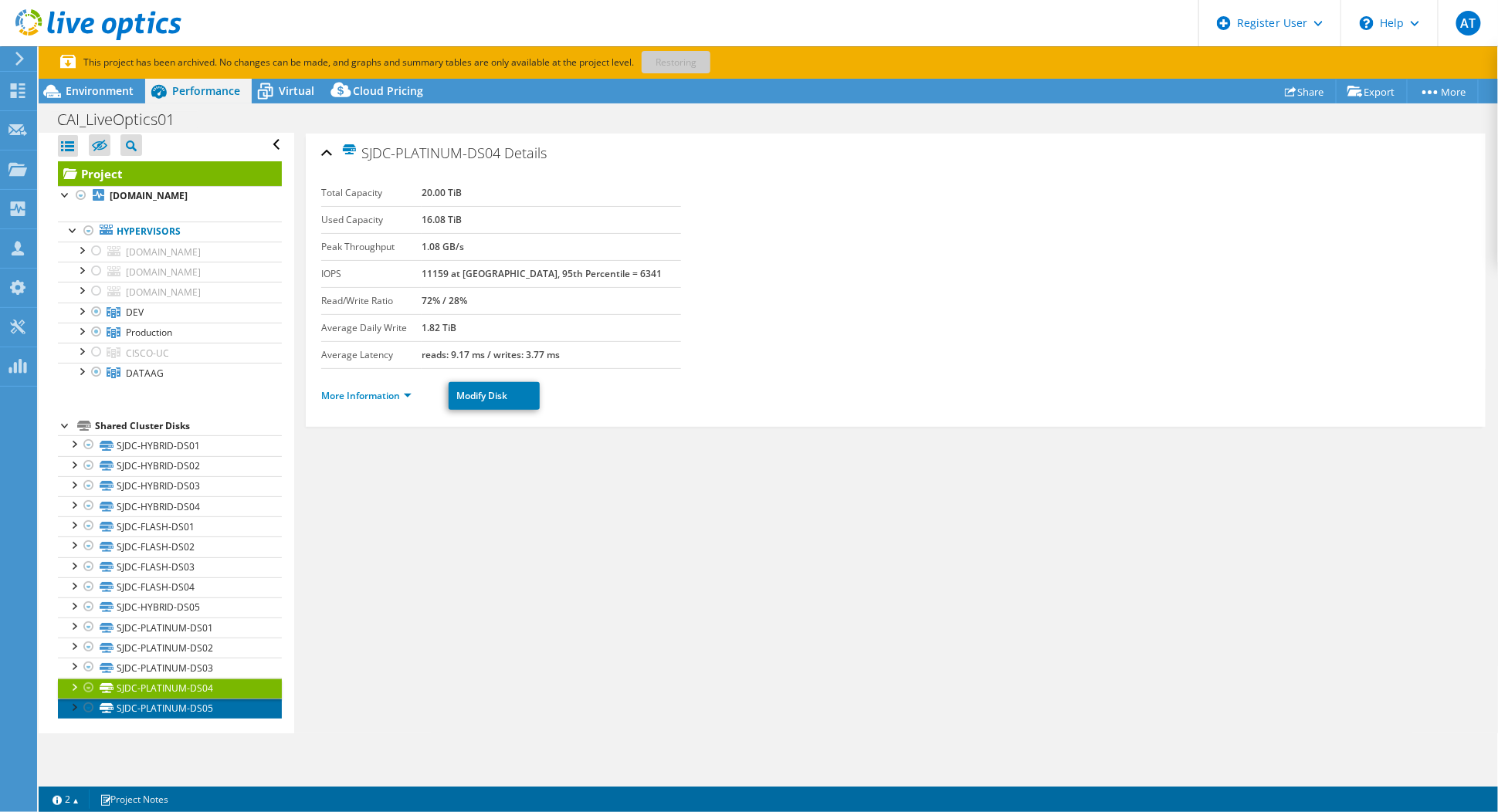
click at [216, 708] on link "SJDC-PLATINUM-DS05" at bounding box center [170, 708] width 223 height 20
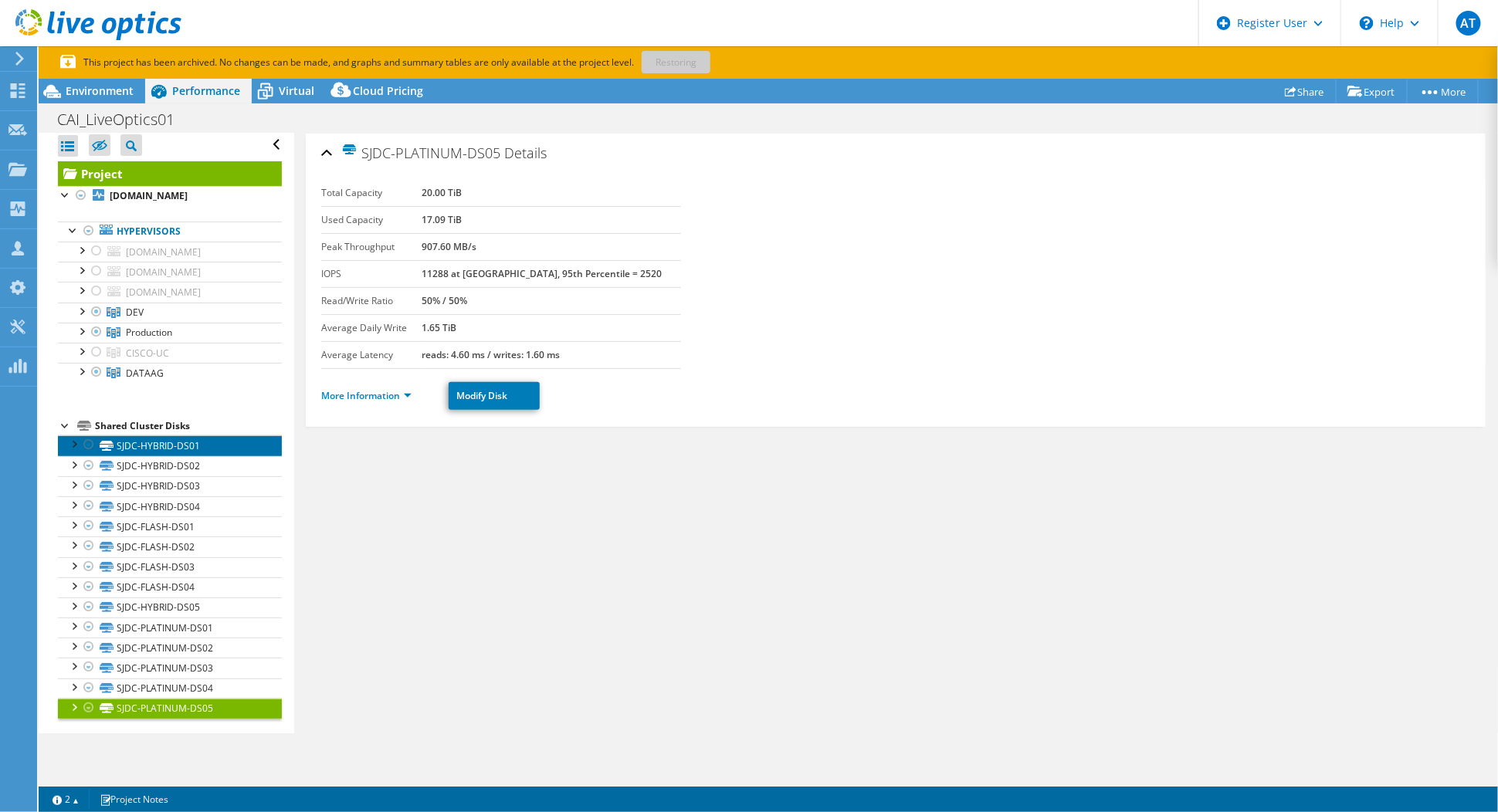
click at [205, 446] on link "SJDC-HYBRID-DS01" at bounding box center [170, 445] width 223 height 20
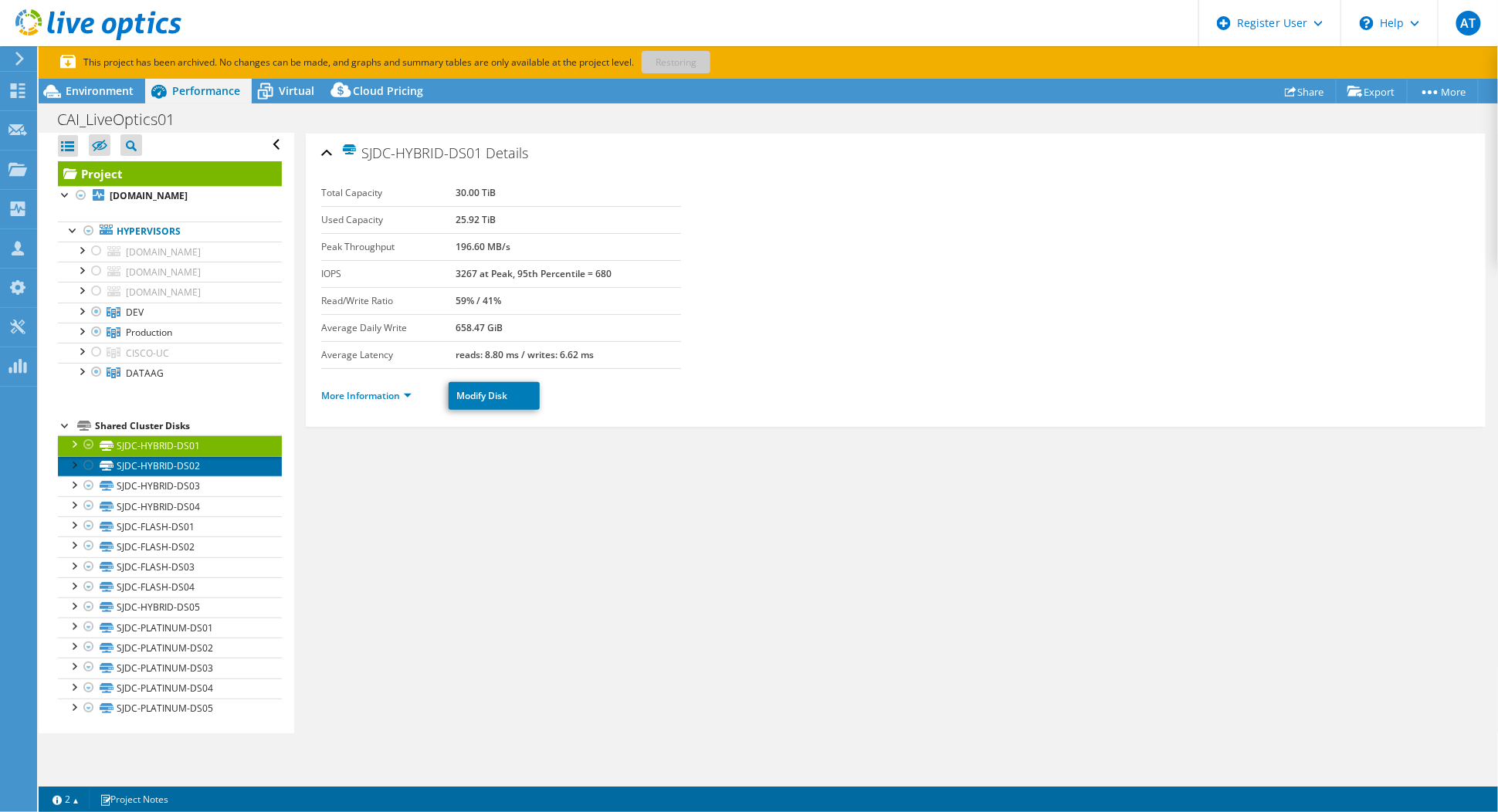
click at [217, 459] on link "SJDC-HYBRID-DS02" at bounding box center [170, 466] width 223 height 20
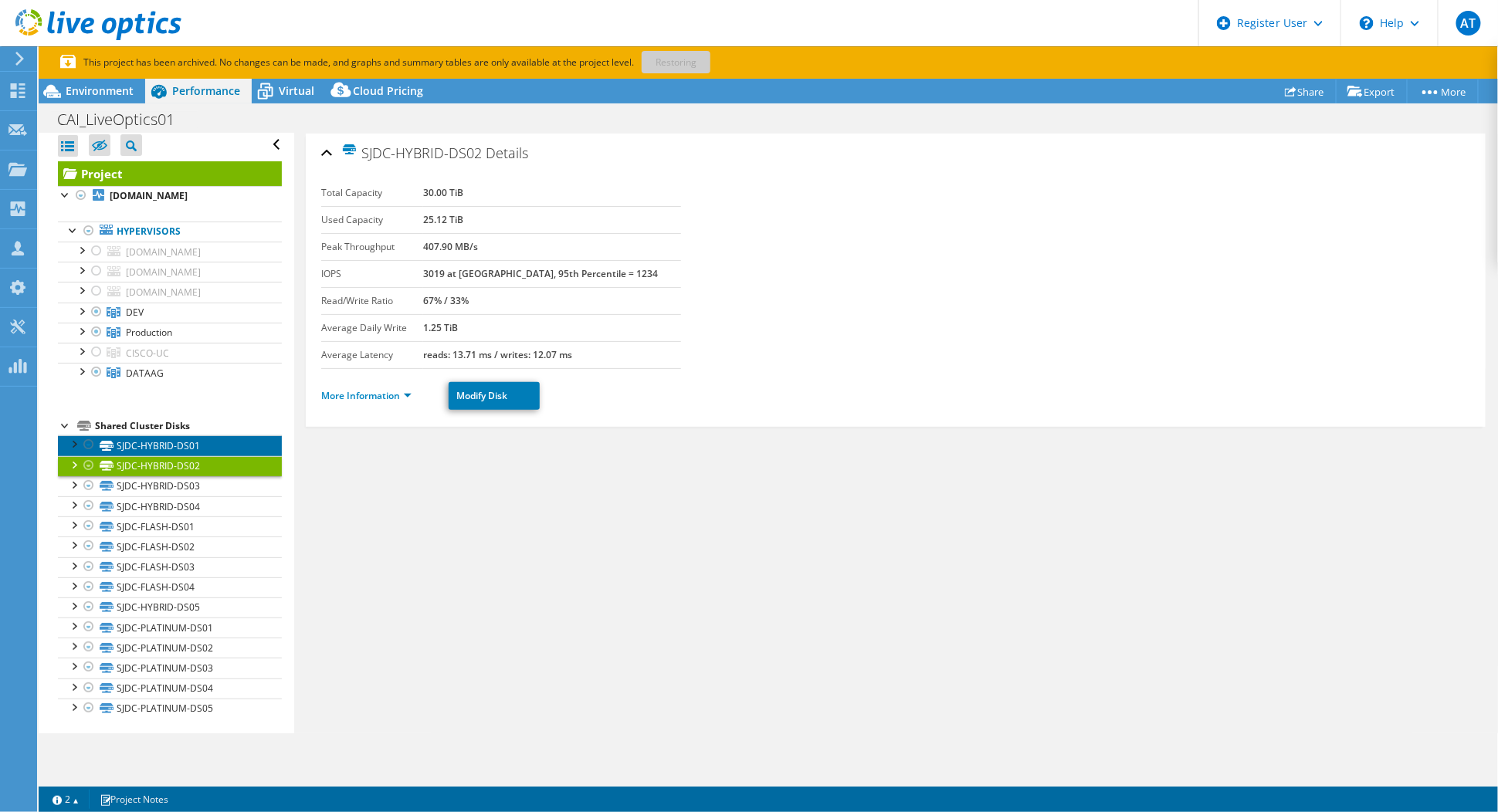
click at [217, 446] on link "SJDC-HYBRID-DS01" at bounding box center [170, 445] width 223 height 20
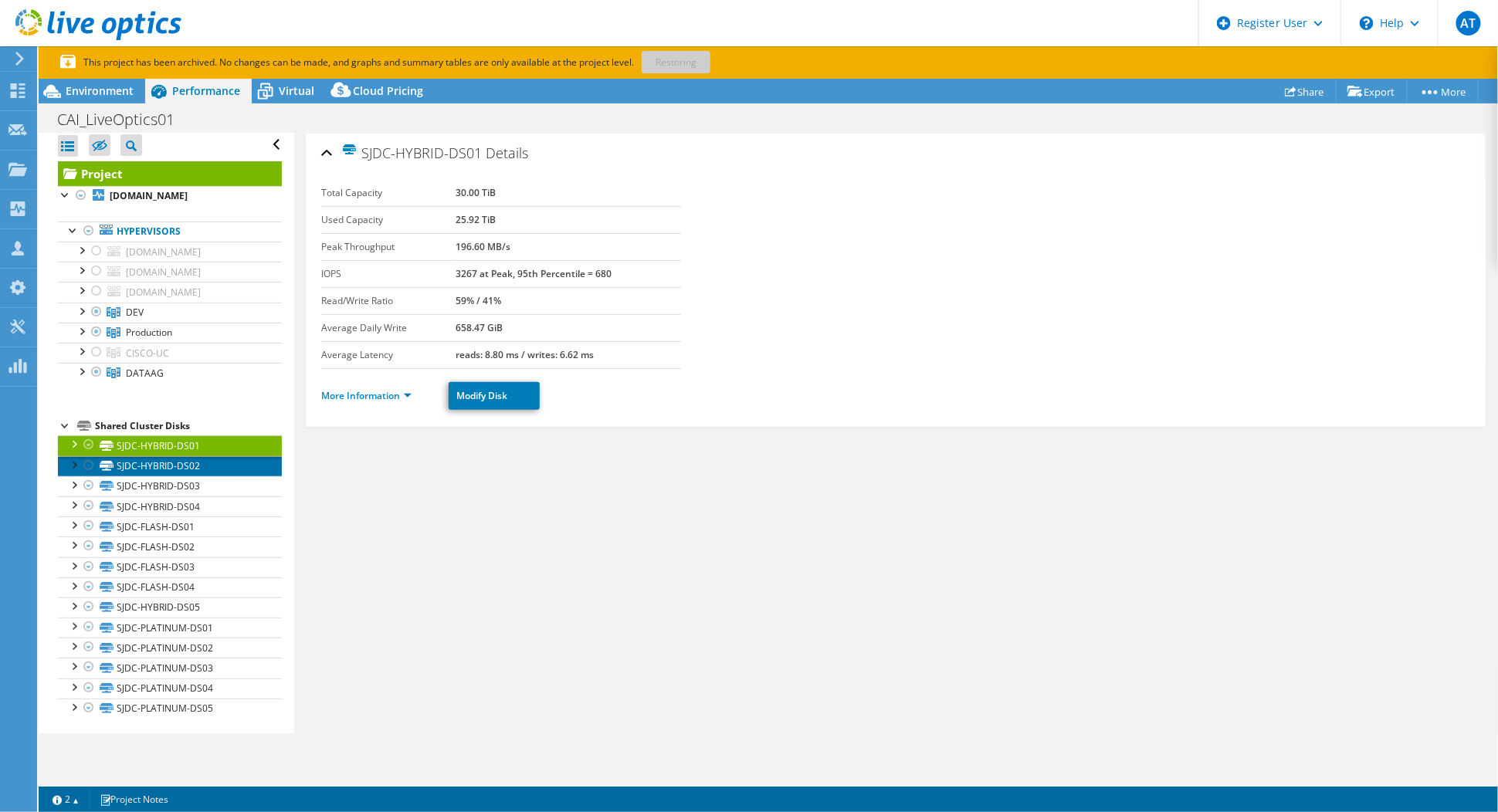
click at [217, 472] on link "SJDC-HYBRID-DS02" at bounding box center [170, 466] width 223 height 20
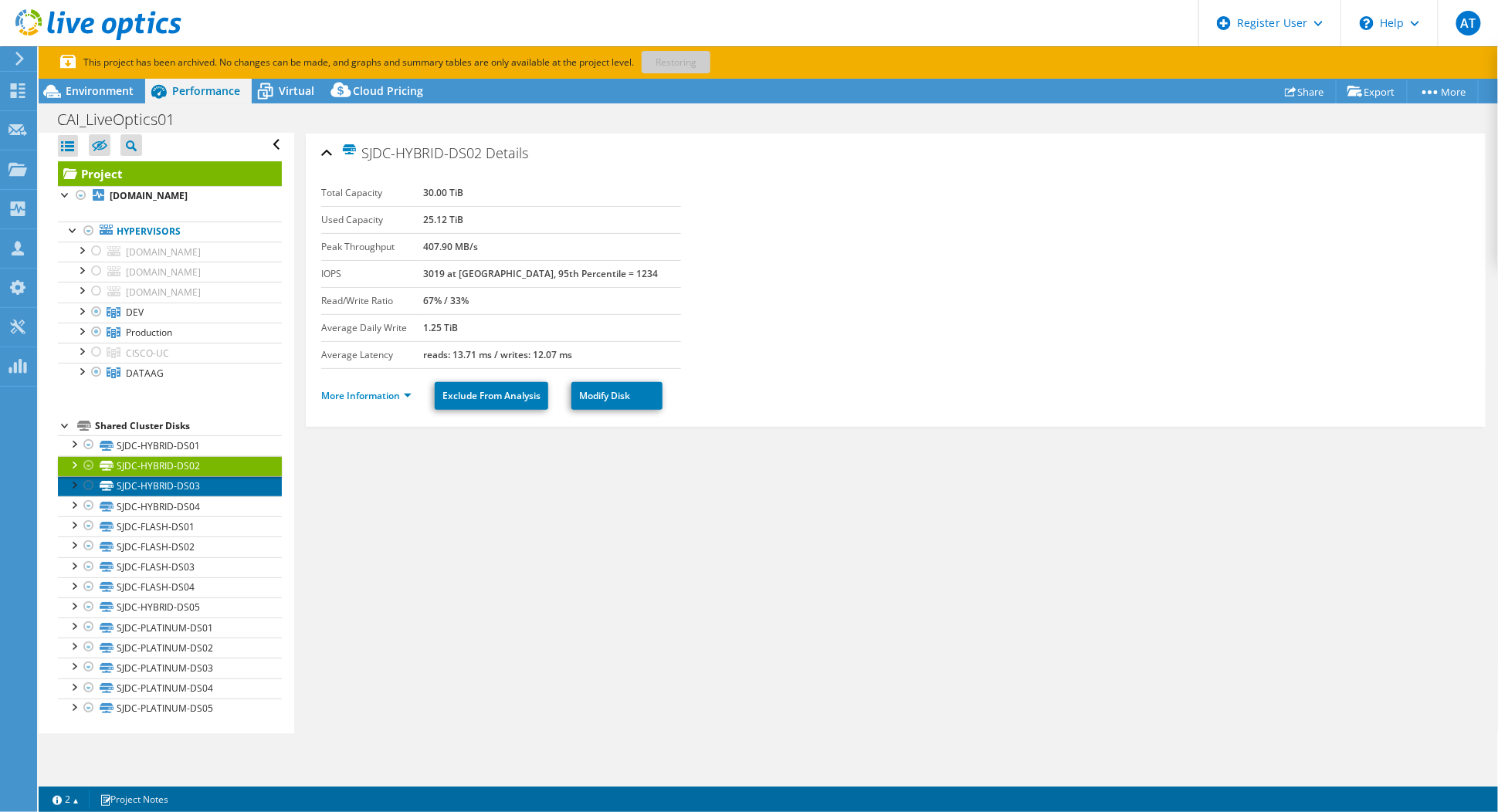
click at [214, 477] on link "SJDC-HYBRID-DS03" at bounding box center [170, 486] width 223 height 20
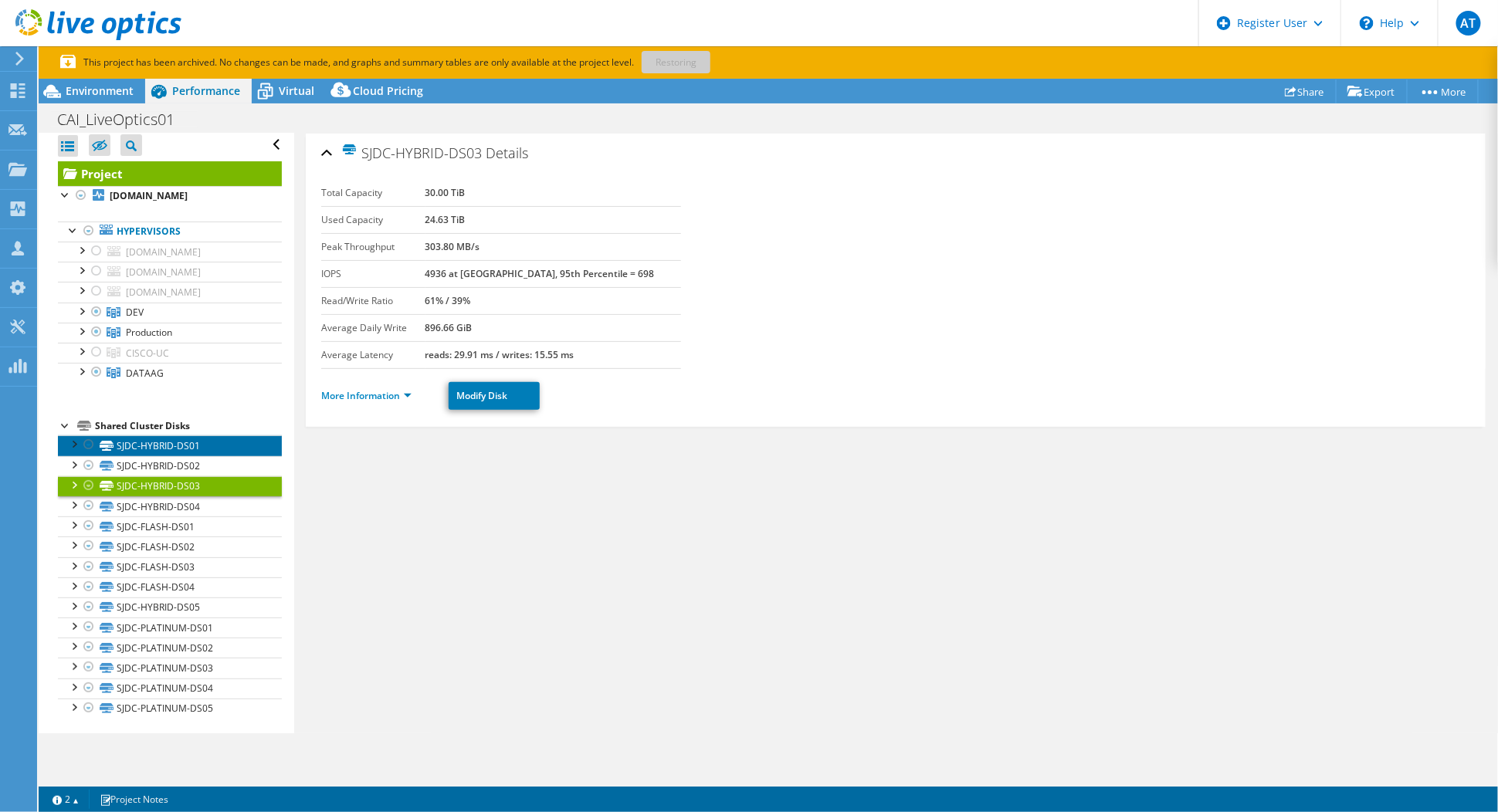
click at [183, 438] on link "SJDC-HYBRID-DS01" at bounding box center [170, 445] width 223 height 20
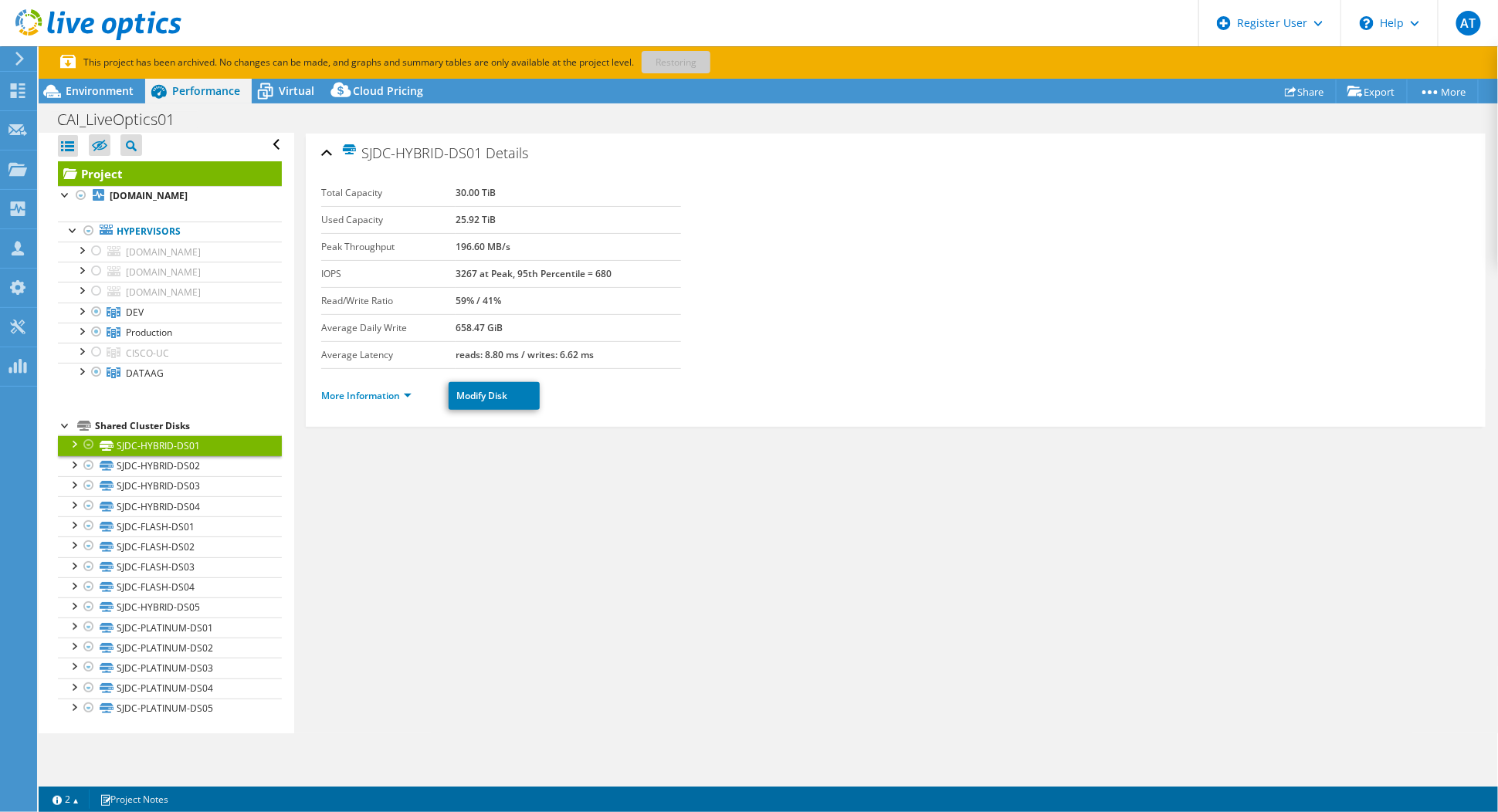
click at [72, 443] on div at bounding box center [74, 443] width 16 height 16
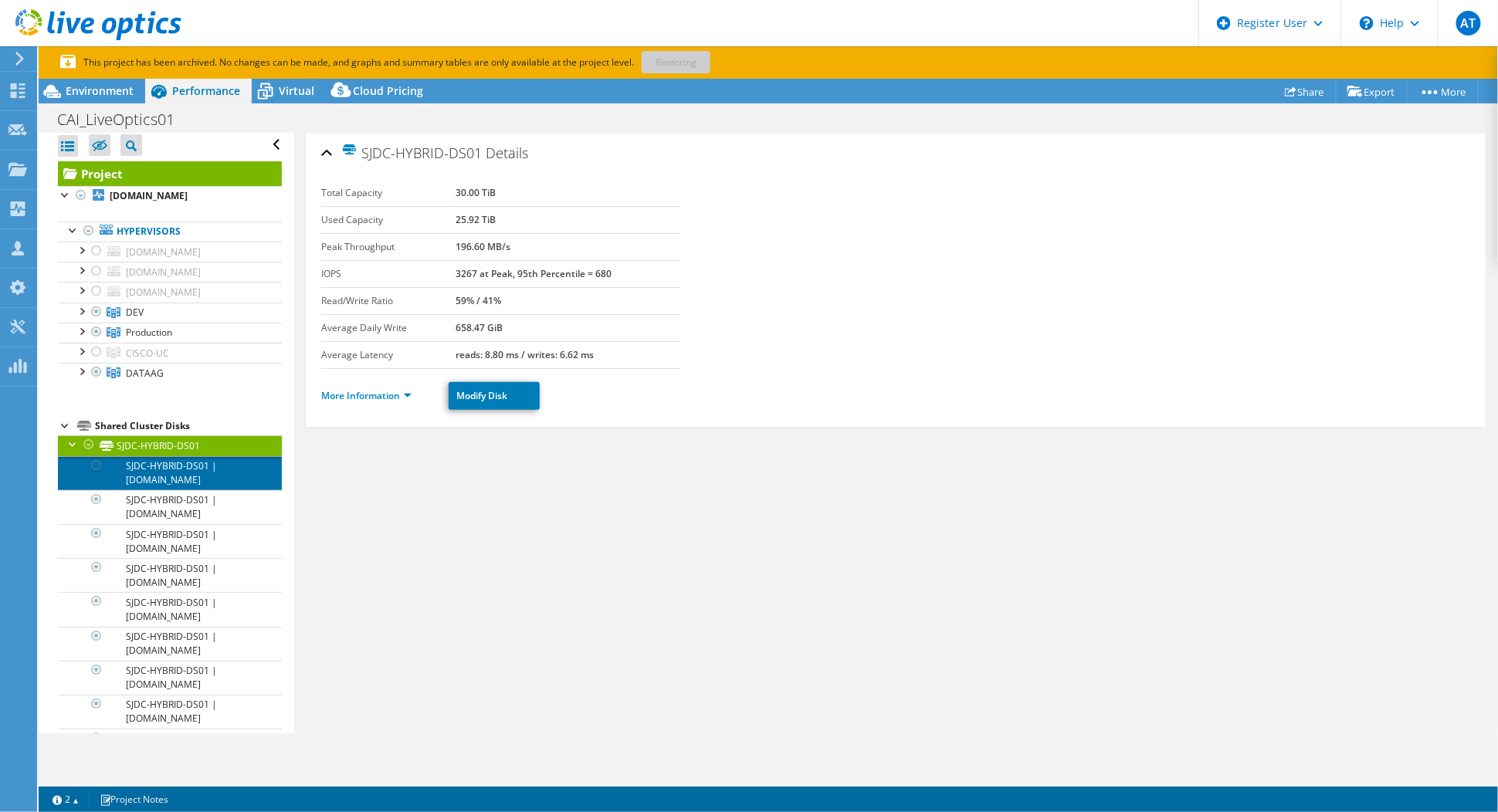
click at [136, 463] on link "SJDC-HYBRID-DS01 | [DOMAIN_NAME]" at bounding box center [170, 473] width 223 height 34
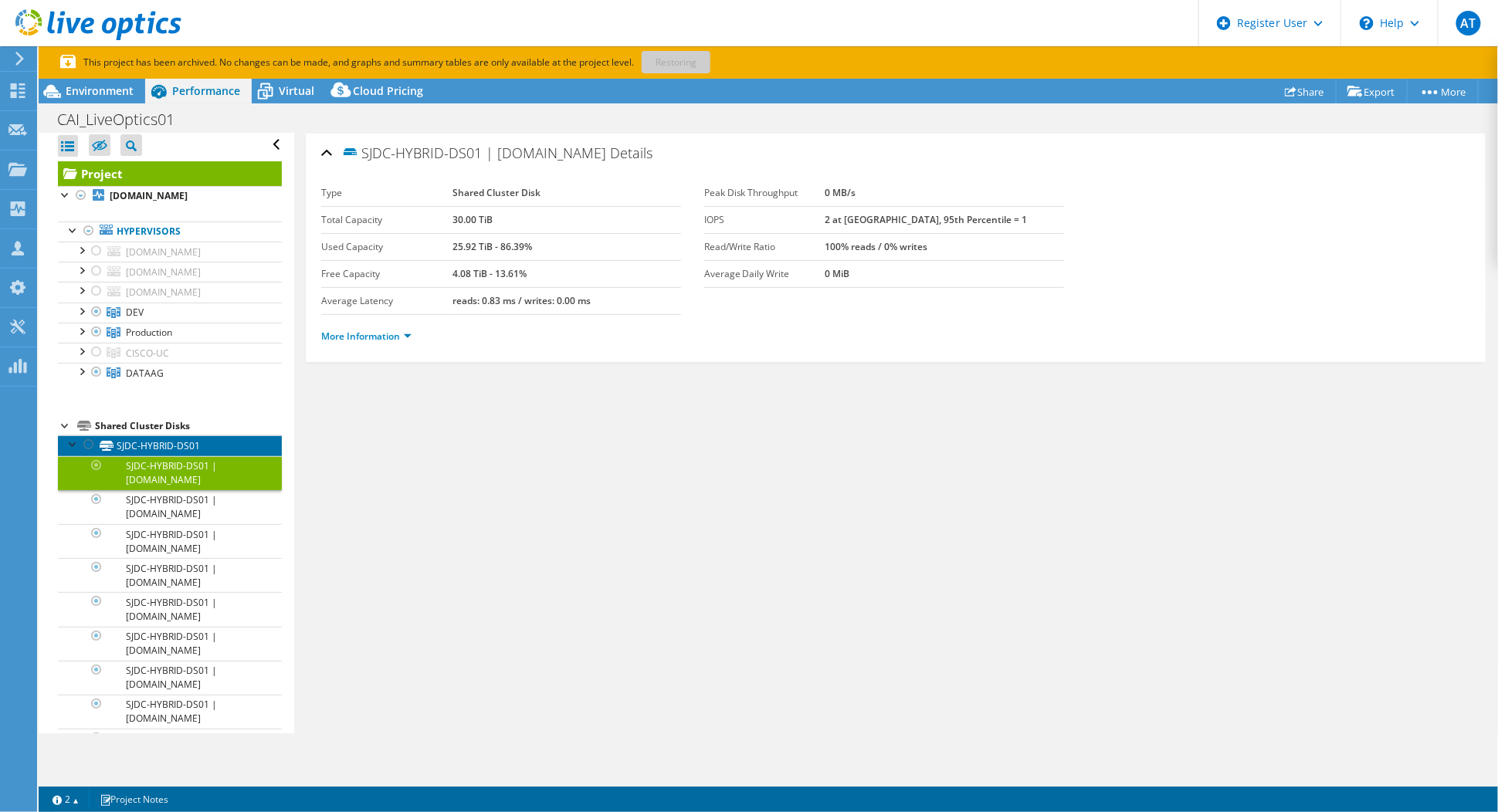
click at [136, 438] on link "SJDC-HYBRID-DS01" at bounding box center [170, 445] width 223 height 20
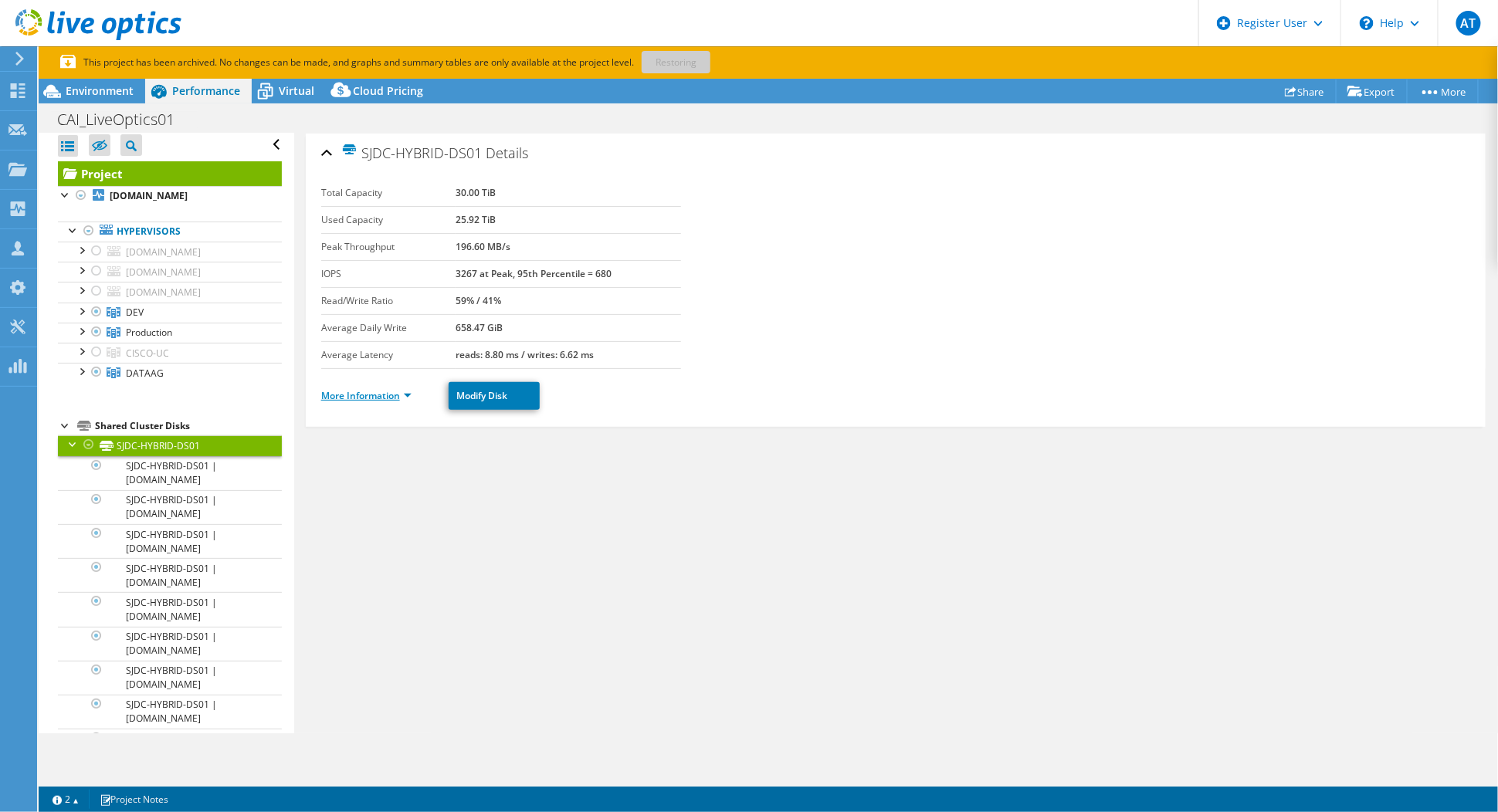
click at [400, 397] on link "More Information" at bounding box center [366, 395] width 90 height 14
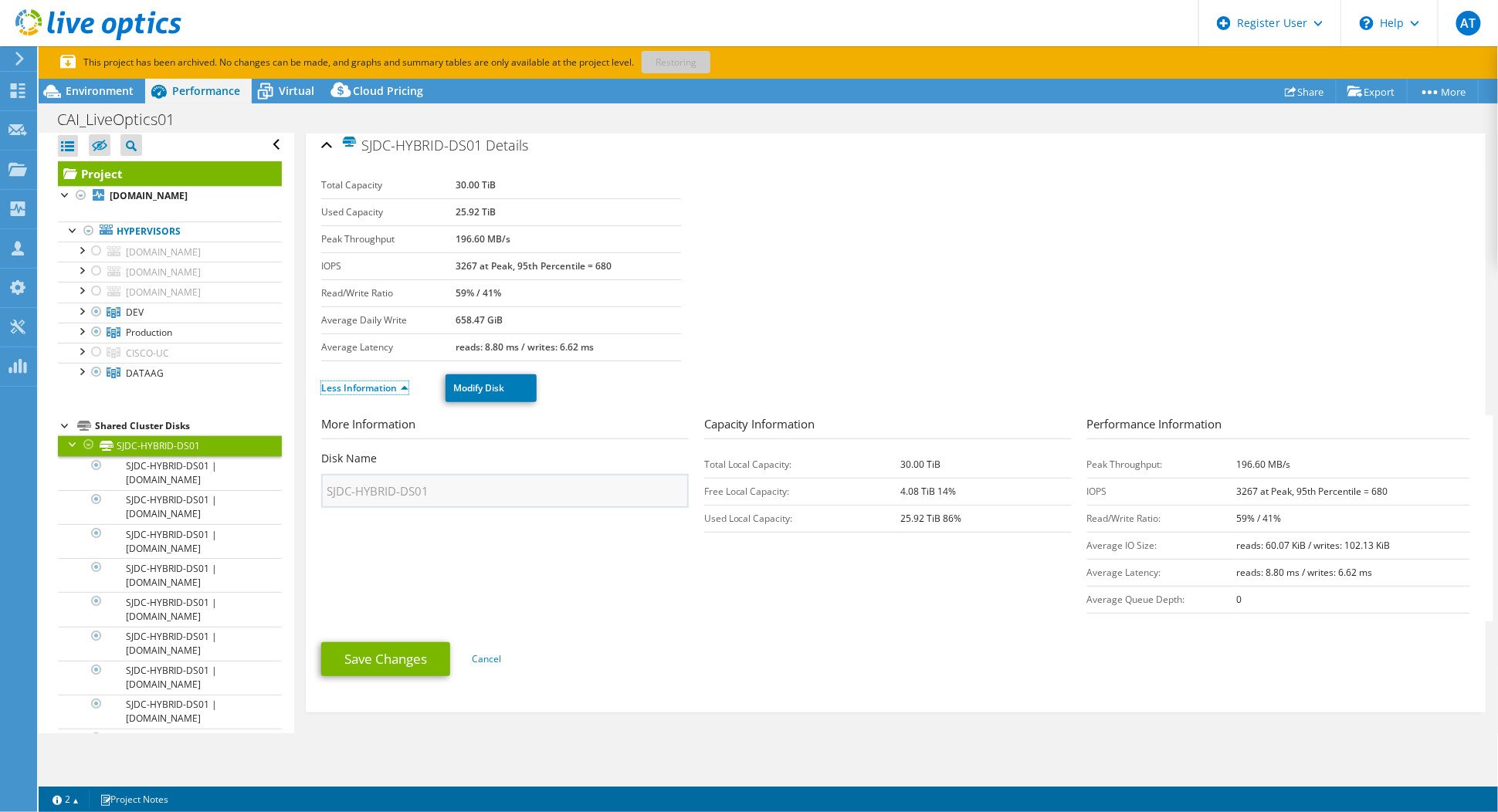
scroll to position [10, 0]
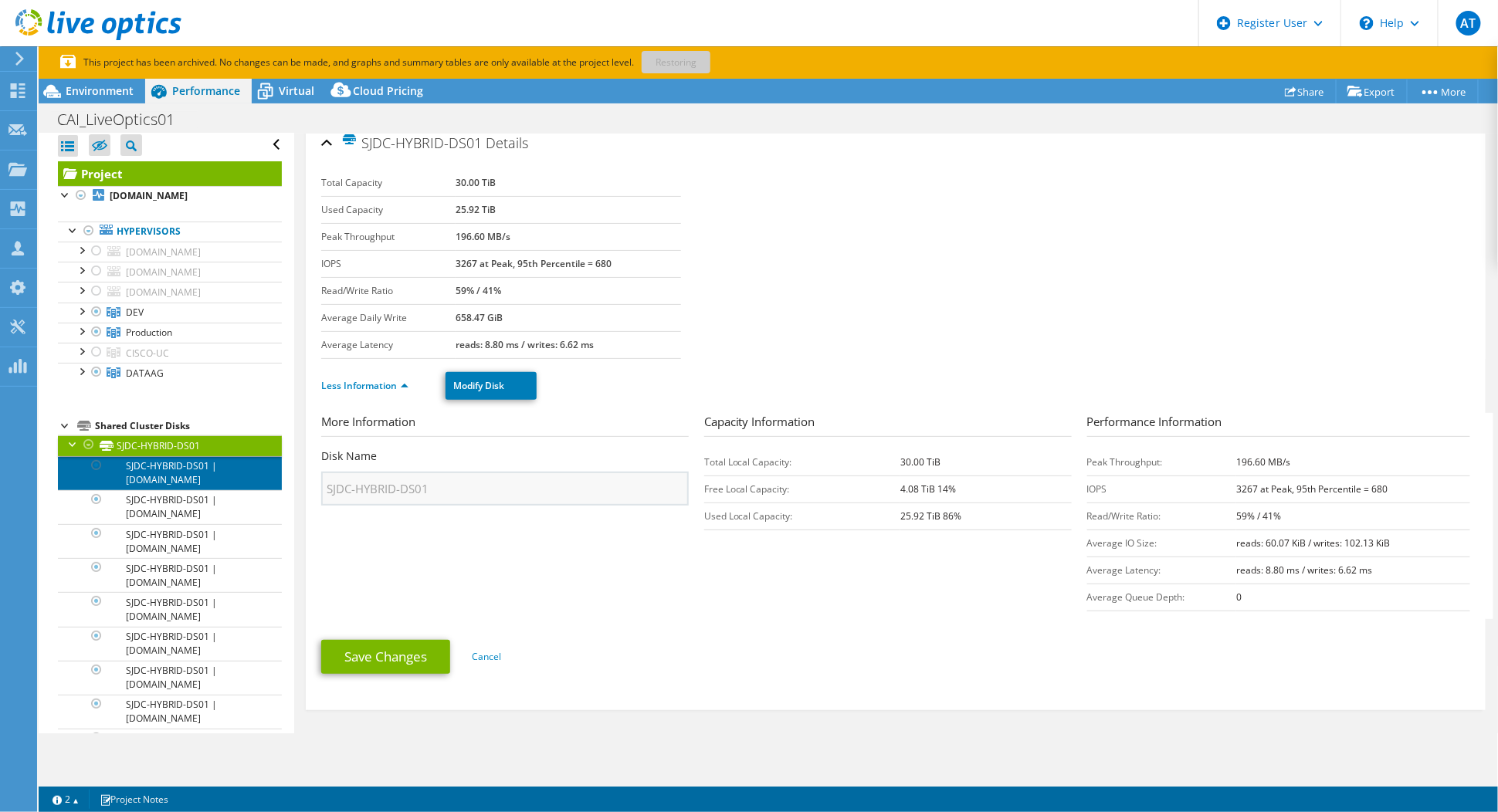
click at [234, 465] on link "SJDC-HYBRID-DS01 | [DOMAIN_NAME]" at bounding box center [170, 473] width 223 height 34
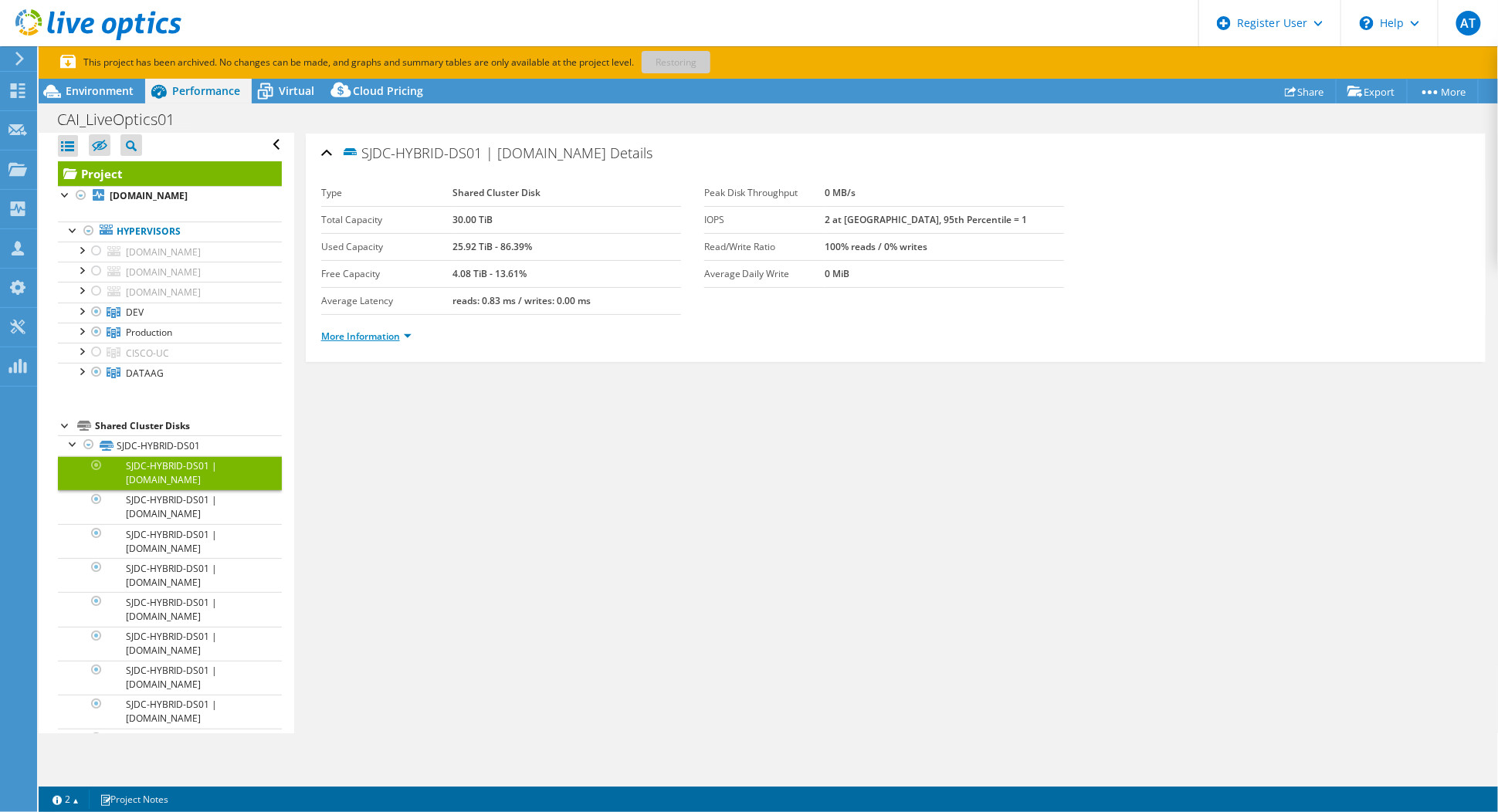
click at [404, 339] on link "More Information" at bounding box center [366, 336] width 90 height 14
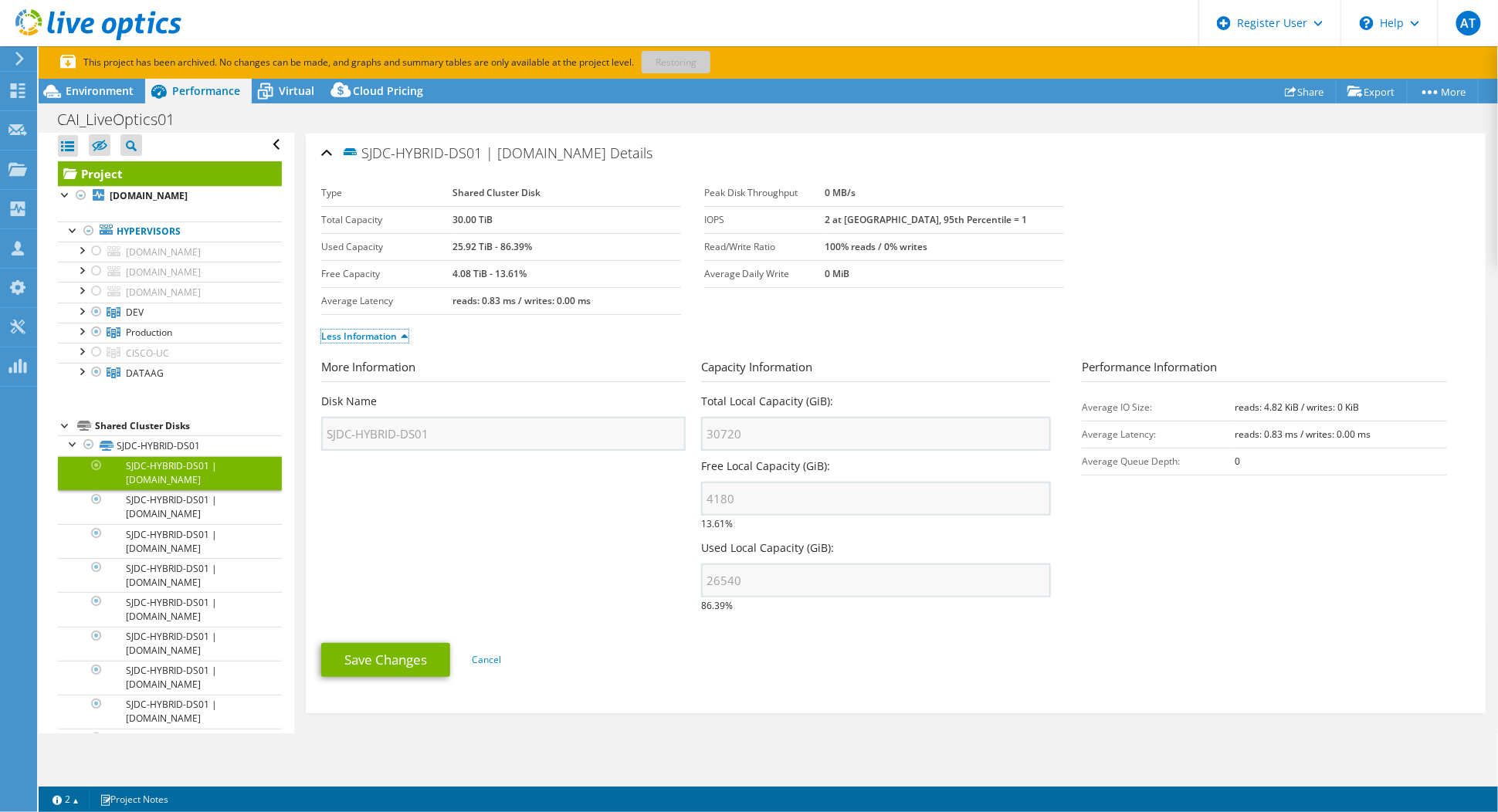
scroll to position [4, 0]
click at [498, 651] on link "Cancel" at bounding box center [487, 656] width 29 height 14
click at [77, 446] on div at bounding box center [74, 443] width 16 height 16
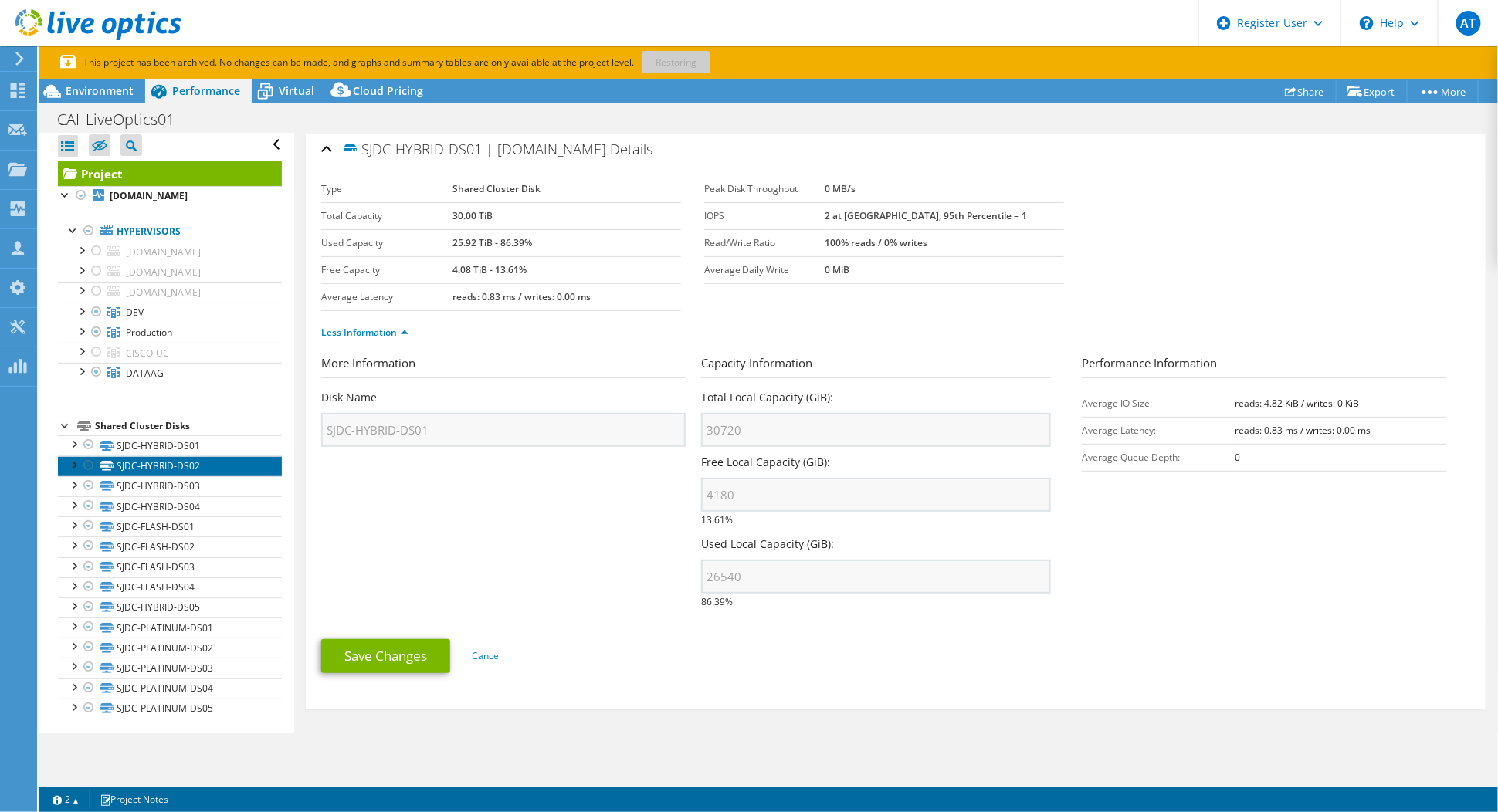
click at [74, 470] on link "SJDC-HYBRID-DS02" at bounding box center [170, 466] width 223 height 20
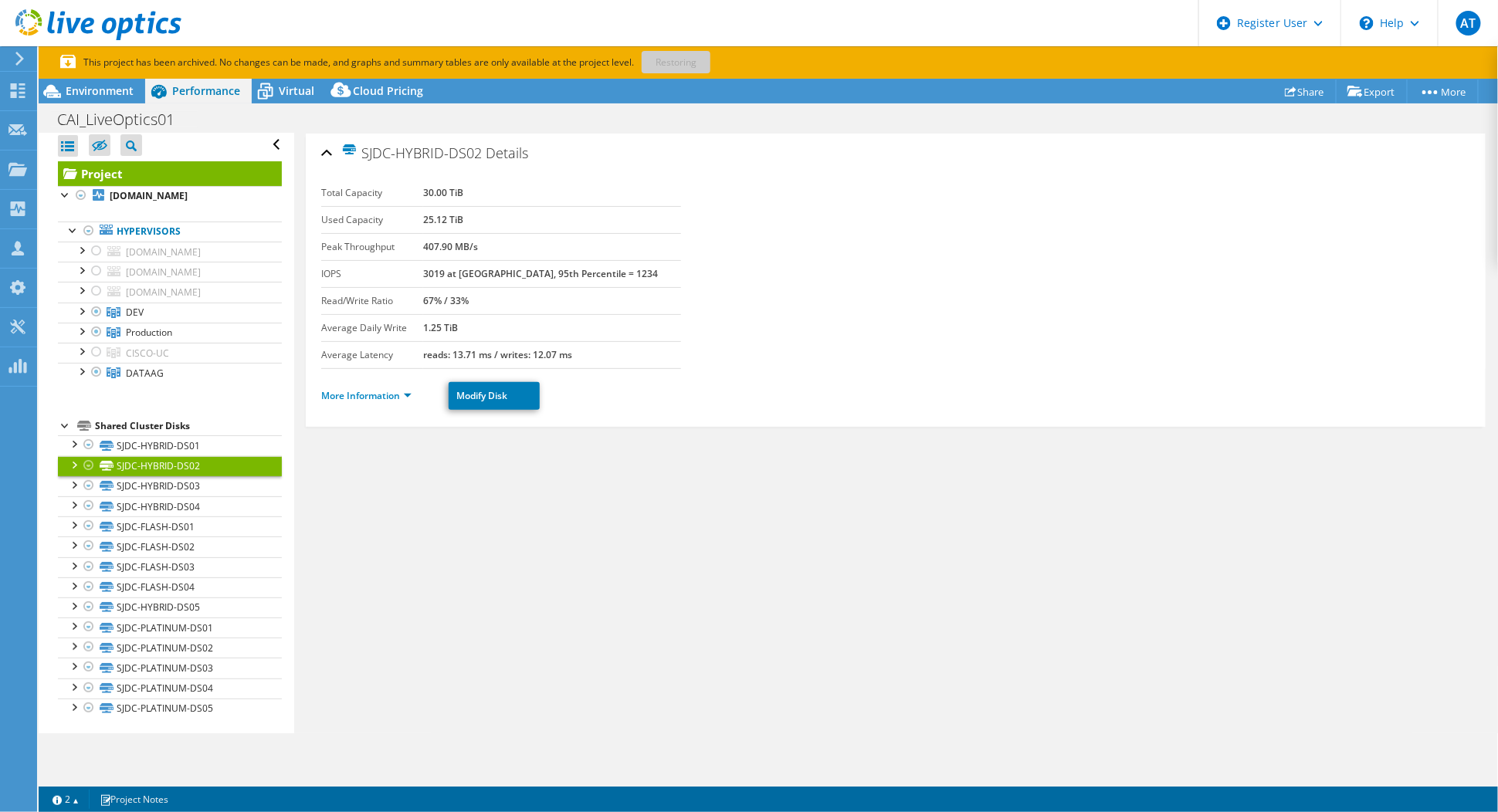
click at [77, 460] on div at bounding box center [74, 464] width 16 height 16
click at [74, 232] on div at bounding box center [74, 229] width 16 height 16
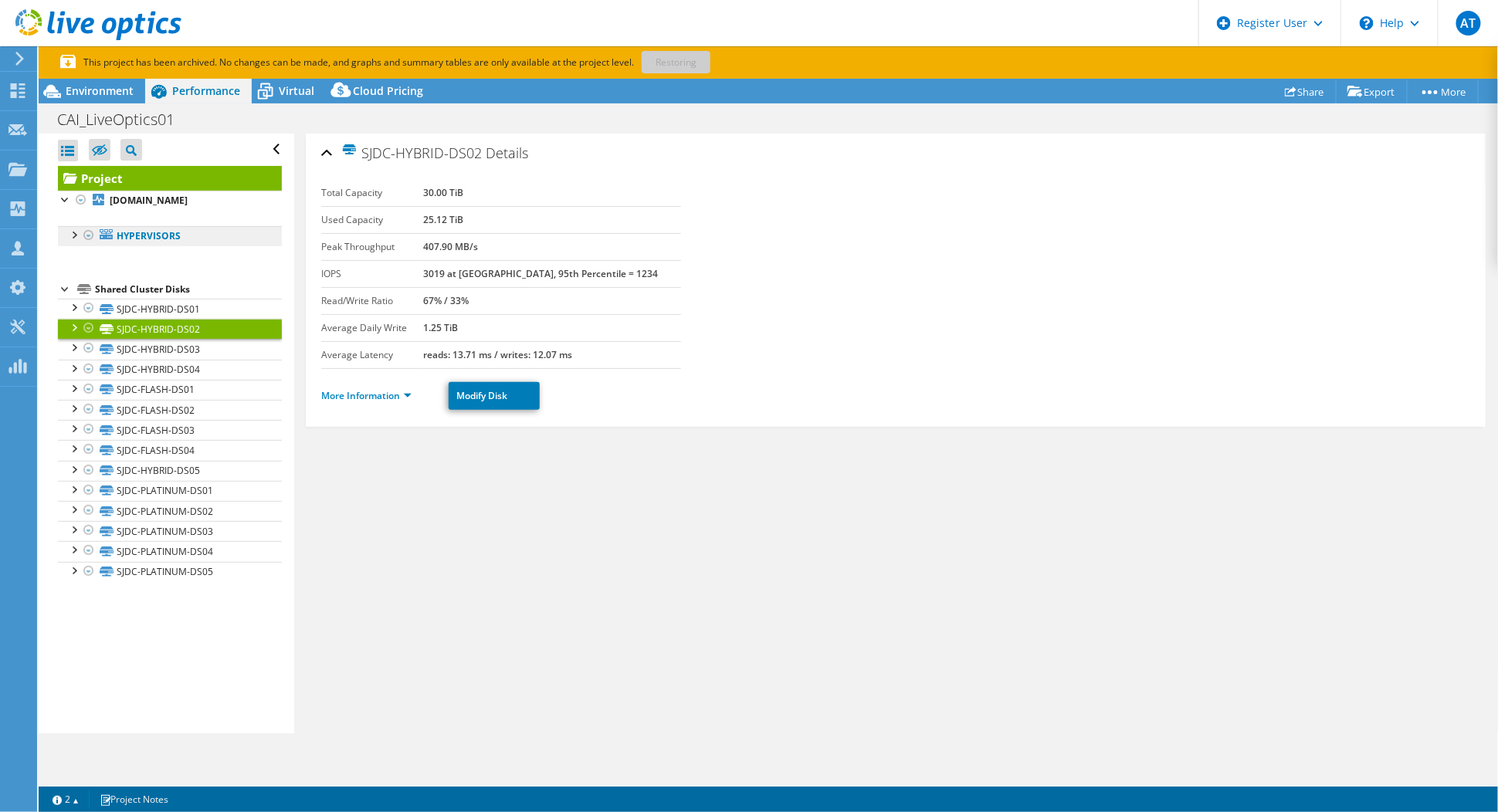
click at [138, 233] on link "Hypervisors" at bounding box center [170, 236] width 223 height 20
click at [75, 293] on li "Shared Cluster Disks SJDC-HYBRID-DS01 SJDC-HYBRID-DS01 | sjesx18.cai.cookeaqua.…" at bounding box center [170, 430] width 223 height 302
click at [116, 288] on div "Shared Cluster Disks" at bounding box center [188, 288] width 187 height 18
click at [92, 306] on div at bounding box center [88, 308] width 16 height 18
click at [104, 288] on div "Shared Cluster Disks" at bounding box center [188, 288] width 187 height 18
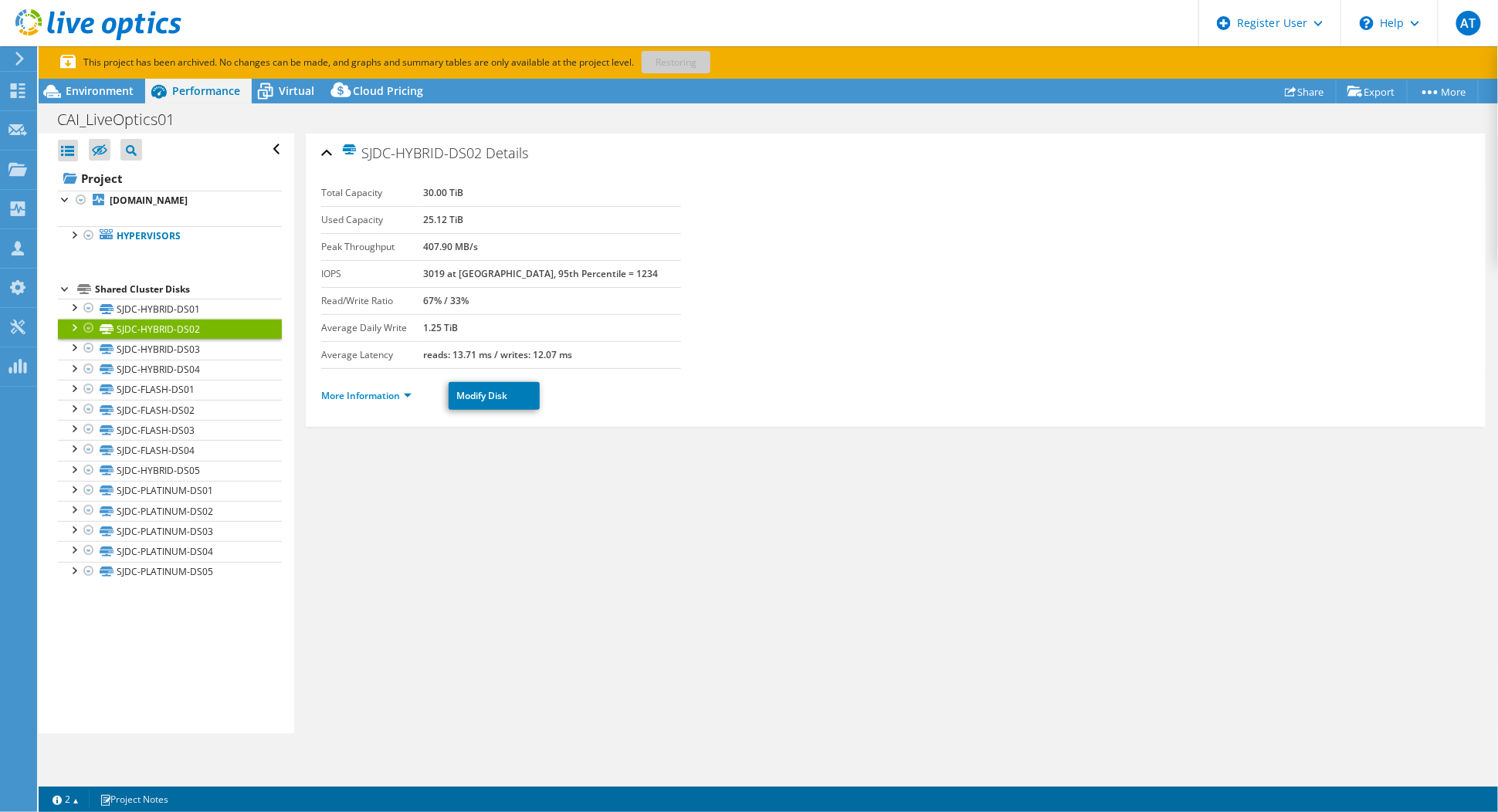
click at [66, 288] on div at bounding box center [66, 288] width 16 height 16
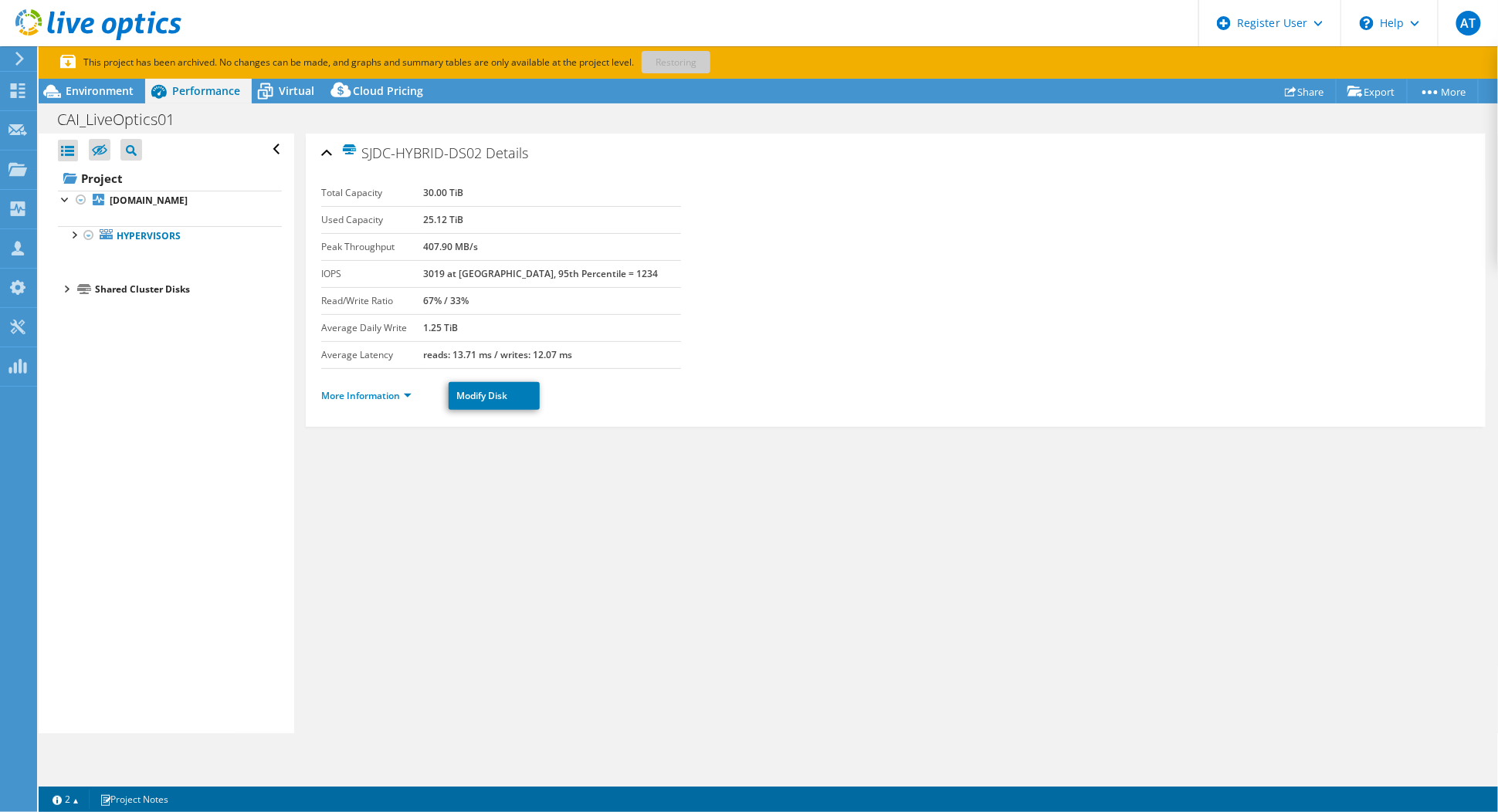
click at [66, 288] on div at bounding box center [66, 288] width 16 height 16
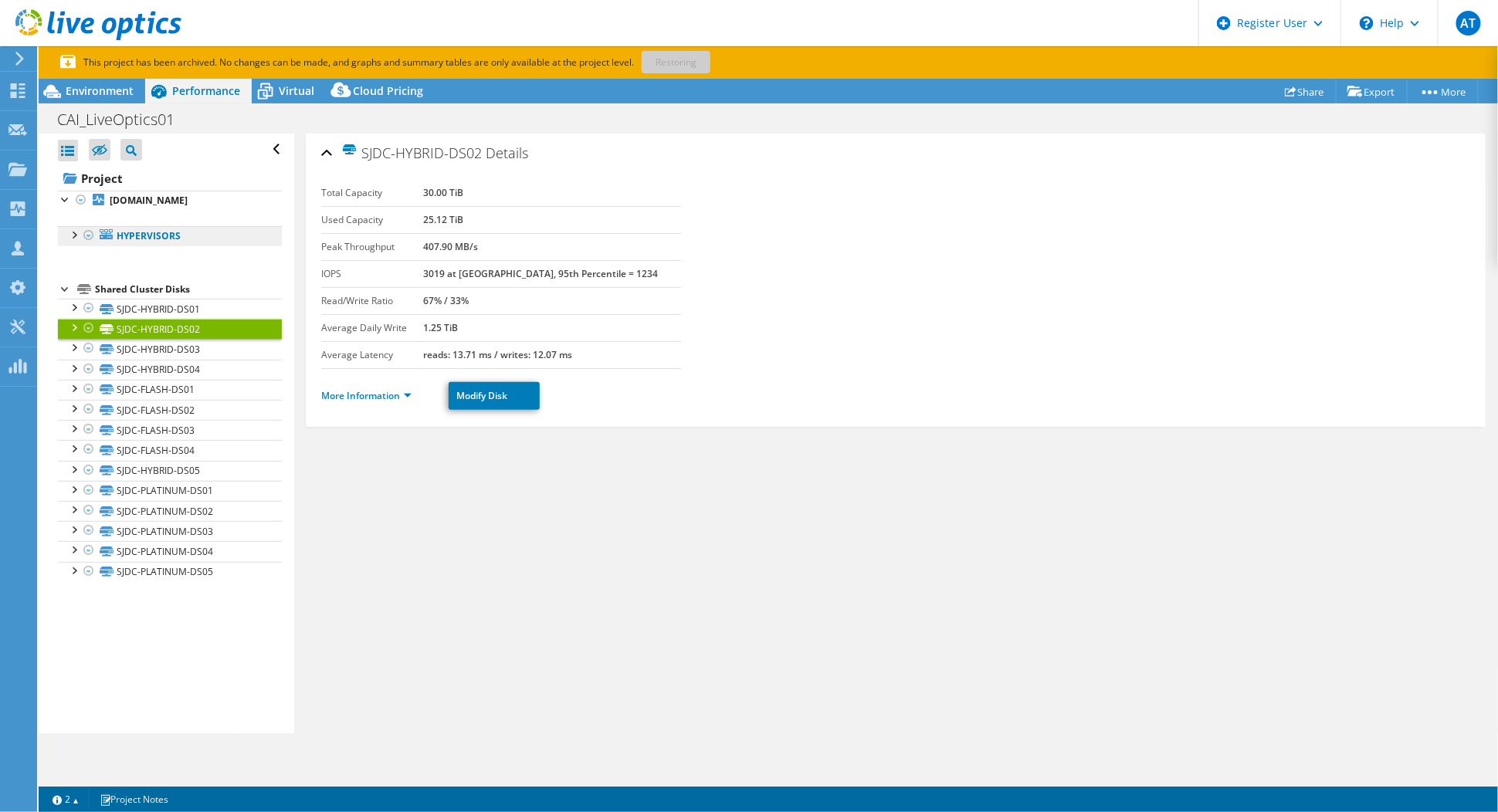
click at [129, 239] on link "Hypervisors" at bounding box center [170, 236] width 223 height 20
click at [155, 204] on b "[DOMAIN_NAME]" at bounding box center [149, 200] width 78 height 14
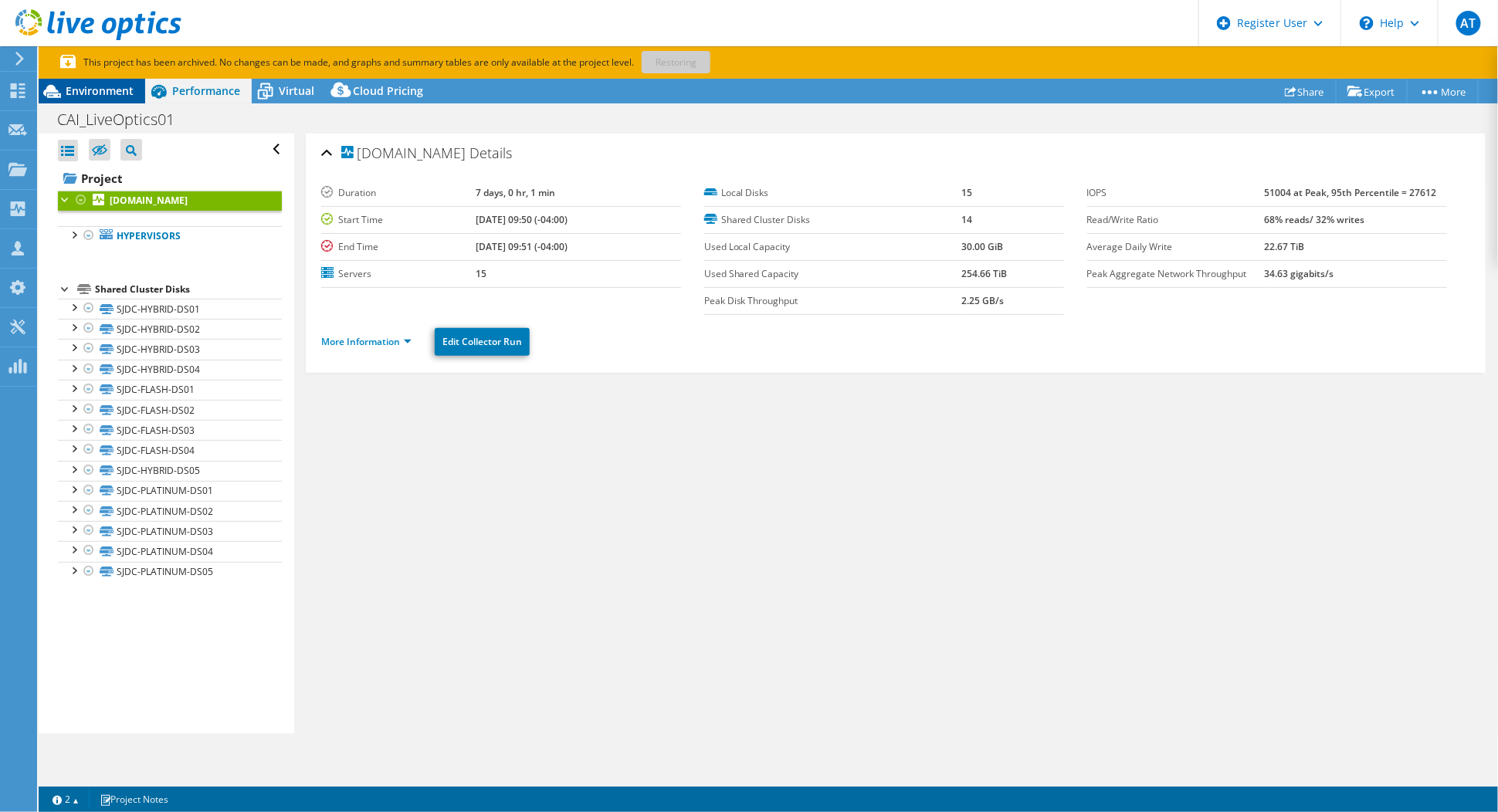
click at [109, 99] on div "Environment" at bounding box center [92, 90] width 107 height 24
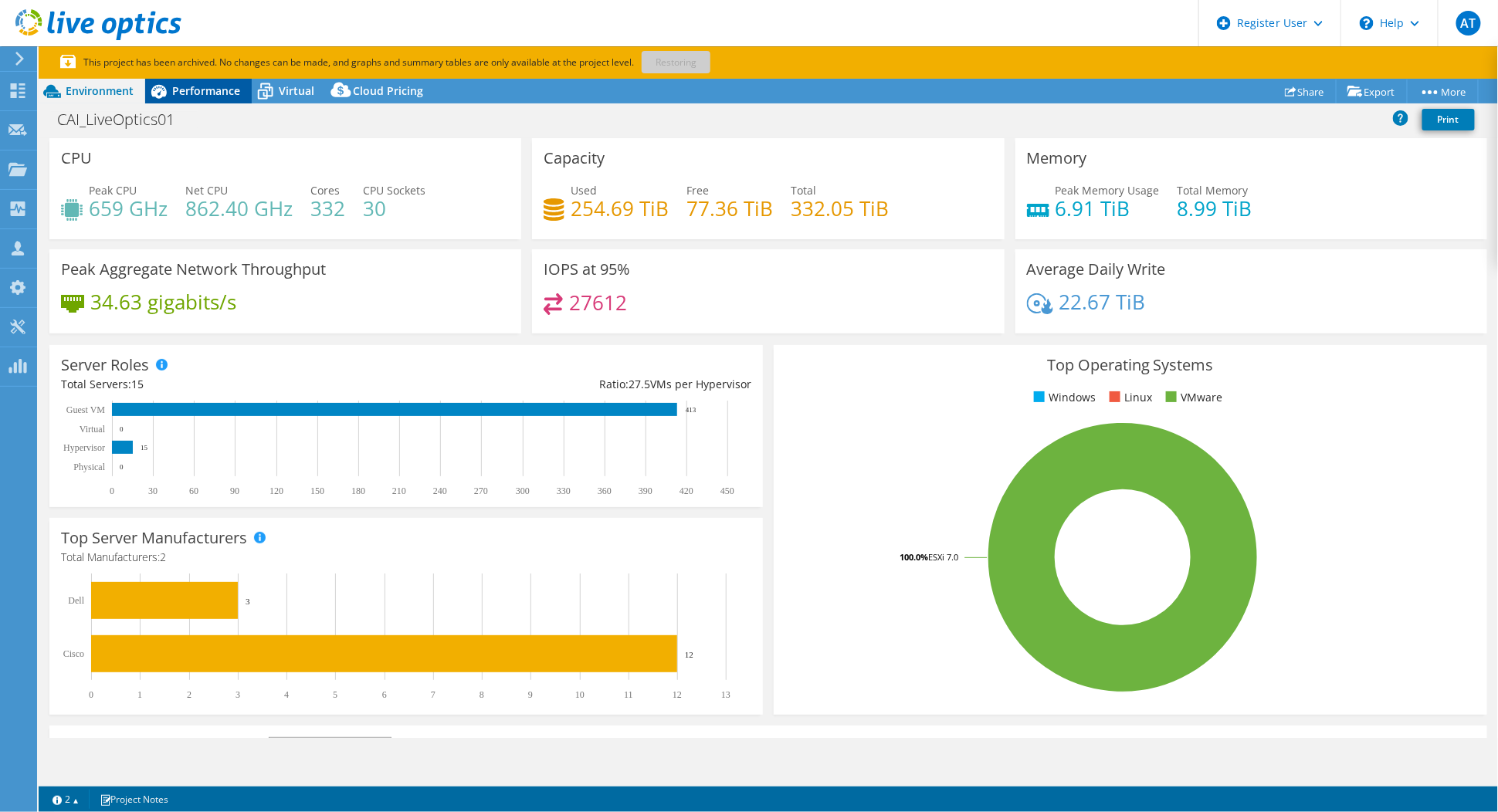
click at [221, 93] on span "Performance" at bounding box center [206, 90] width 68 height 15
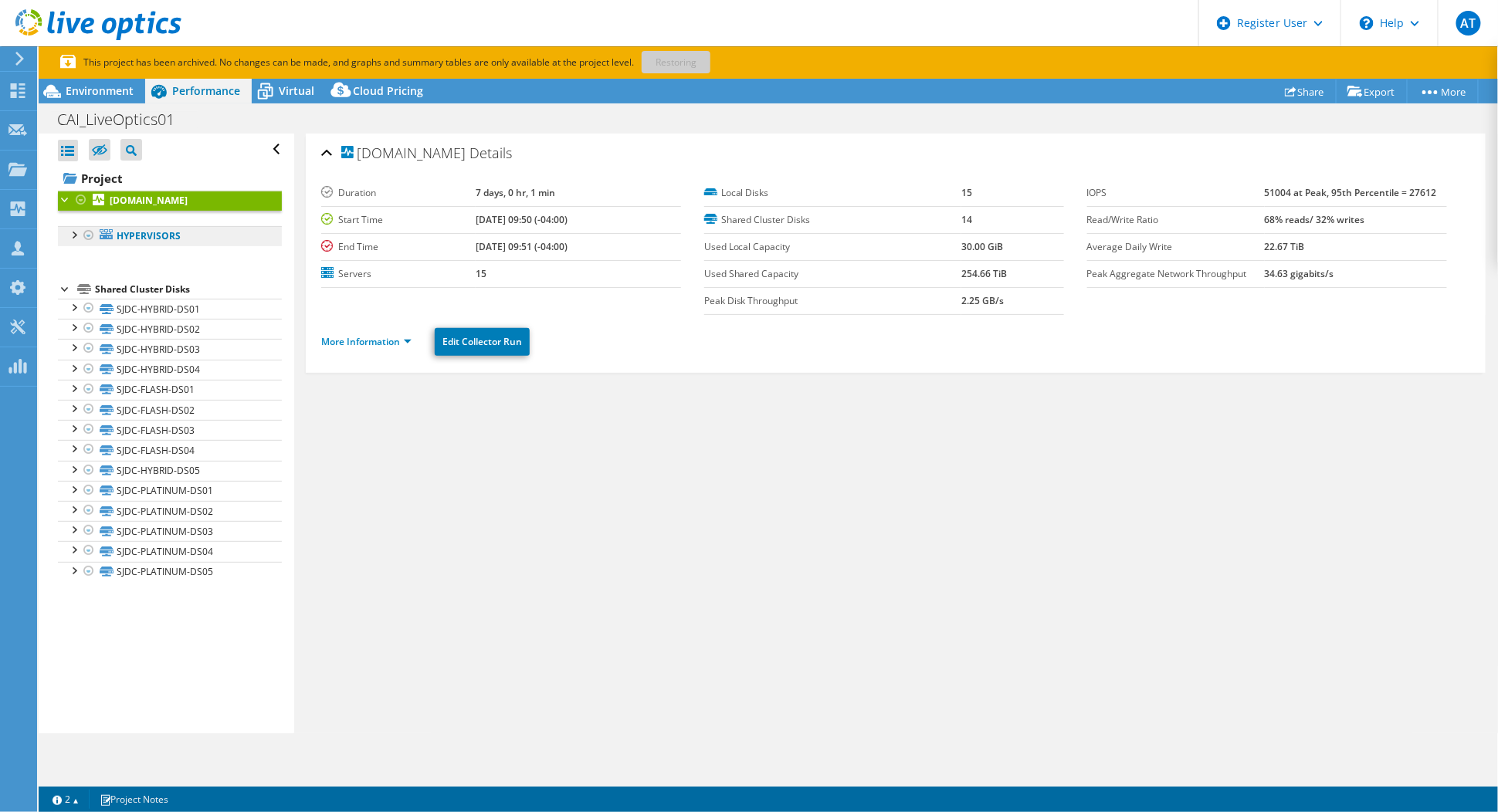
click at [150, 235] on link "Hypervisors" at bounding box center [170, 236] width 223 height 20
click at [77, 237] on div at bounding box center [74, 234] width 16 height 16
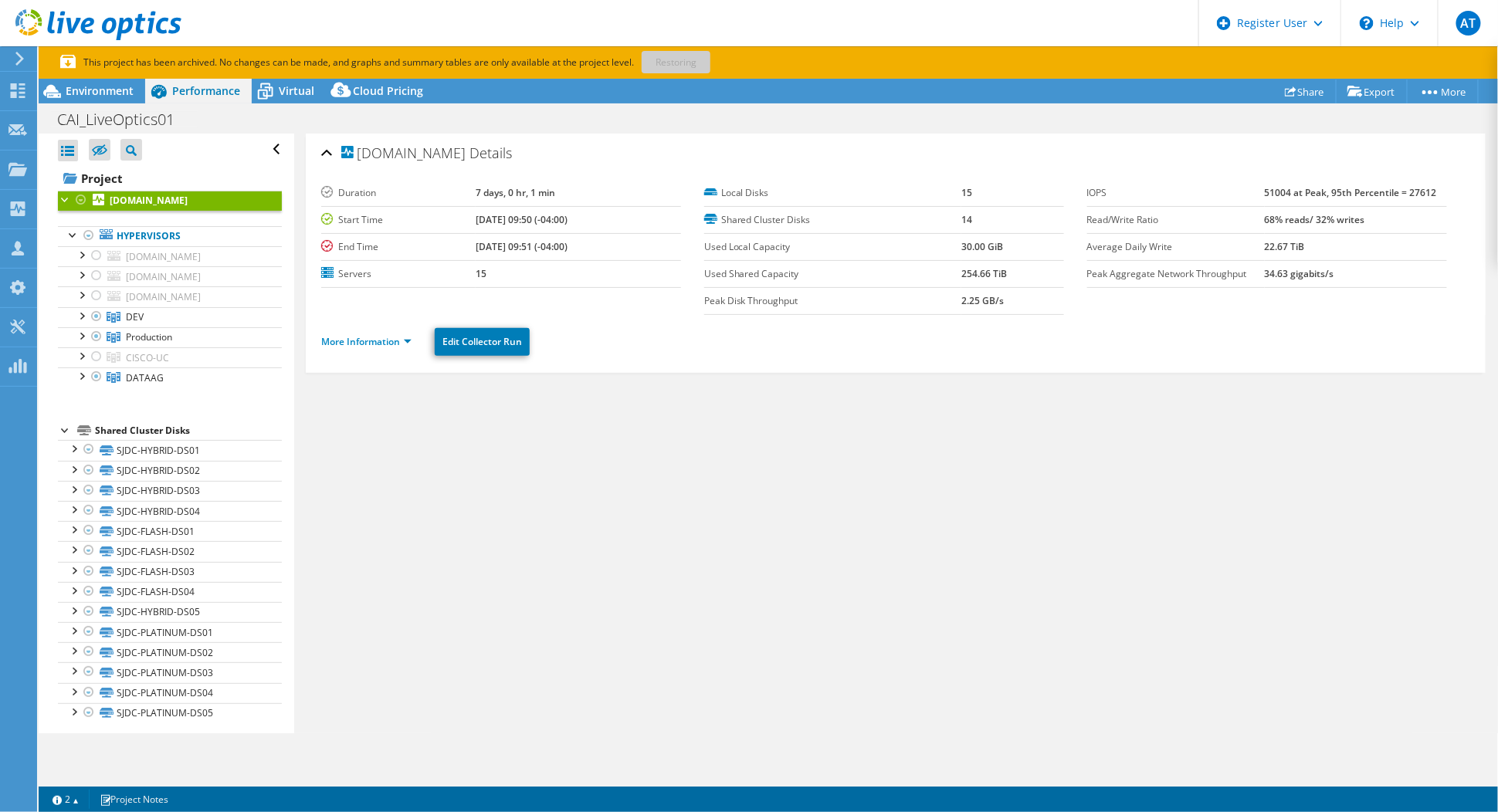
click at [170, 398] on ul "Hypervisors wchdresx01.cai.cookeaqua.com Local_DS01 Raid5Store" at bounding box center [170, 307] width 223 height 193
click at [167, 382] on link "DATAAG" at bounding box center [170, 377] width 223 height 20
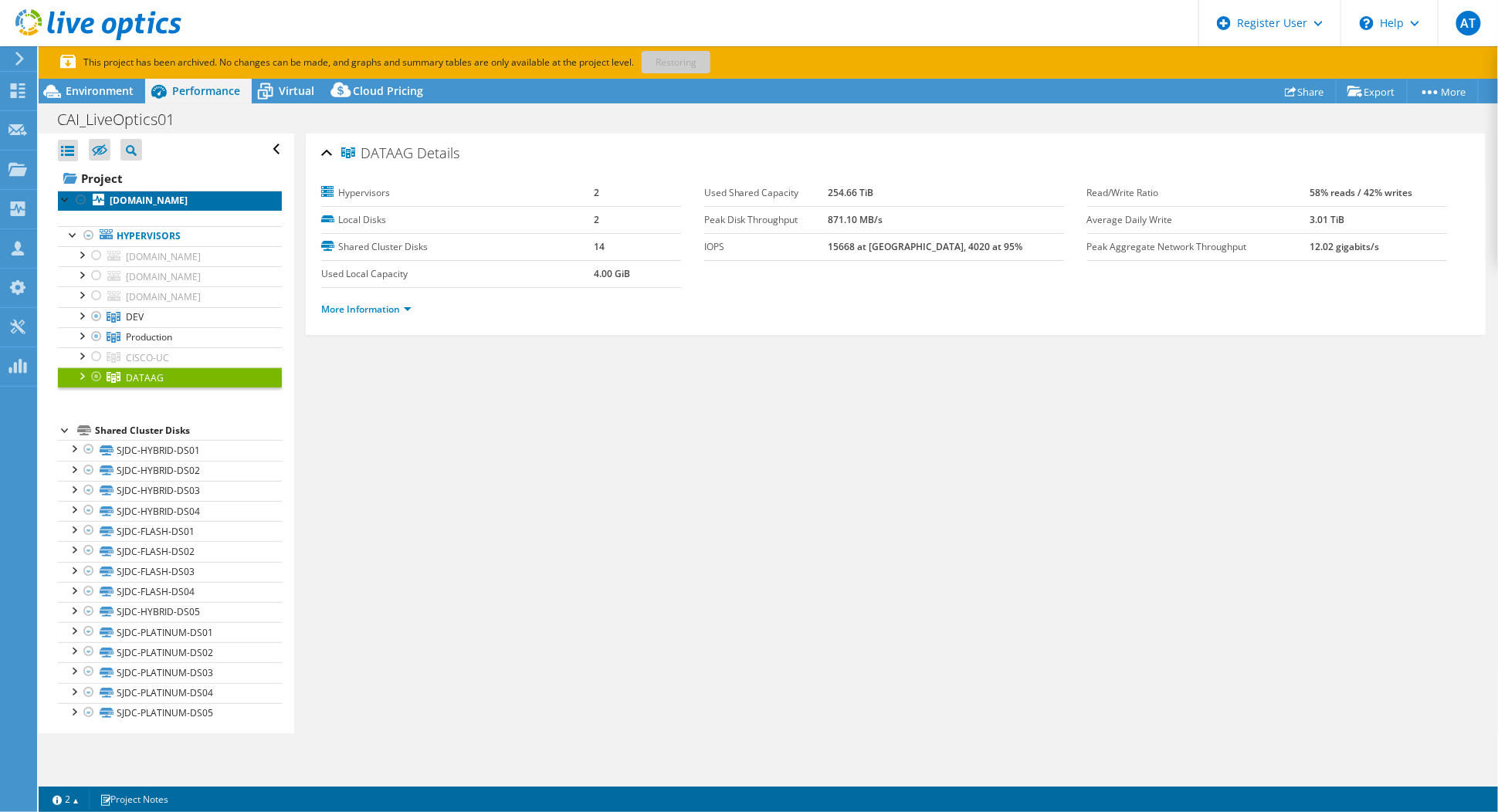
click at [144, 197] on b "[DOMAIN_NAME]" at bounding box center [149, 200] width 78 height 14
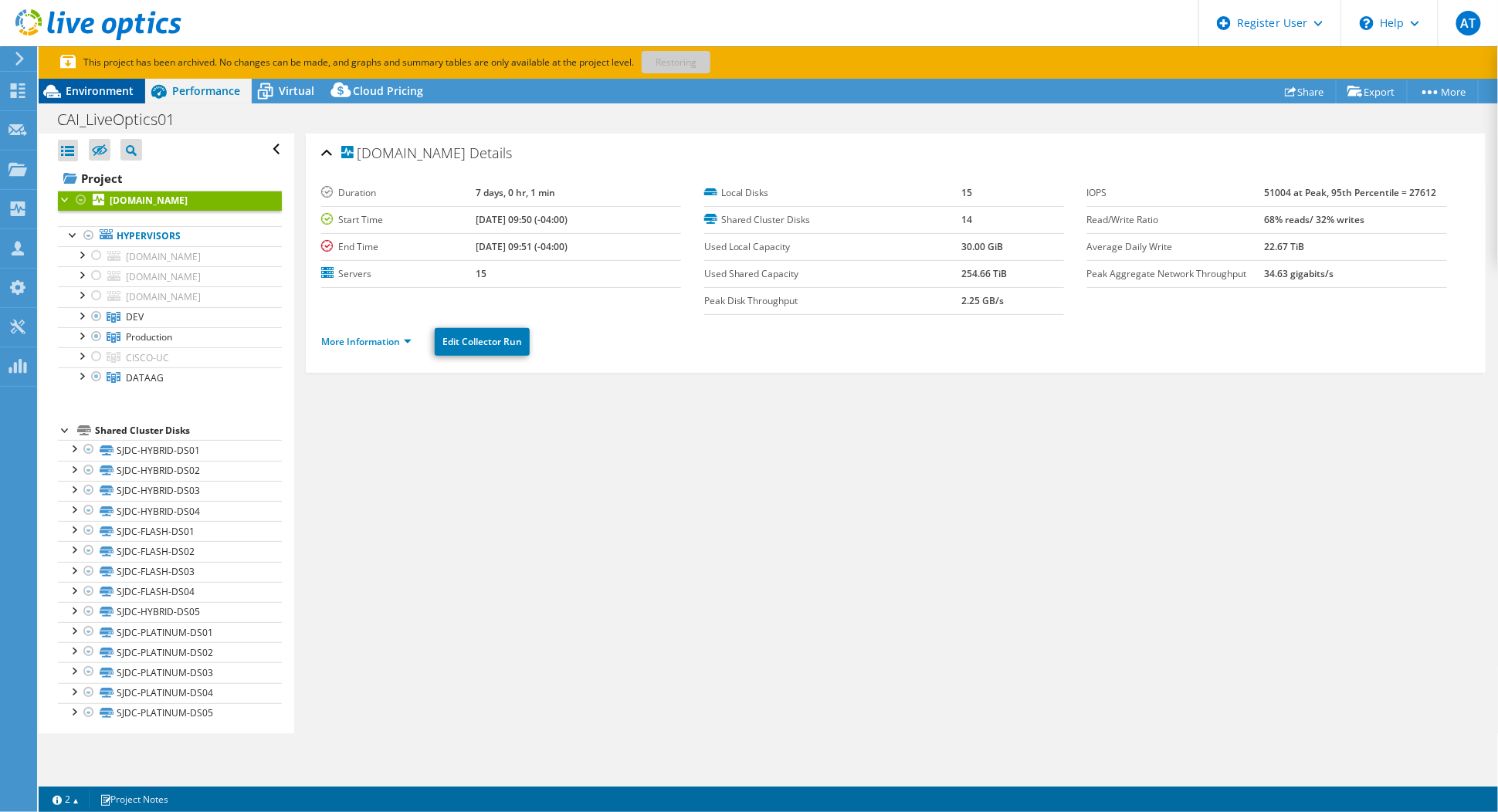
click at [114, 92] on span "Environment" at bounding box center [100, 90] width 68 height 15
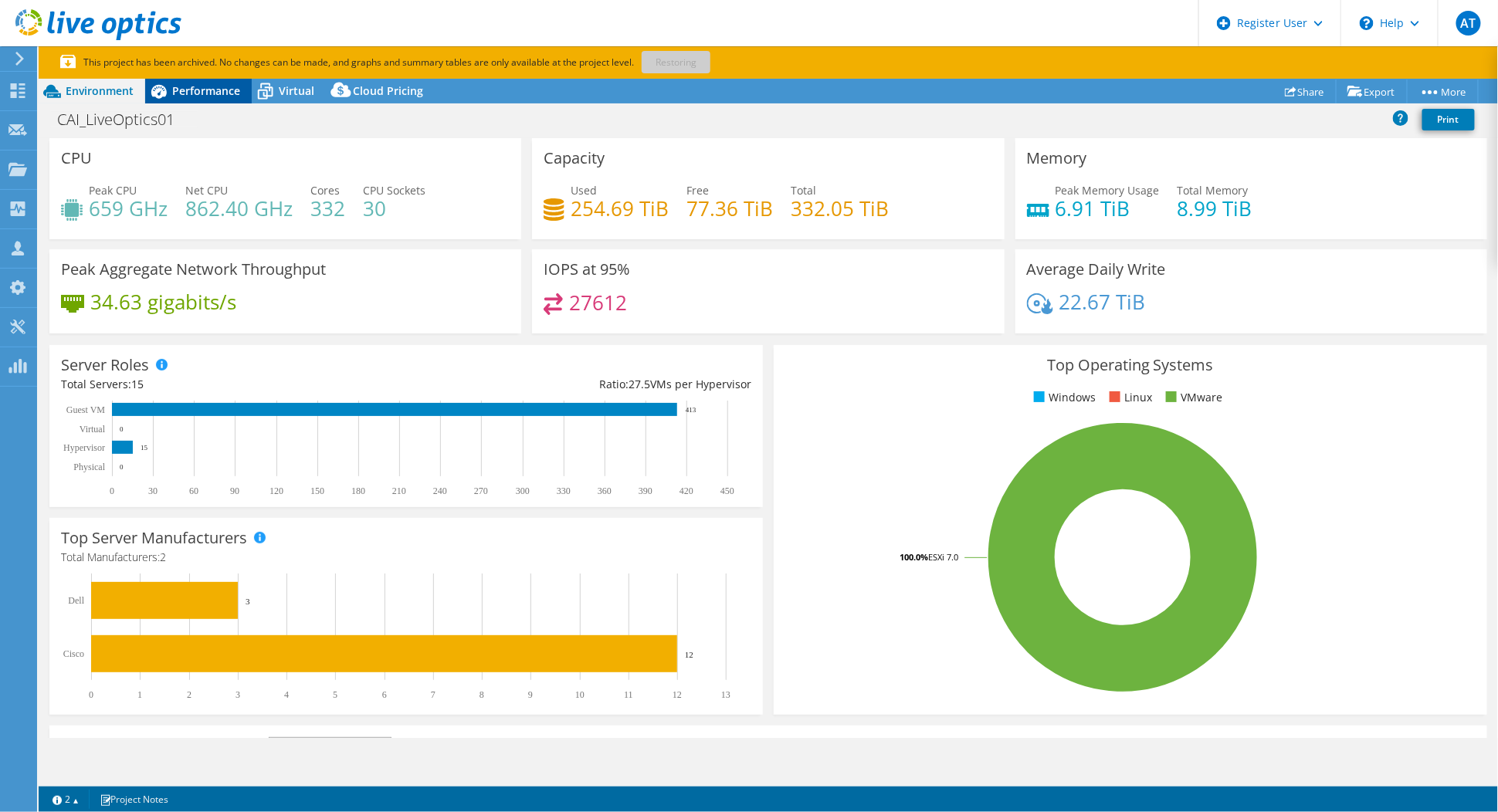
click at [225, 89] on span "Performance" at bounding box center [206, 90] width 68 height 15
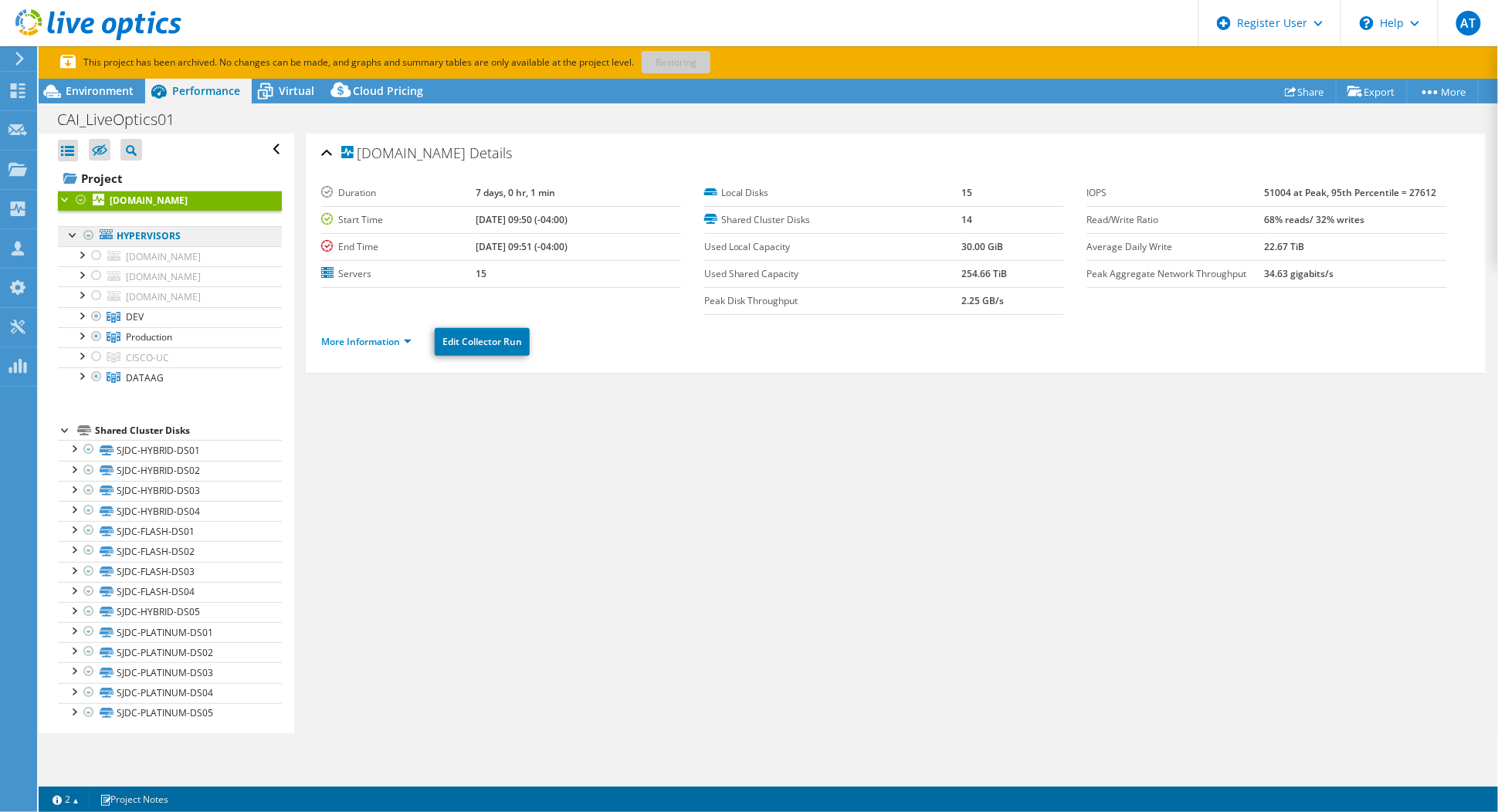
click at [198, 235] on link "Hypervisors" at bounding box center [170, 236] width 223 height 20
click at [214, 228] on link "Hypervisors" at bounding box center [170, 236] width 223 height 20
click at [74, 233] on div at bounding box center [74, 234] width 16 height 16
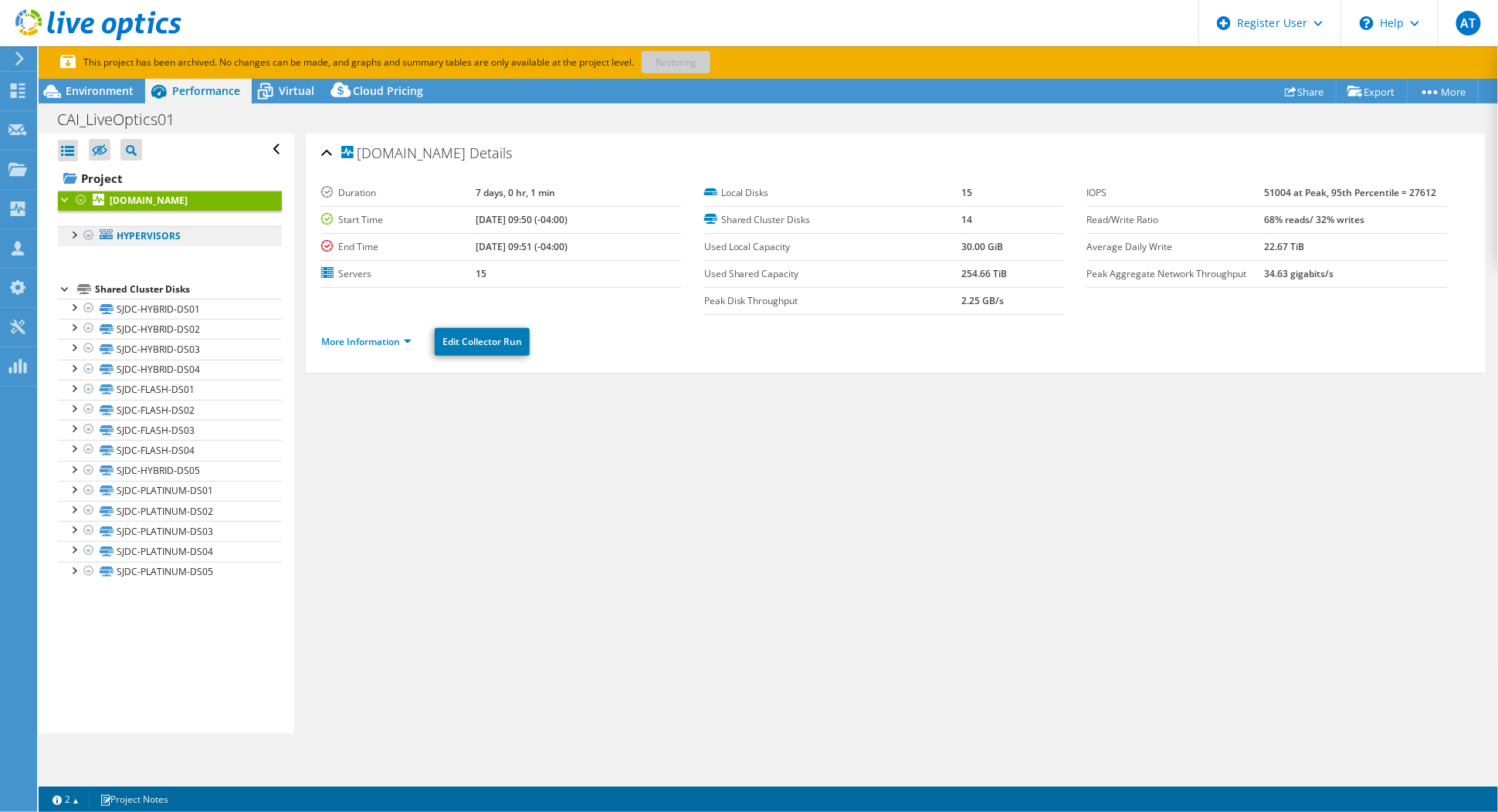
click at [128, 235] on link "Hypervisors" at bounding box center [170, 236] width 223 height 20
click at [77, 233] on div at bounding box center [74, 234] width 16 height 16
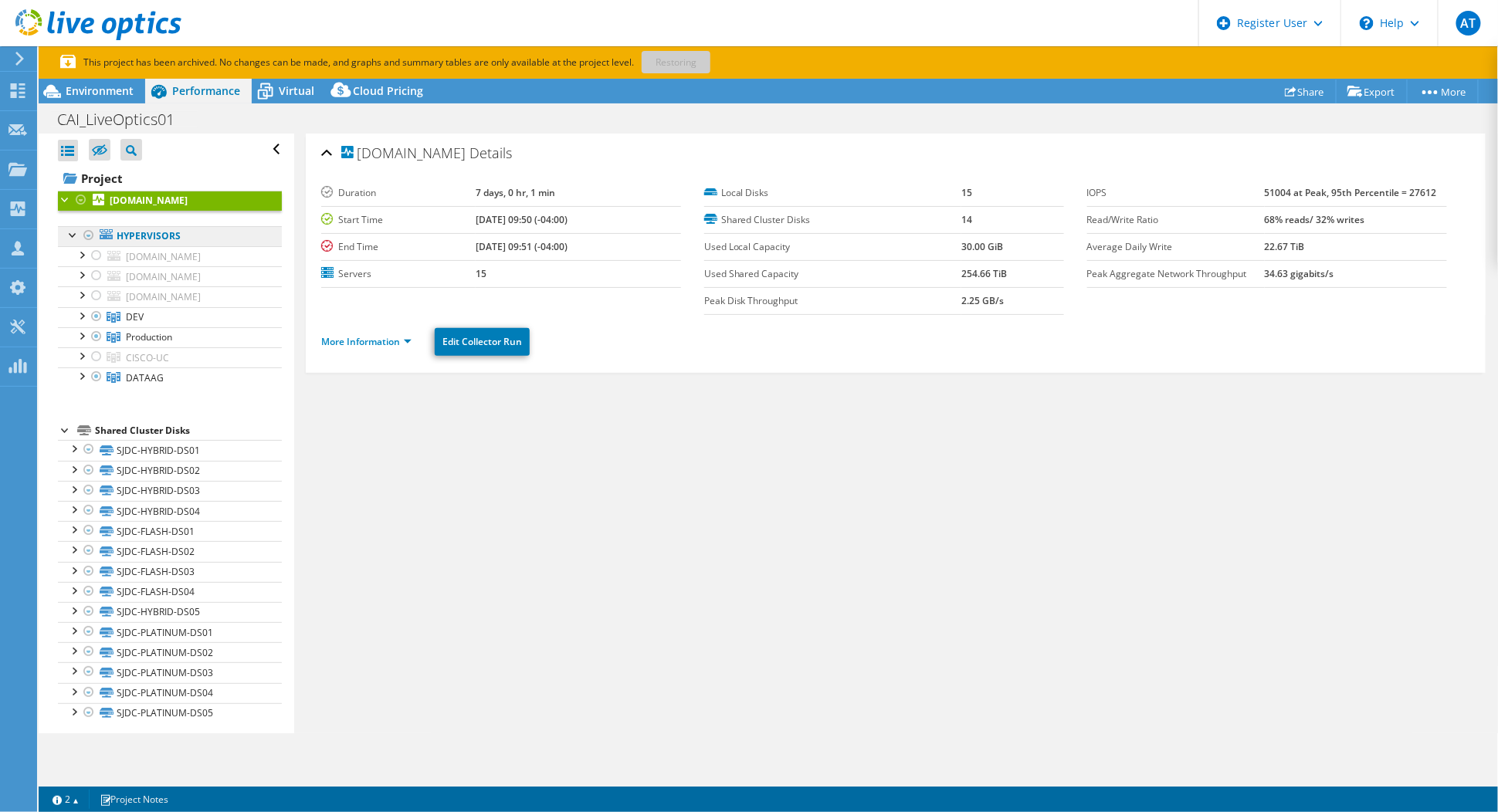
click at [159, 239] on link "Hypervisors" at bounding box center [170, 236] width 223 height 20
click at [149, 389] on ul "Hypervisors wchdresx01.cai.cookeaqua.com Local_DS01 Raid5Store" at bounding box center [170, 307] width 223 height 193
click at [149, 371] on span "DATAAG" at bounding box center [145, 378] width 38 height 14
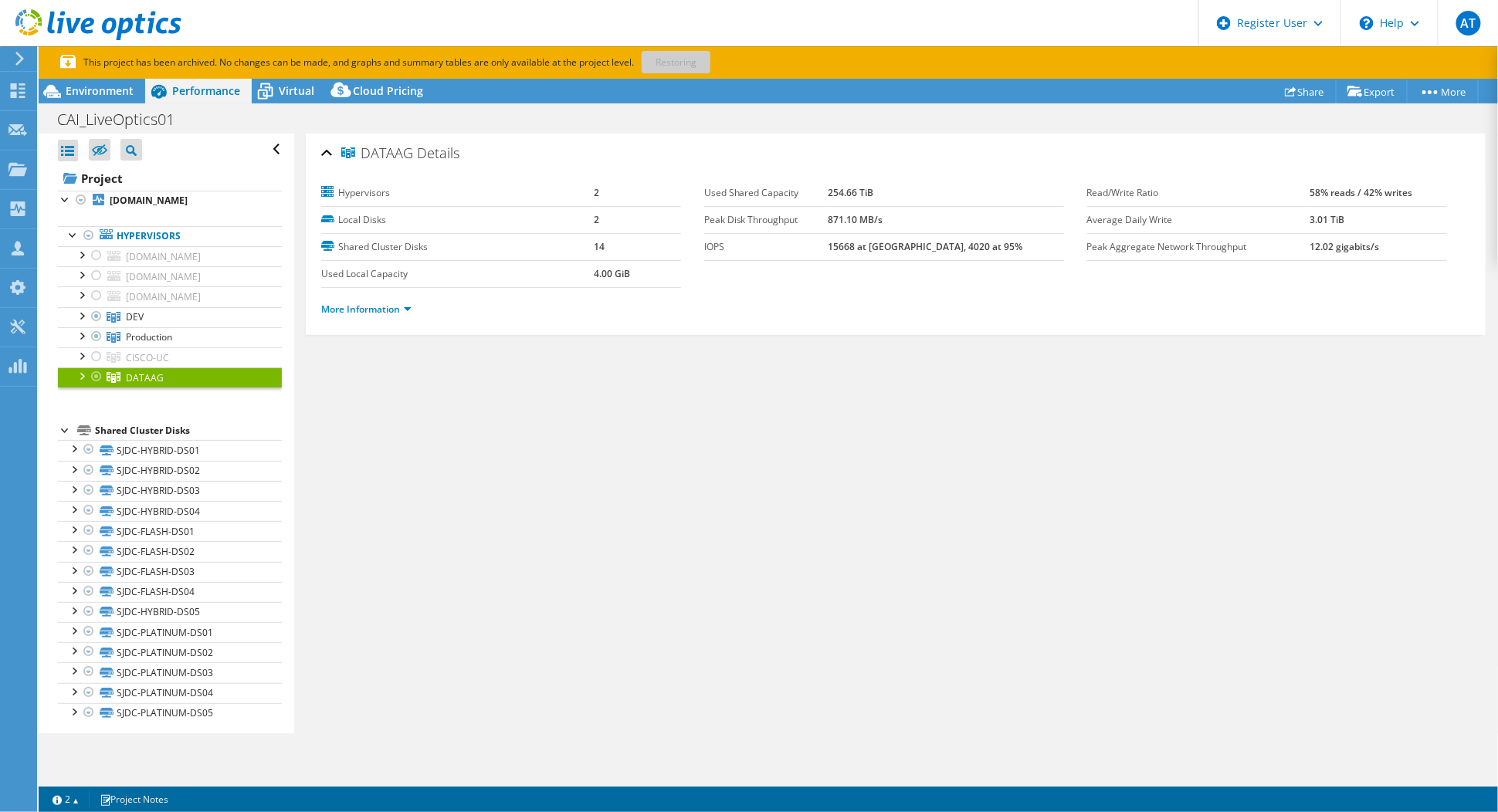
click at [413, 312] on li "More Information" at bounding box center [371, 309] width 100 height 17
click at [402, 307] on link "More Information" at bounding box center [366, 309] width 90 height 14
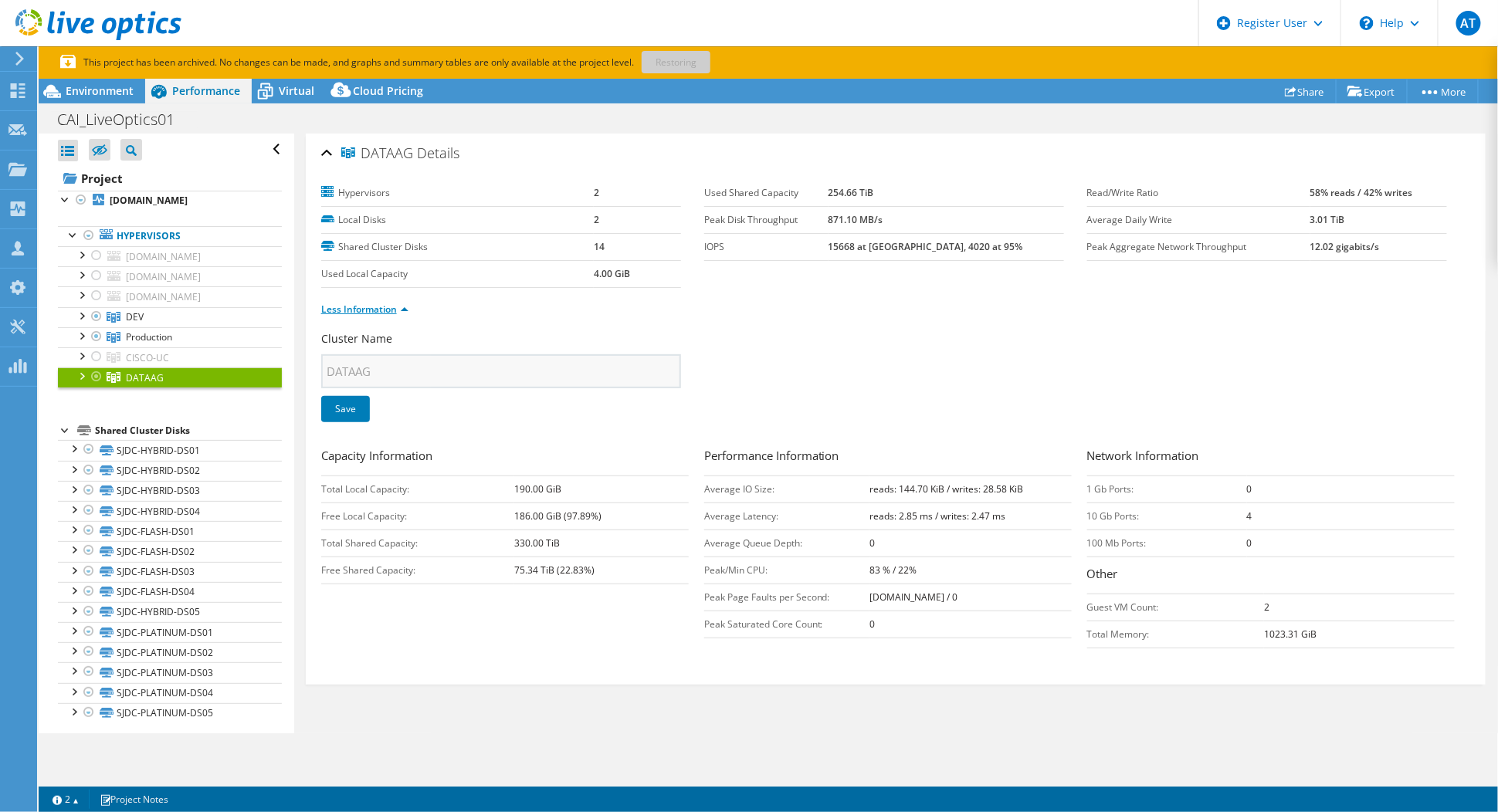
click at [402, 307] on link "Less Information" at bounding box center [365, 309] width 87 height 14
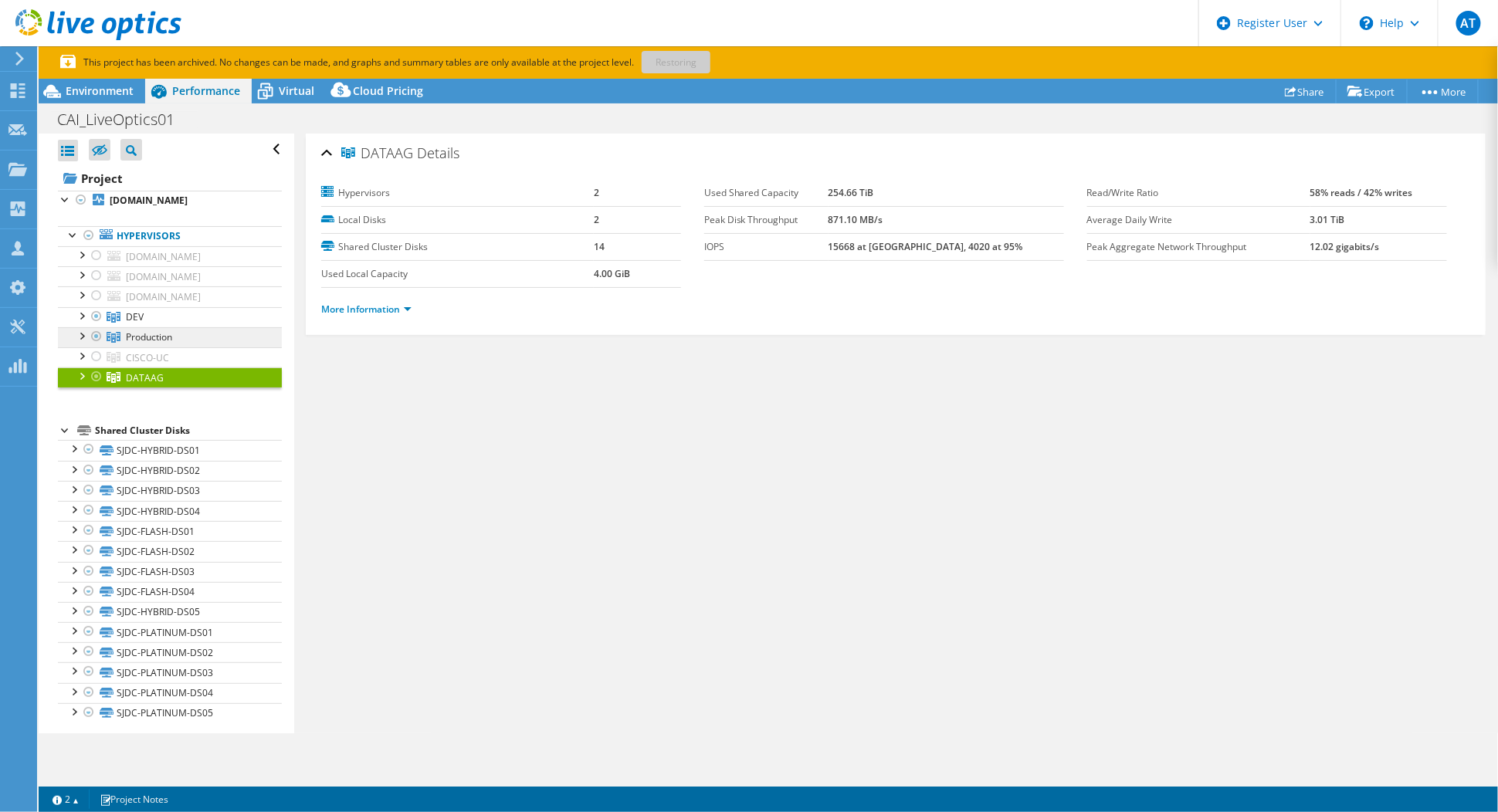
click at [175, 338] on link "Production" at bounding box center [170, 337] width 223 height 20
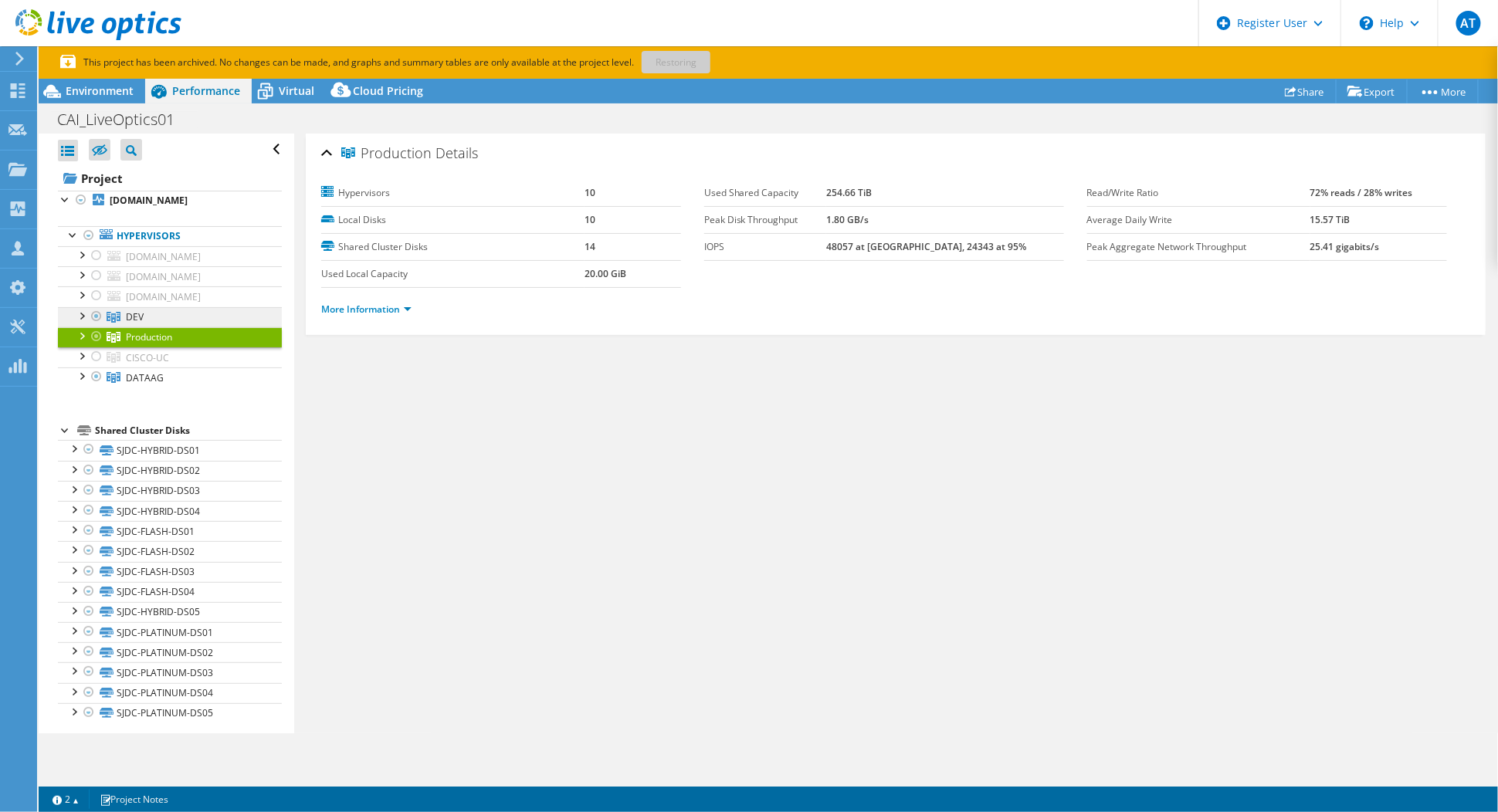
click at [174, 310] on link "DEV" at bounding box center [170, 317] width 223 height 20
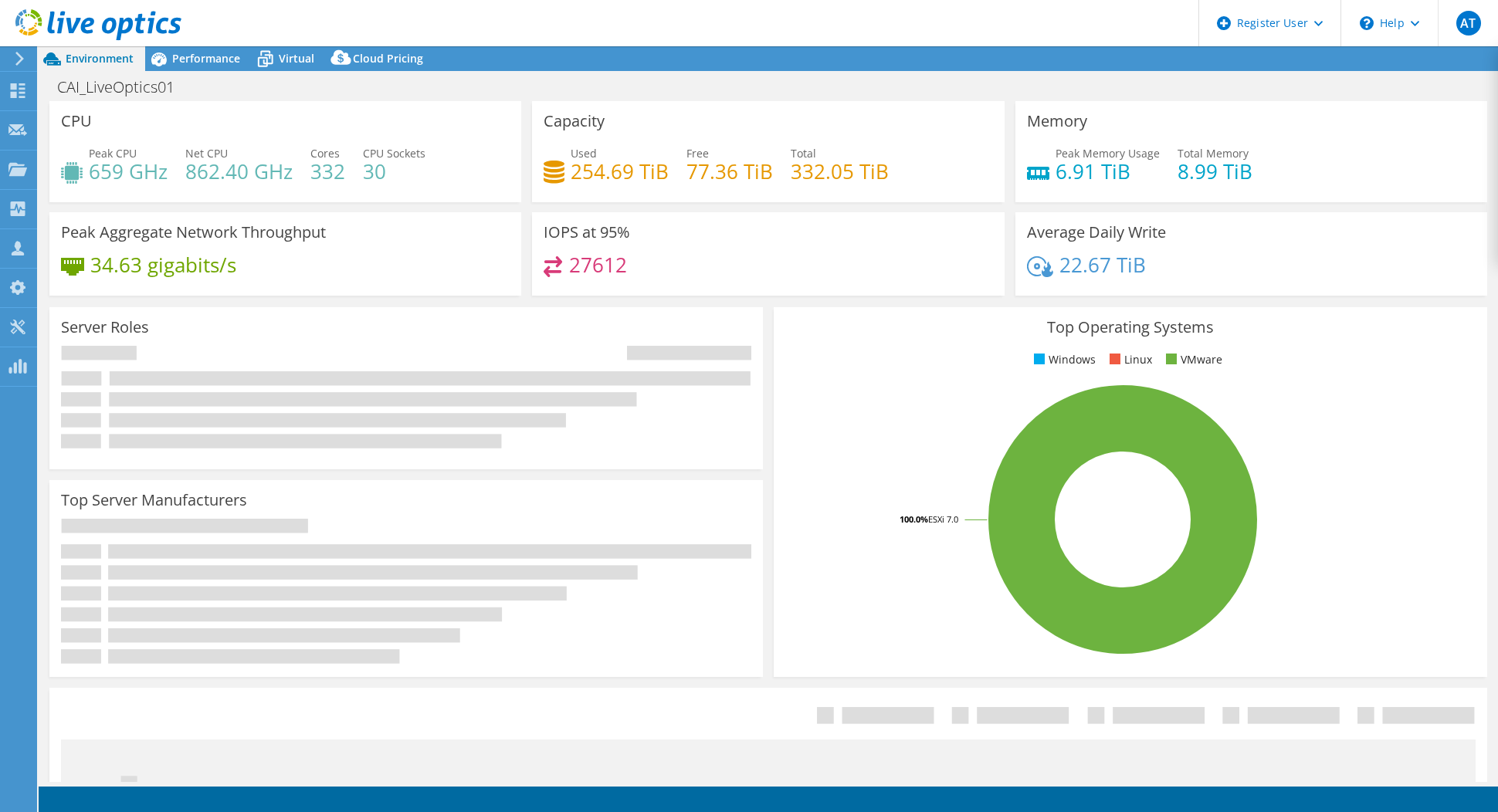
select select "[GEOGRAPHIC_DATA]"
select select "USD"
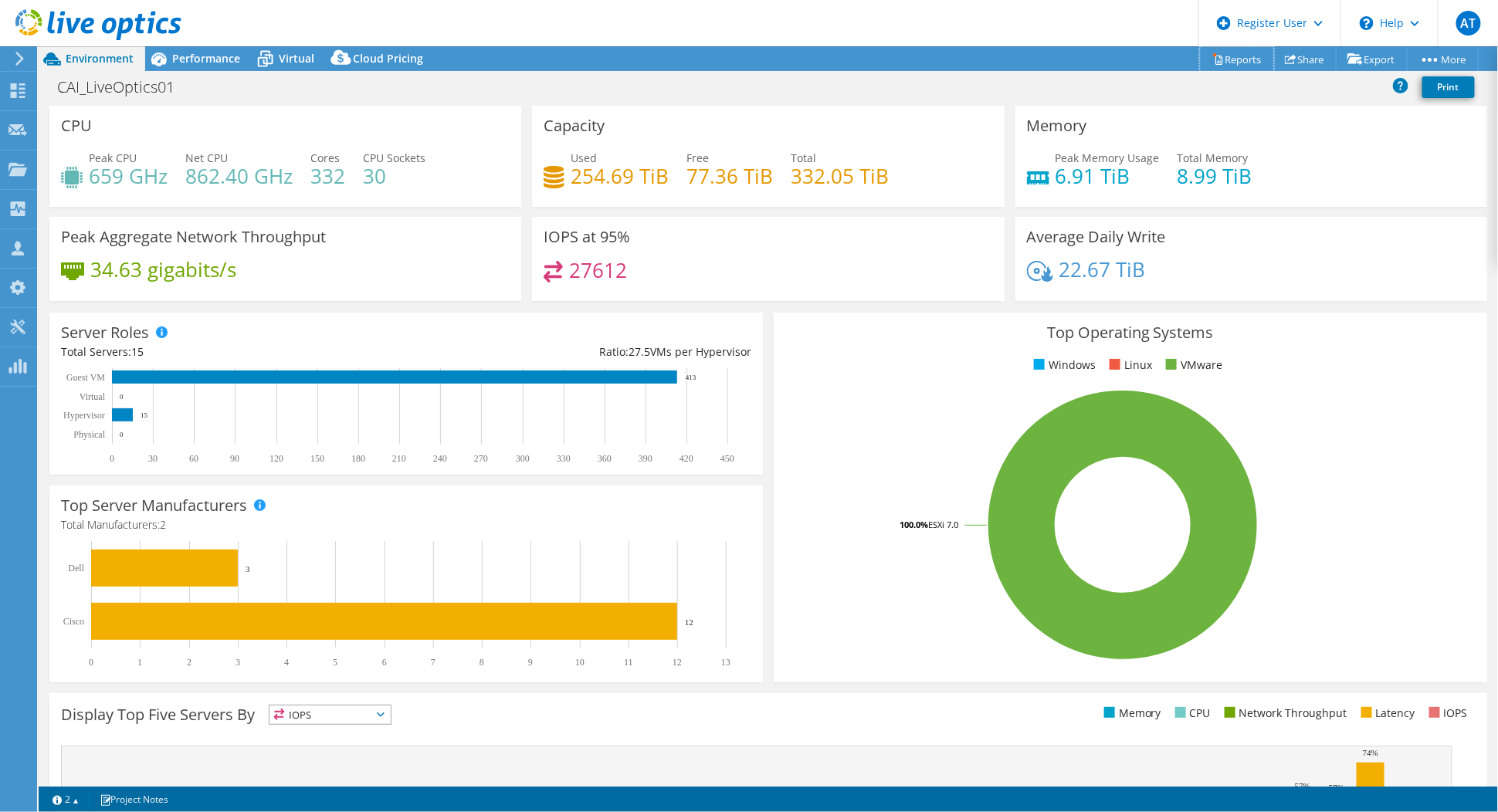
click at [1226, 58] on link "Reports" at bounding box center [1237, 58] width 74 height 24
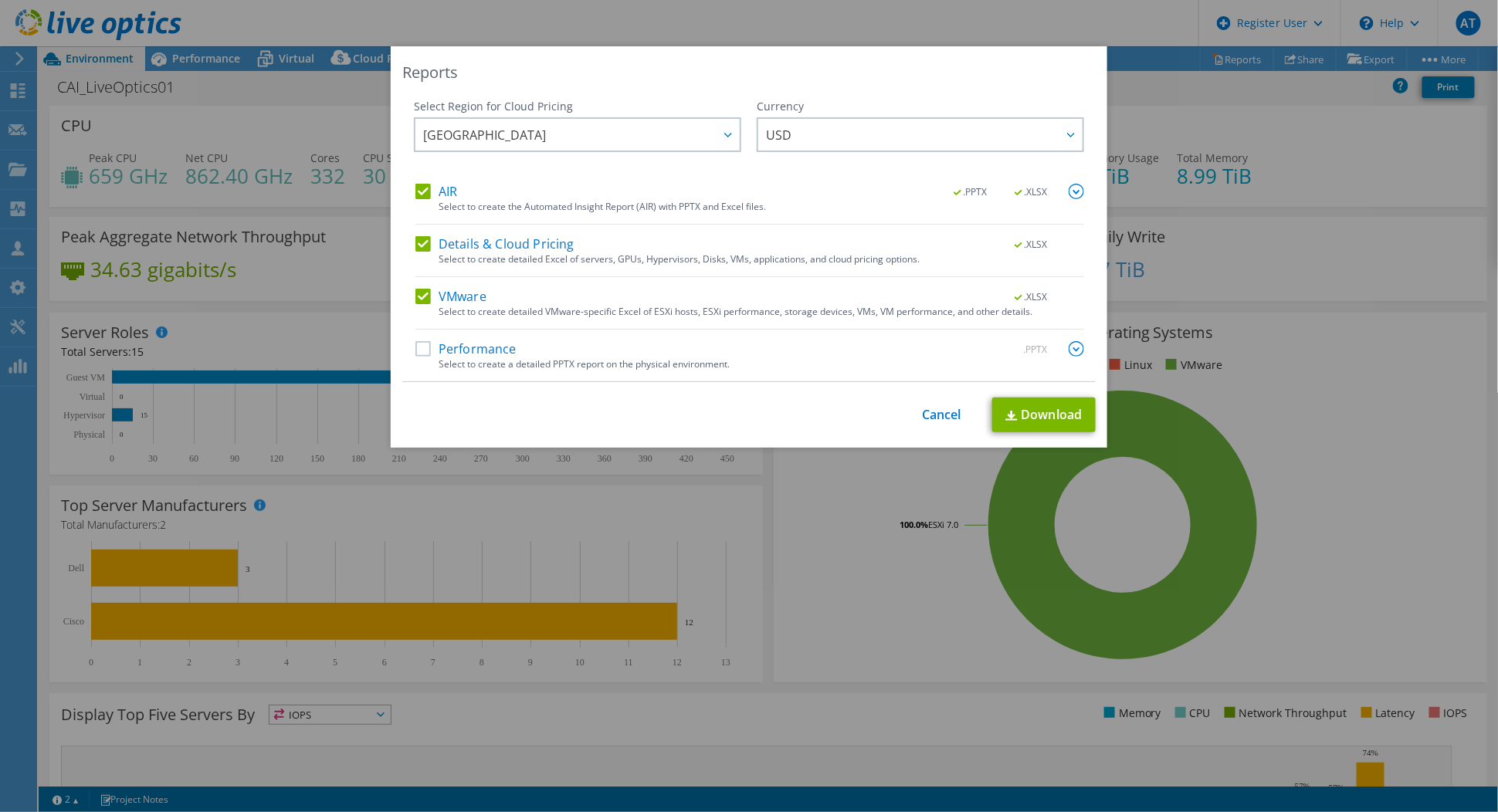
click at [565, 354] on div "Performance .PPTX" at bounding box center [750, 350] width 668 height 17
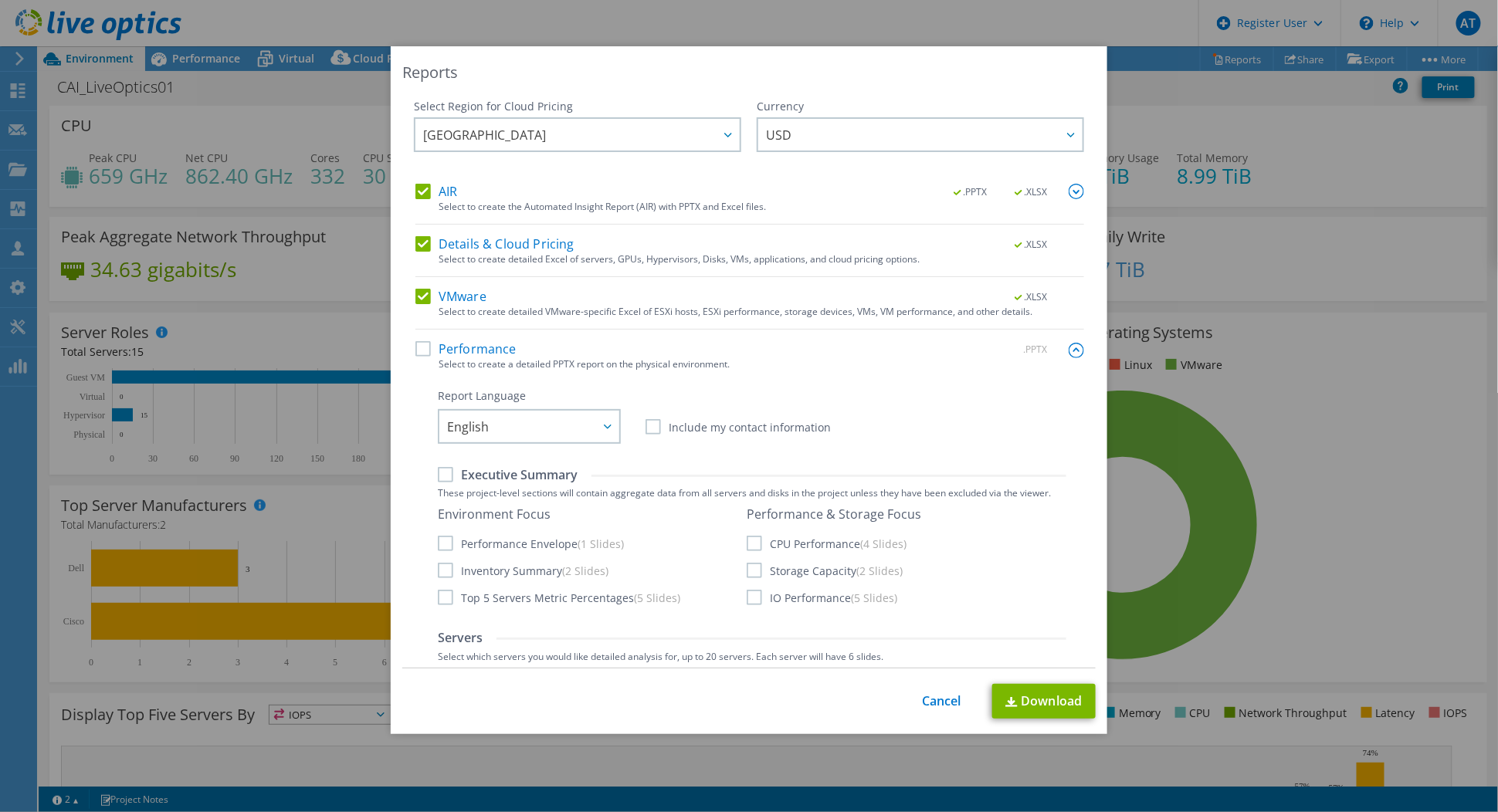
click at [419, 351] on label "Performance" at bounding box center [466, 349] width 101 height 16
click at [0, 0] on input "Performance" at bounding box center [0, 0] width 0 height 0
click at [1040, 703] on link "Download" at bounding box center [1043, 701] width 103 height 35
click at [795, 14] on div "Reports Select Region for Cloud Pricing Asia Pacific ([GEOGRAPHIC_DATA]) [GEOGR…" at bounding box center [749, 406] width 1498 height 812
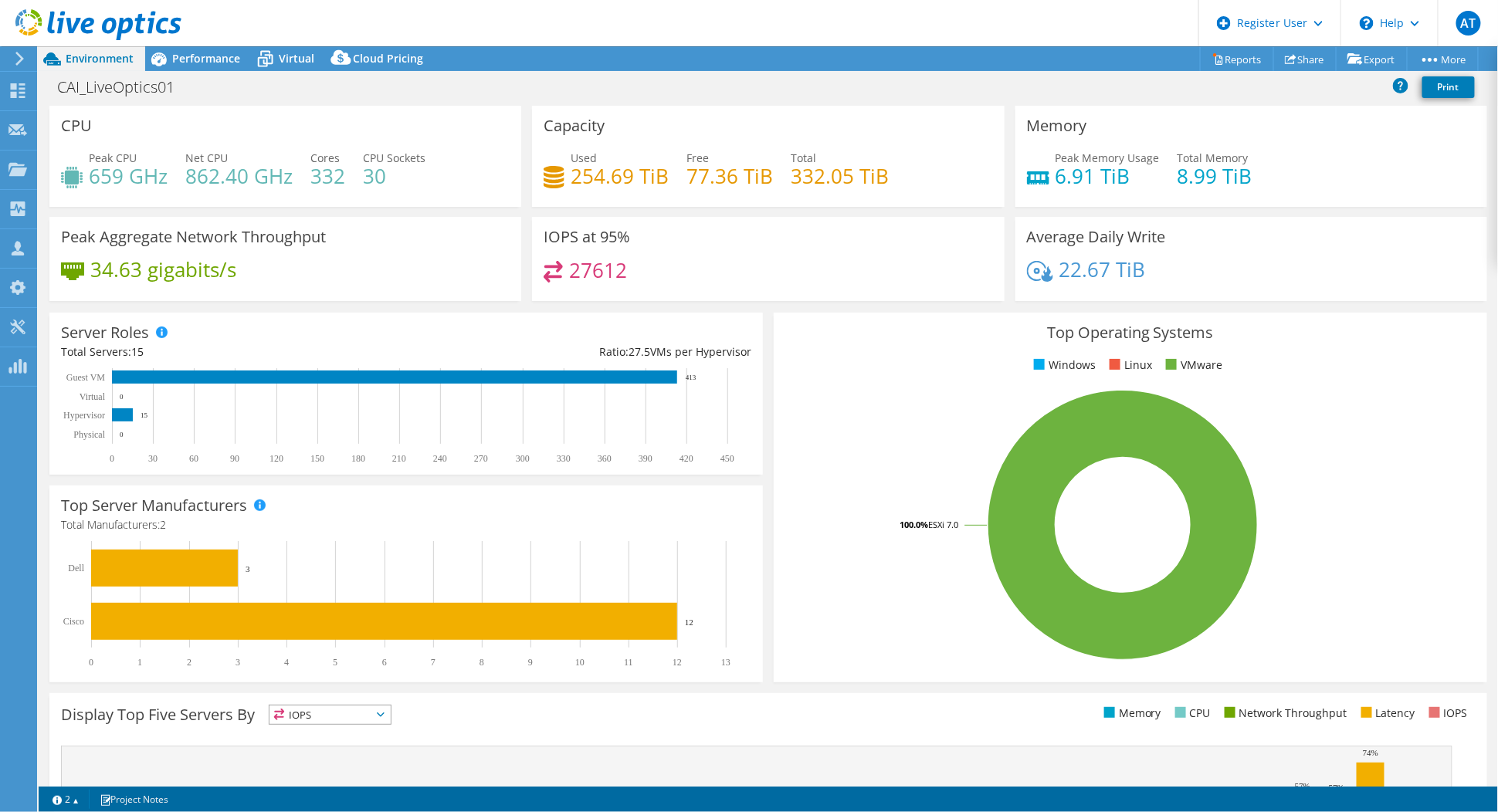
drag, startPoint x: 194, startPoint y: 40, endPoint x: 229, endPoint y: 83, distance: 55.4
click at [194, 40] on header "AT Dell User [PERSON_NAME] [PERSON_NAME][EMAIL_ADDRESS][PERSON_NAME][DOMAIN_NAM…" at bounding box center [749, 23] width 1498 height 47
click at [202, 58] on span "Performance" at bounding box center [206, 57] width 68 height 15
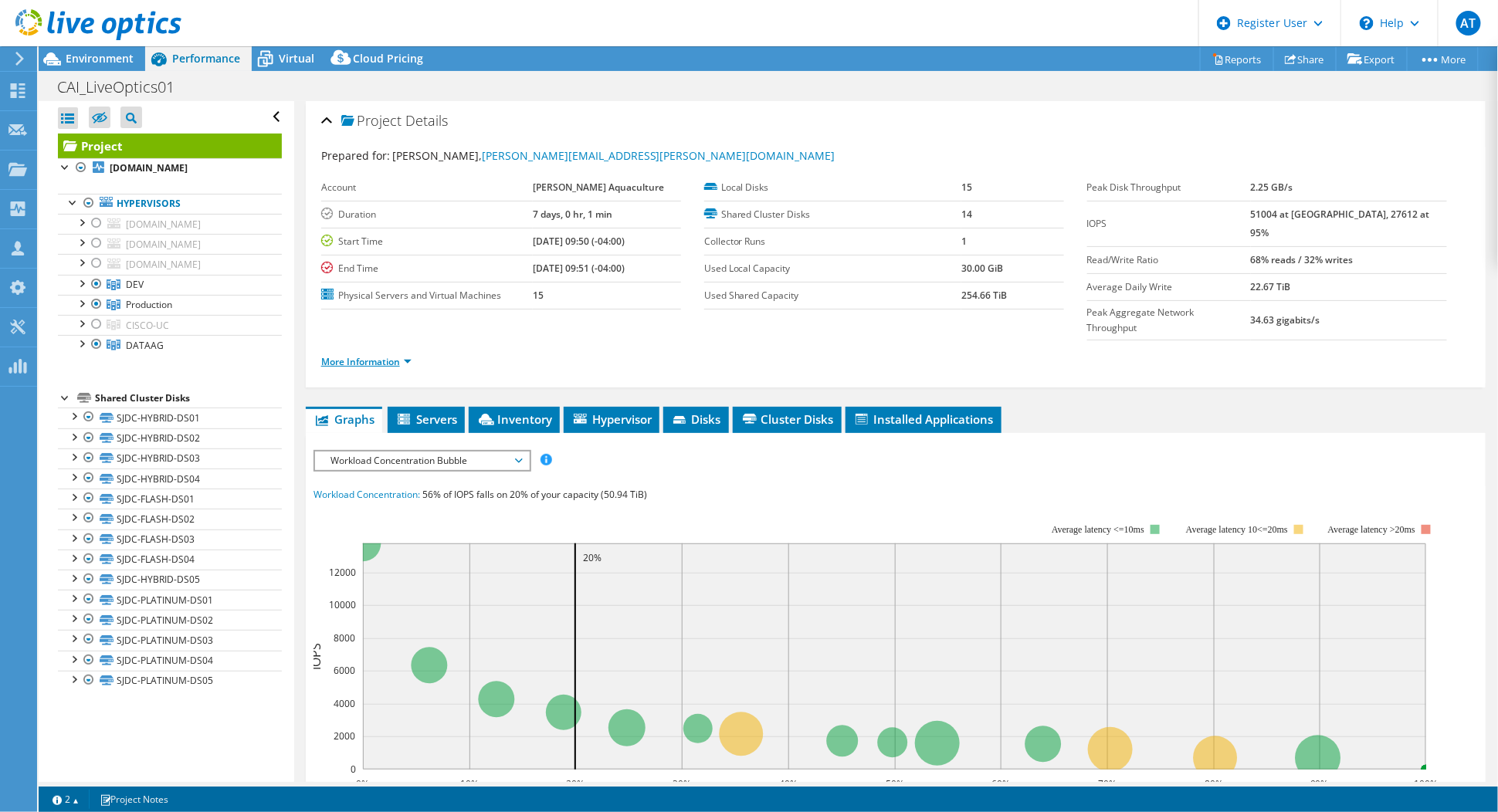
click at [392, 355] on link "More Information" at bounding box center [366, 362] width 90 height 14
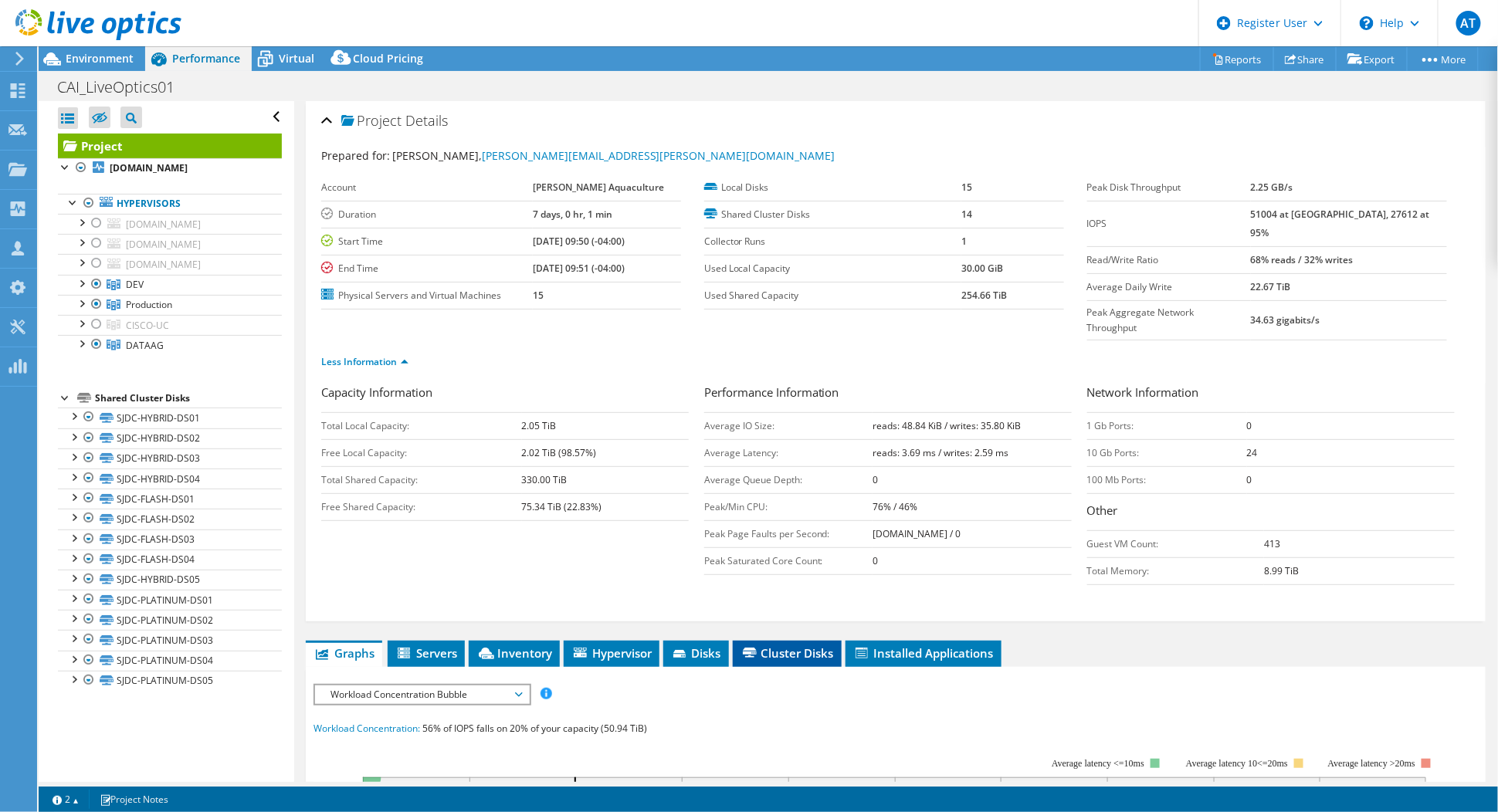
click at [793, 645] on span "Cluster Disks" at bounding box center [787, 653] width 93 height 16
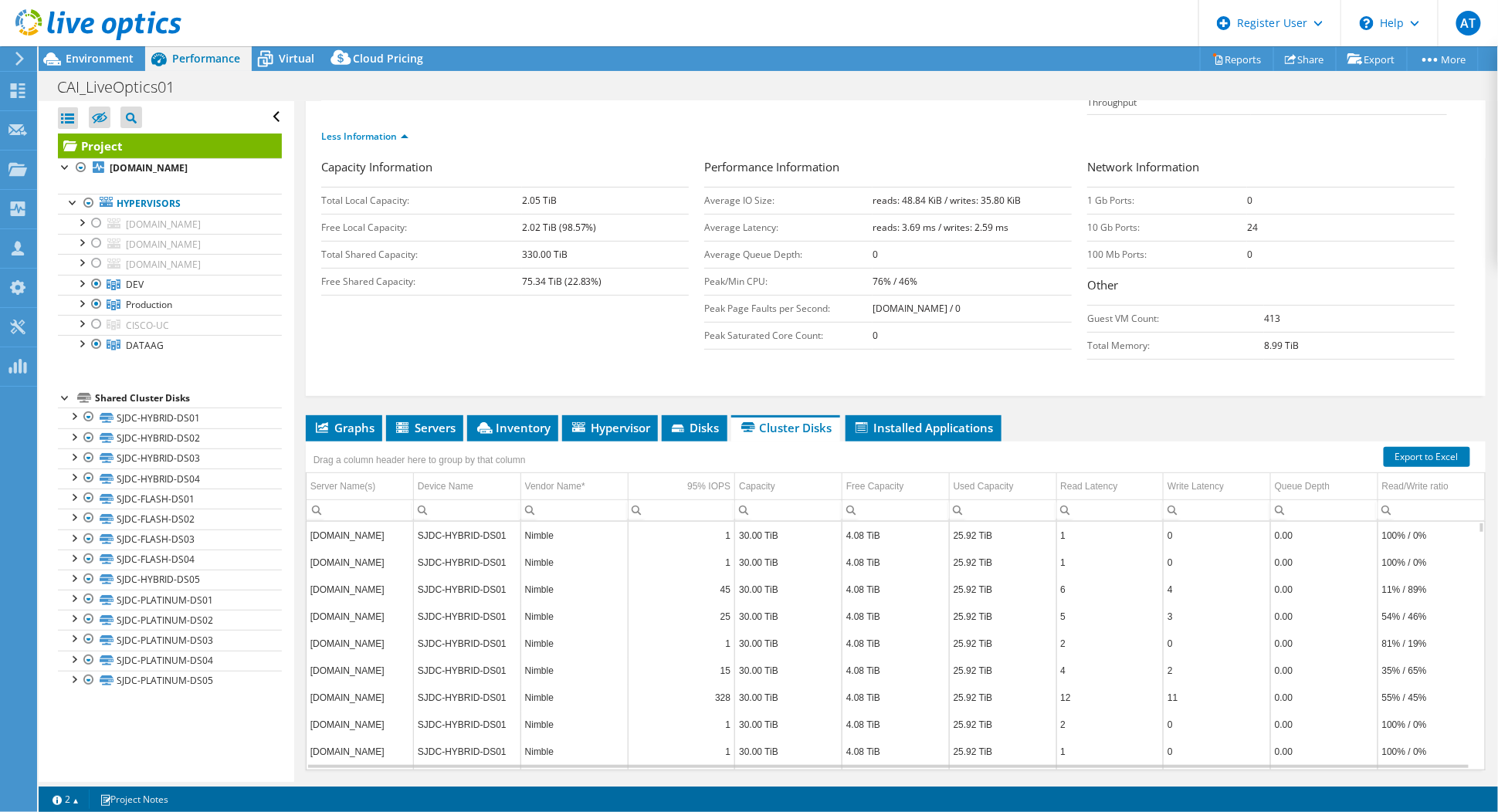
scroll to position [237, 0]
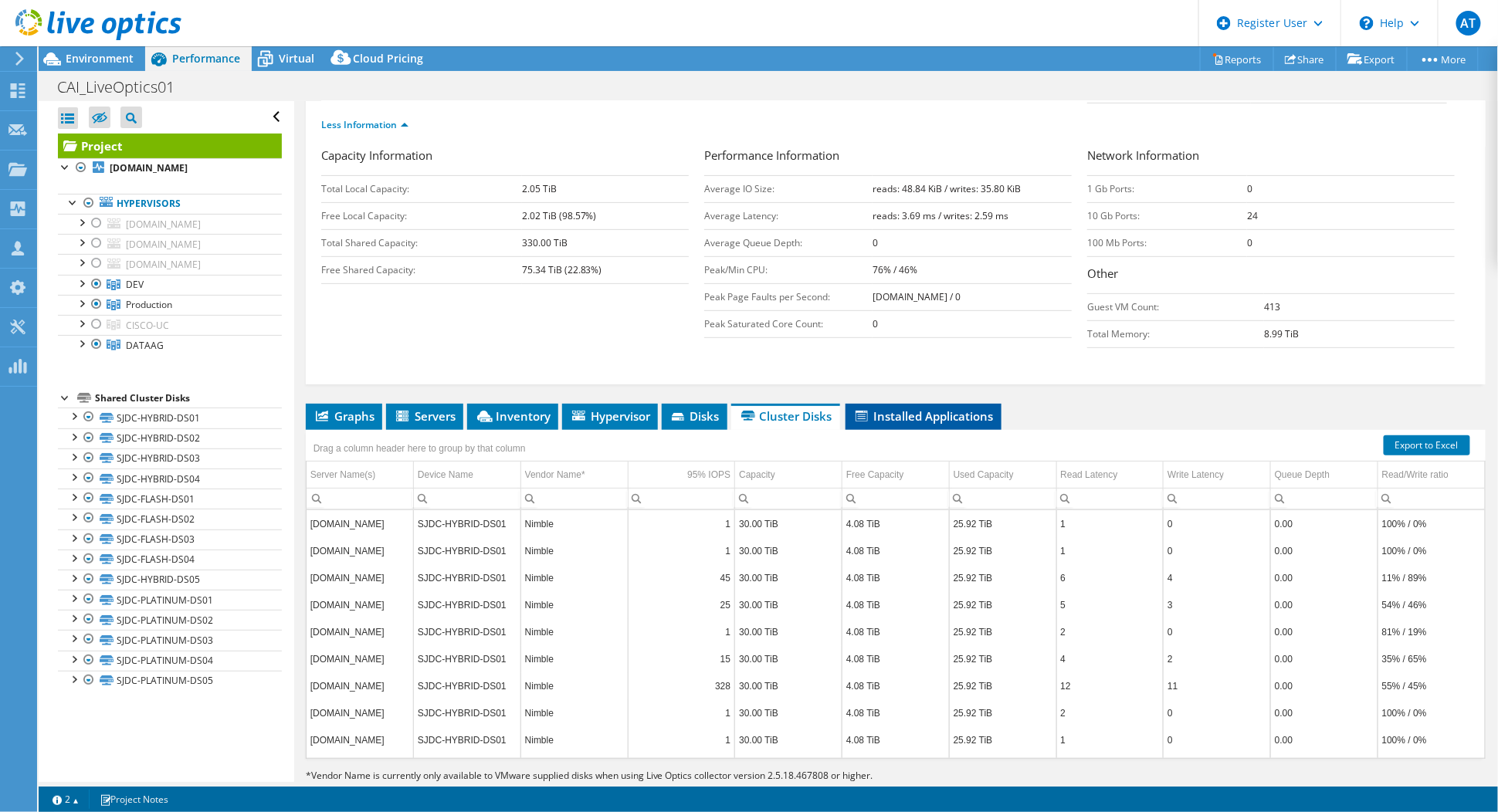
click at [879, 408] on span "Installed Applications" at bounding box center [923, 416] width 141 height 16
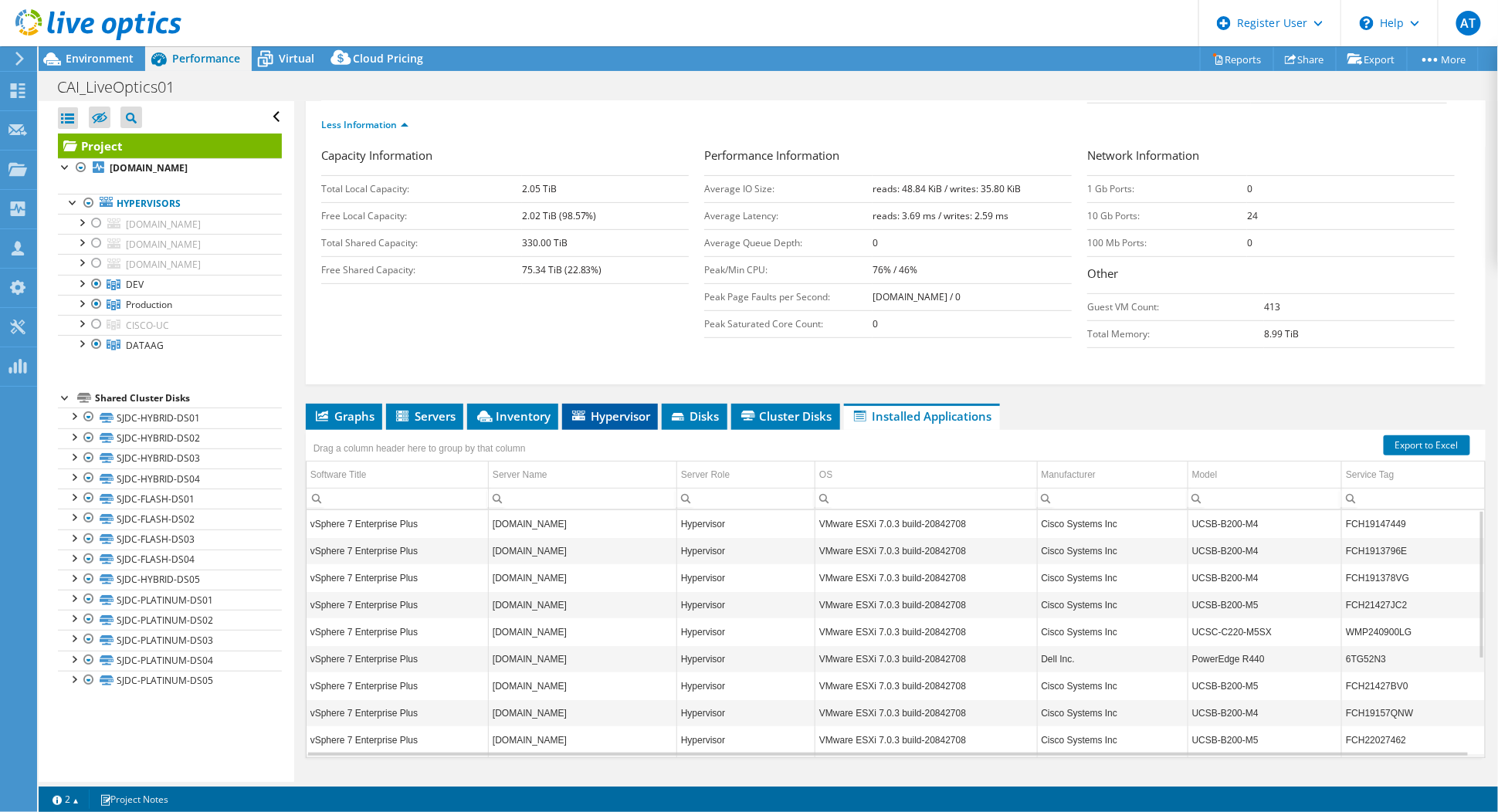
click at [613, 408] on span "Hypervisor" at bounding box center [609, 416] width 81 height 16
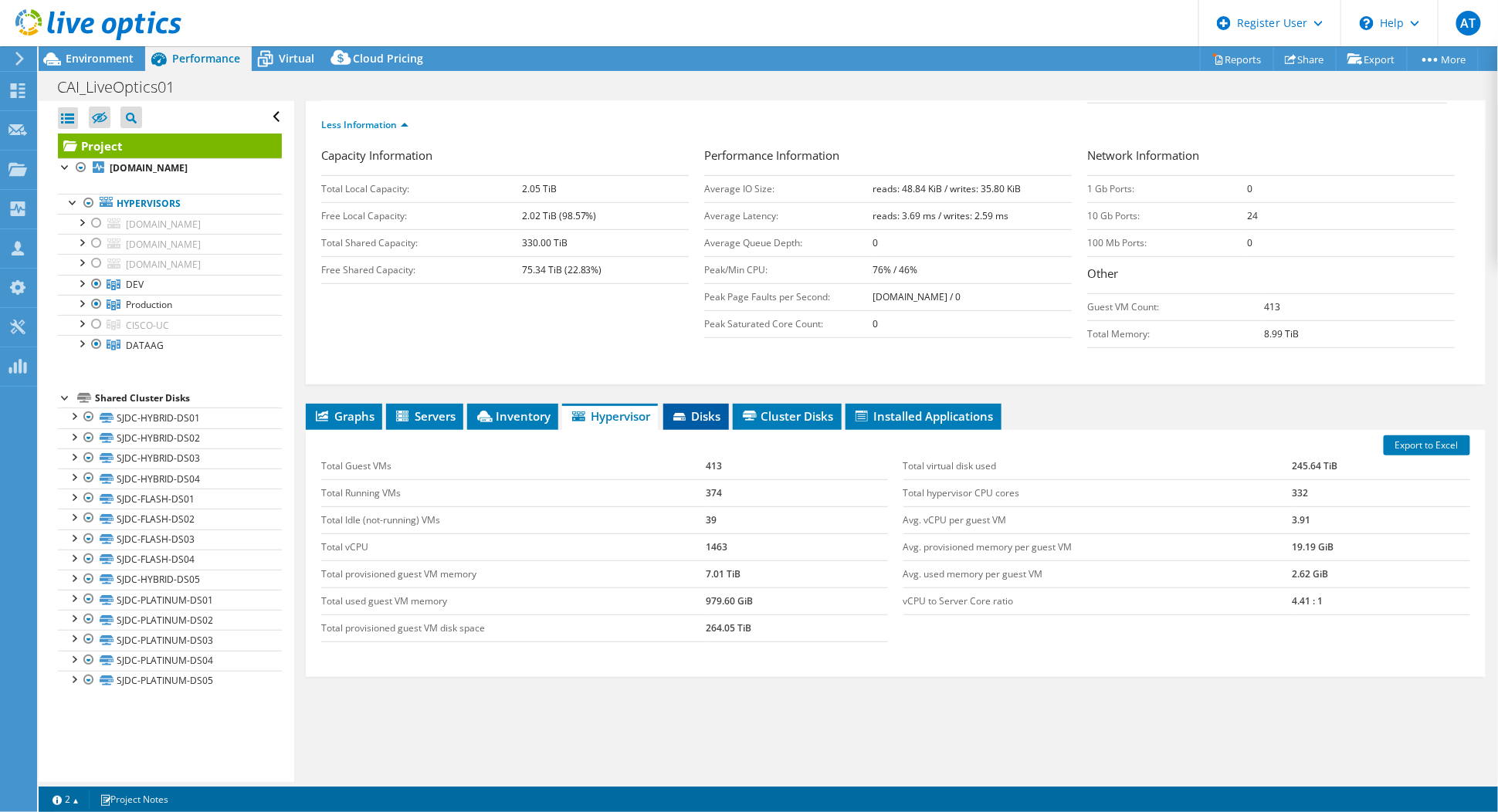
click at [676, 413] on icon at bounding box center [681, 418] width 16 height 10
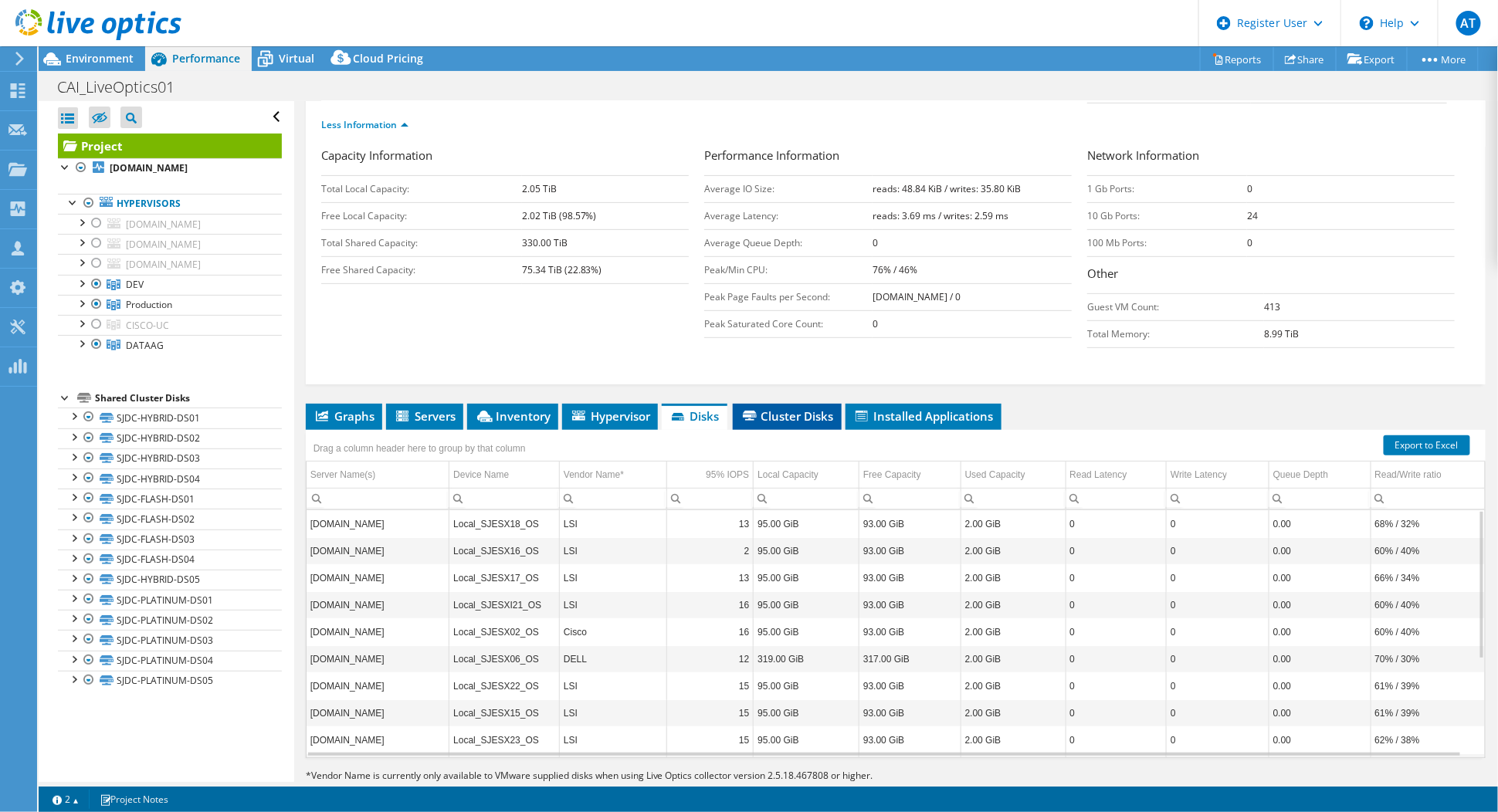
click at [797, 408] on span "Cluster Disks" at bounding box center [787, 416] width 93 height 16
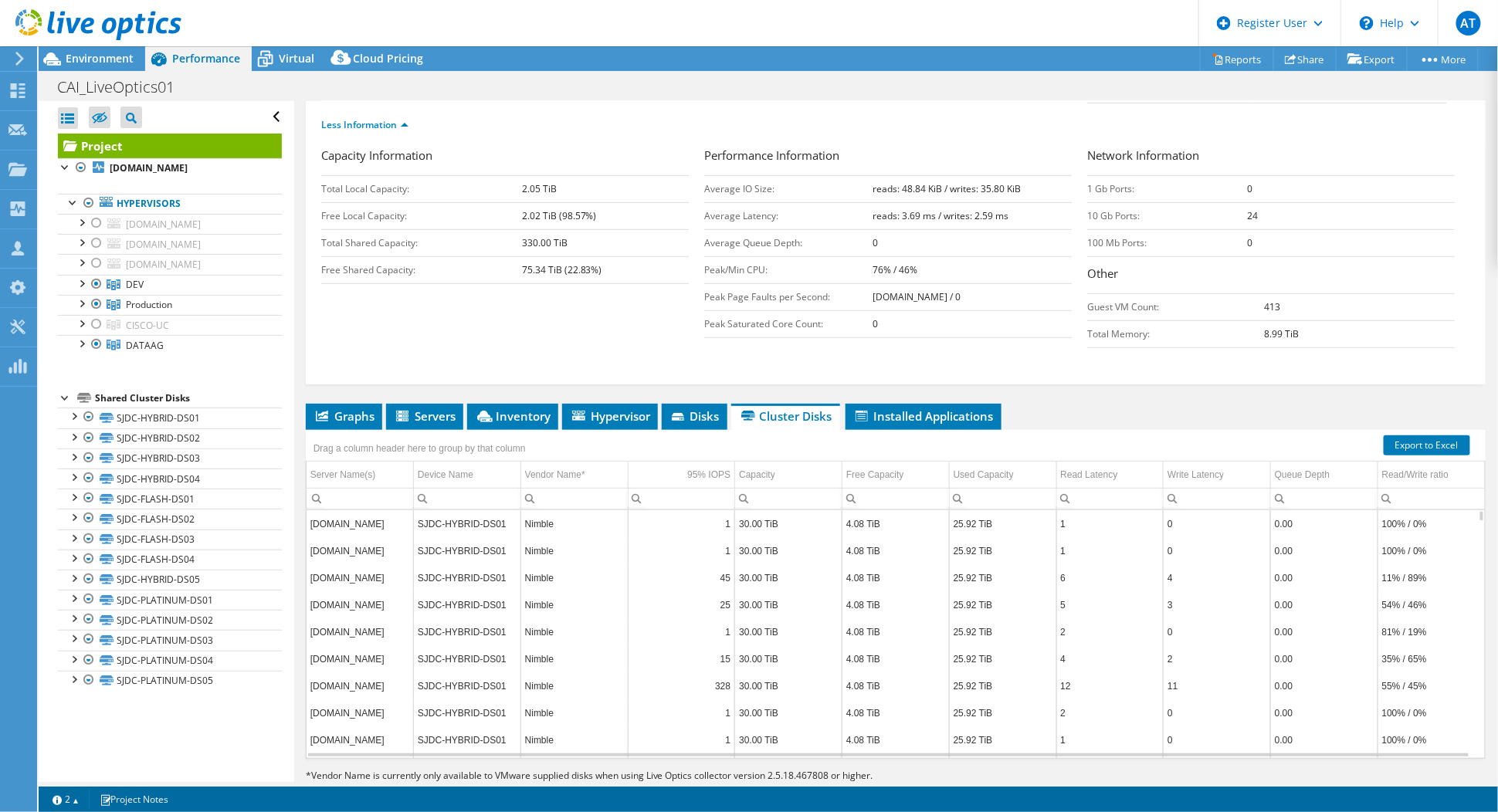
click at [434, 510] on td "SJDC-HYBRID-DS01" at bounding box center [467, 524] width 107 height 27
drag, startPoint x: 438, startPoint y: 491, endPoint x: 550, endPoint y: 495, distance: 112.1
click at [550, 510] on tr "[DOMAIN_NAME] SJDC-HYBRID-DS01 Nimble 1 30.00 TiB 4.08 TiB 25.92 TiB 1 0 0.00 1…" at bounding box center [895, 524] width 1178 height 27
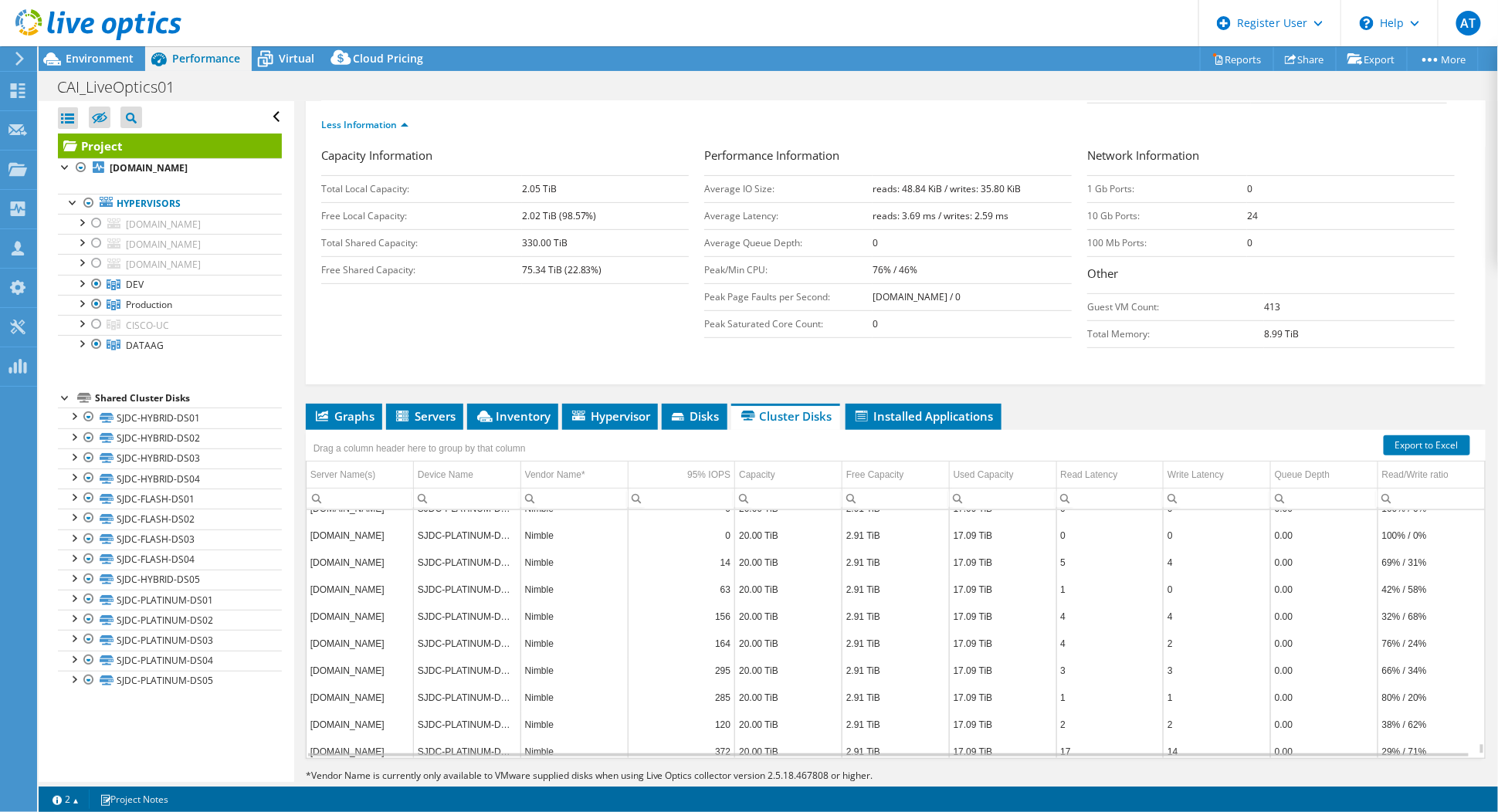
scroll to position [5387, 0]
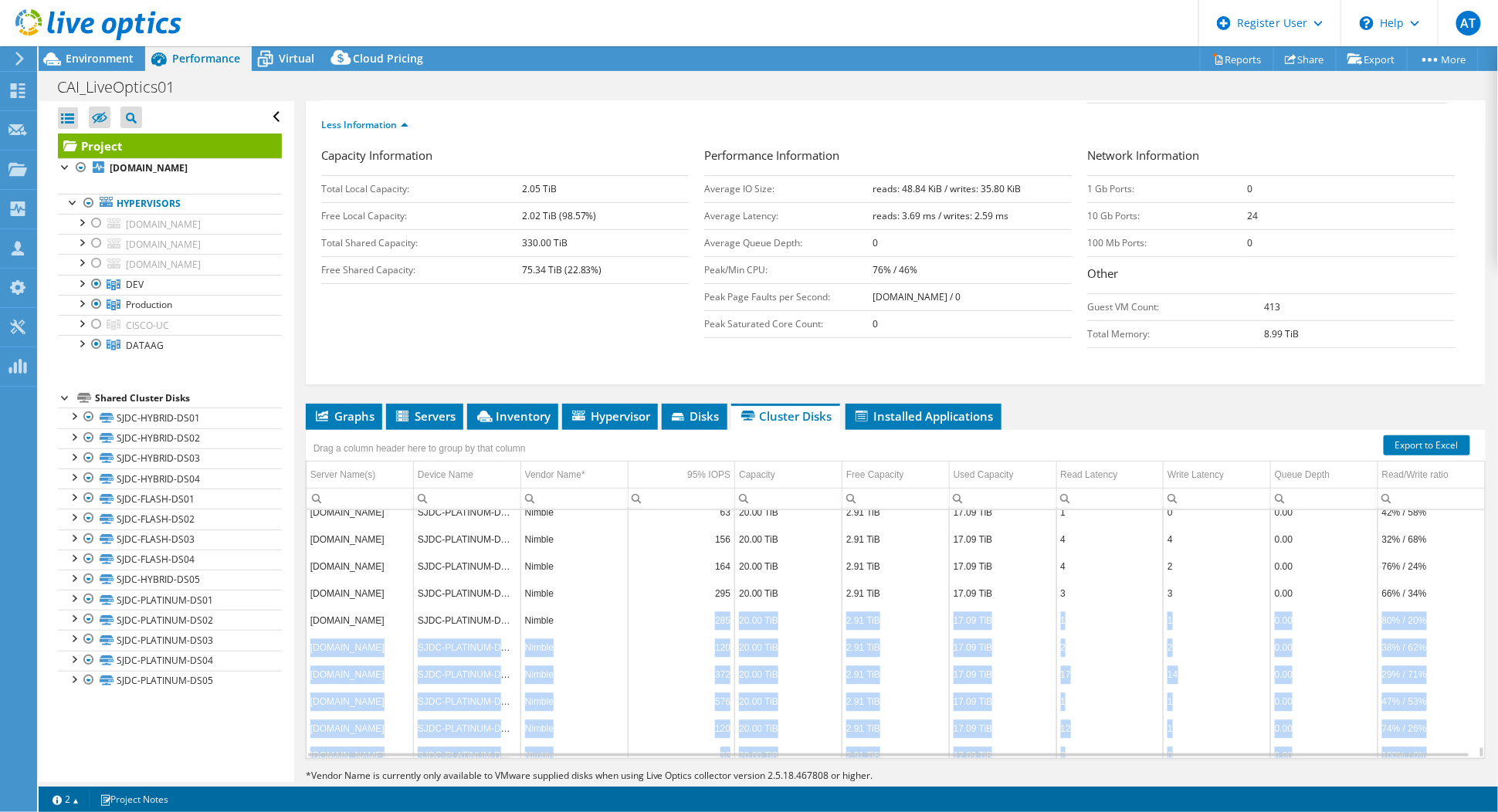
drag, startPoint x: 1420, startPoint y: 700, endPoint x: 613, endPoint y: 537, distance: 823.3
click at [613, 537] on tbody "[DOMAIN_NAME] SJDC-PLATINUM-DS05 Nimble 156 20.00 TiB 2.91 TiB 17.09 TiB 4 4 0.…" at bounding box center [895, 661] width 1178 height 270
drag, startPoint x: 613, startPoint y: 537, endPoint x: 904, endPoint y: 598, distance: 297.3
click at [904, 661] on td "2.91 TiB" at bounding box center [896, 675] width 107 height 27
click at [1184, 746] on div "Data grid" at bounding box center [888, 752] width 1164 height 12
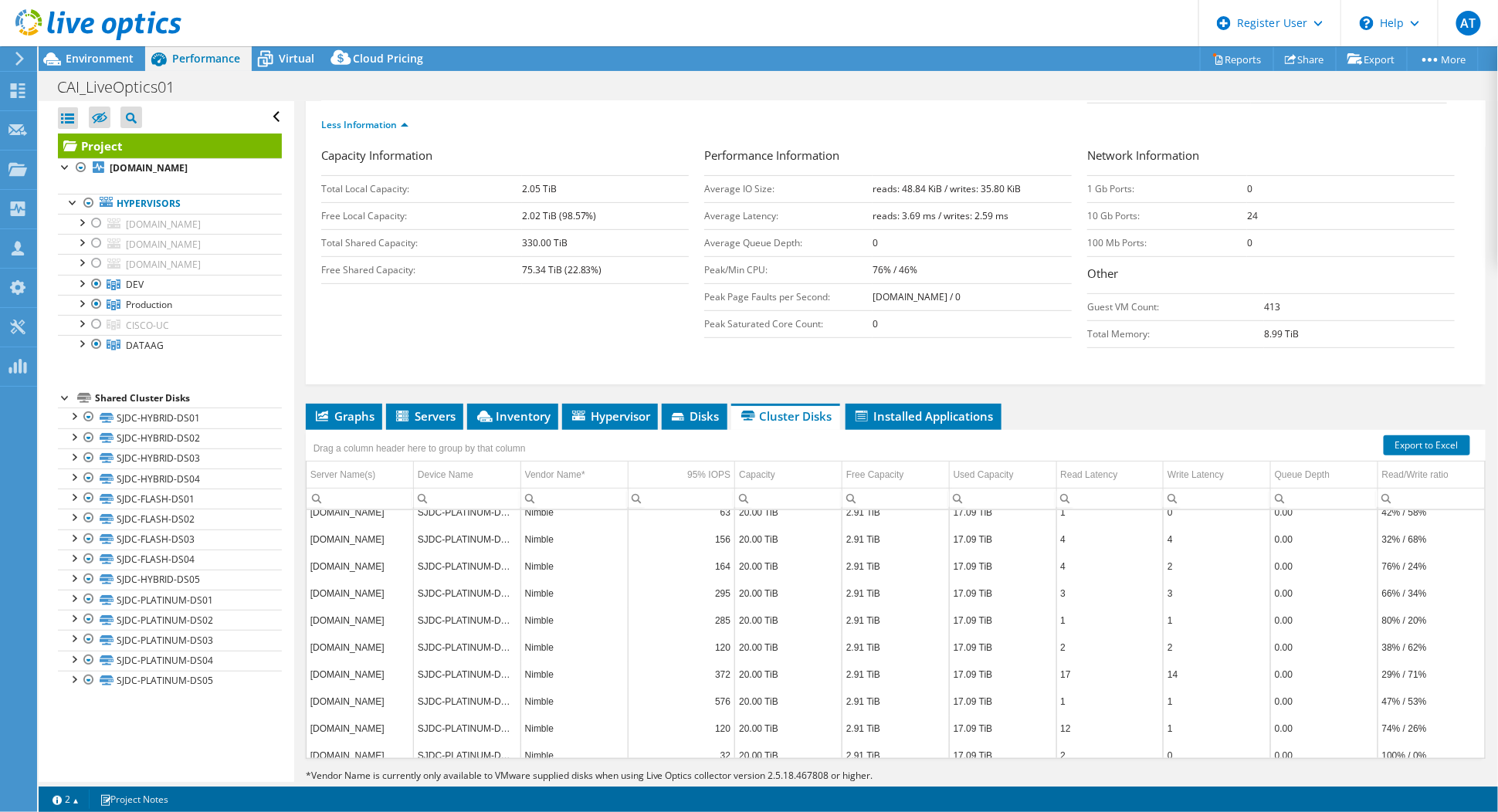
click at [1191, 762] on div "Project Details Prepared for: [PERSON_NAME], [PERSON_NAME][EMAIL_ADDRESS][PERSO…" at bounding box center [896, 340] width 1203 height 953
drag, startPoint x: 1166, startPoint y: 603, endPoint x: 311, endPoint y: 604, distance: 855.0
click at [311, 661] on tr "[DOMAIN_NAME] SJDC-PLATINUM-DS05 Nimble 372 20.00 TiB 2.91 TiB 17.09 TiB 17 14 …" at bounding box center [895, 675] width 1178 height 27
click at [1032, 776] on div "Project Details Prepared for: [PERSON_NAME], [PERSON_NAME][EMAIL_ADDRESS][PERSO…" at bounding box center [896, 340] width 1203 height 953
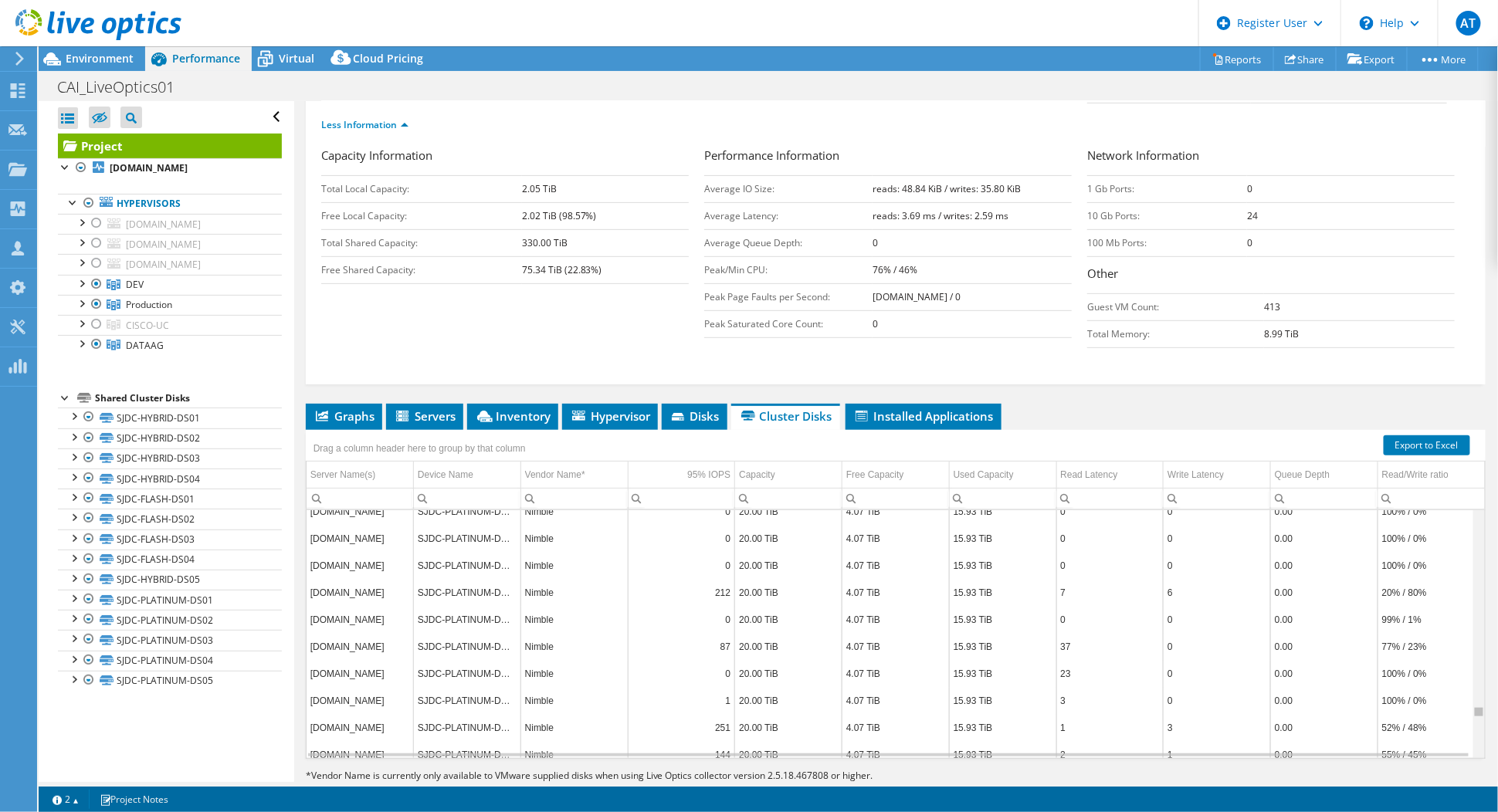
drag, startPoint x: 1467, startPoint y: 705, endPoint x: 1460, endPoint y: 668, distance: 37.7
click at [1460, 668] on body "AT Dell User [PERSON_NAME] [PERSON_NAME][EMAIL_ADDRESS][PERSON_NAME][DOMAIN_NAM…" at bounding box center [749, 406] width 1498 height 812
click at [1413, 435] on link "Export to Excel" at bounding box center [1426, 445] width 86 height 20
click at [1407, 435] on link "Export to Excel" at bounding box center [1426, 445] width 86 height 20
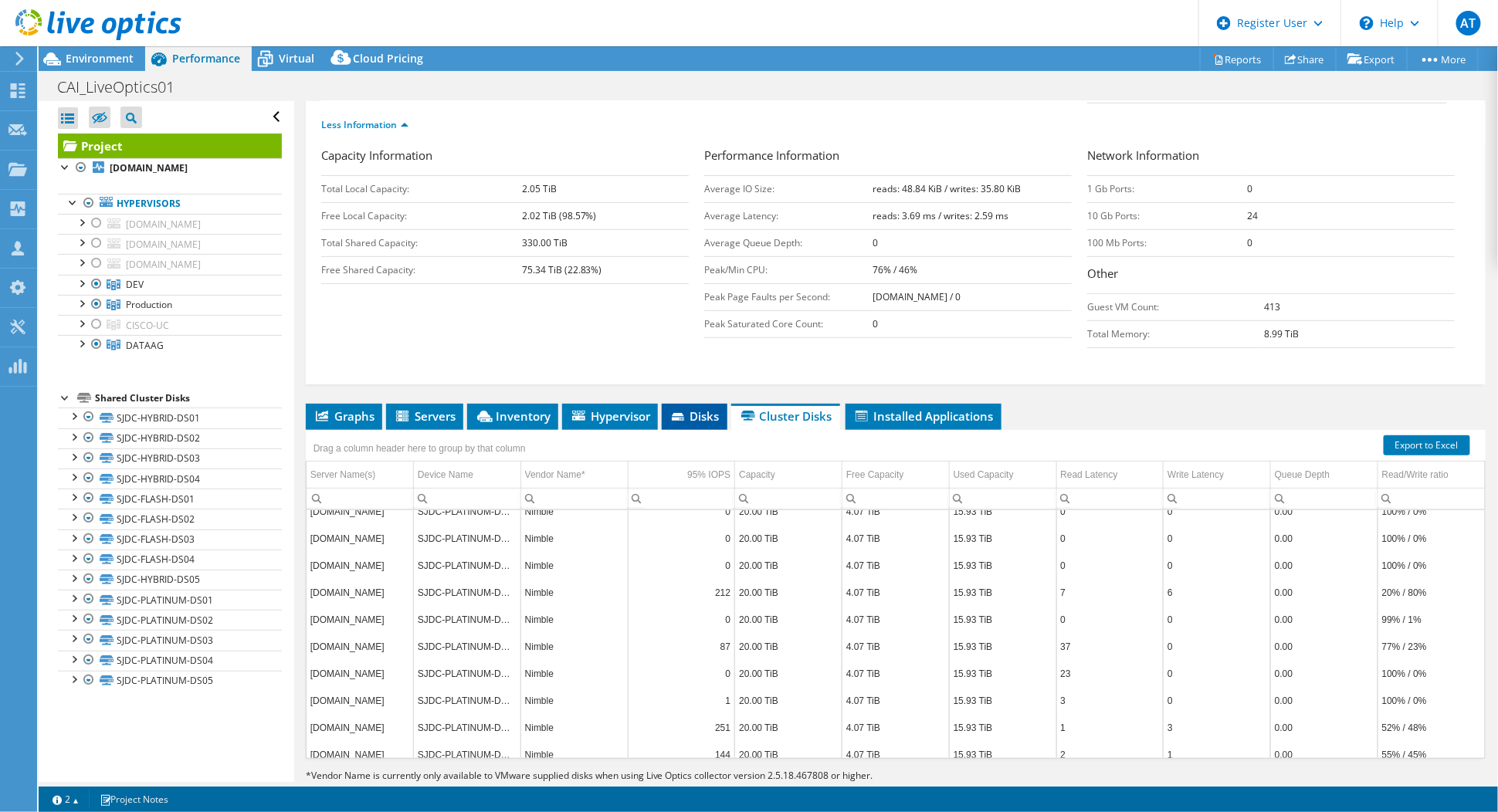
click at [706, 408] on span "Disks" at bounding box center [695, 416] width 51 height 16
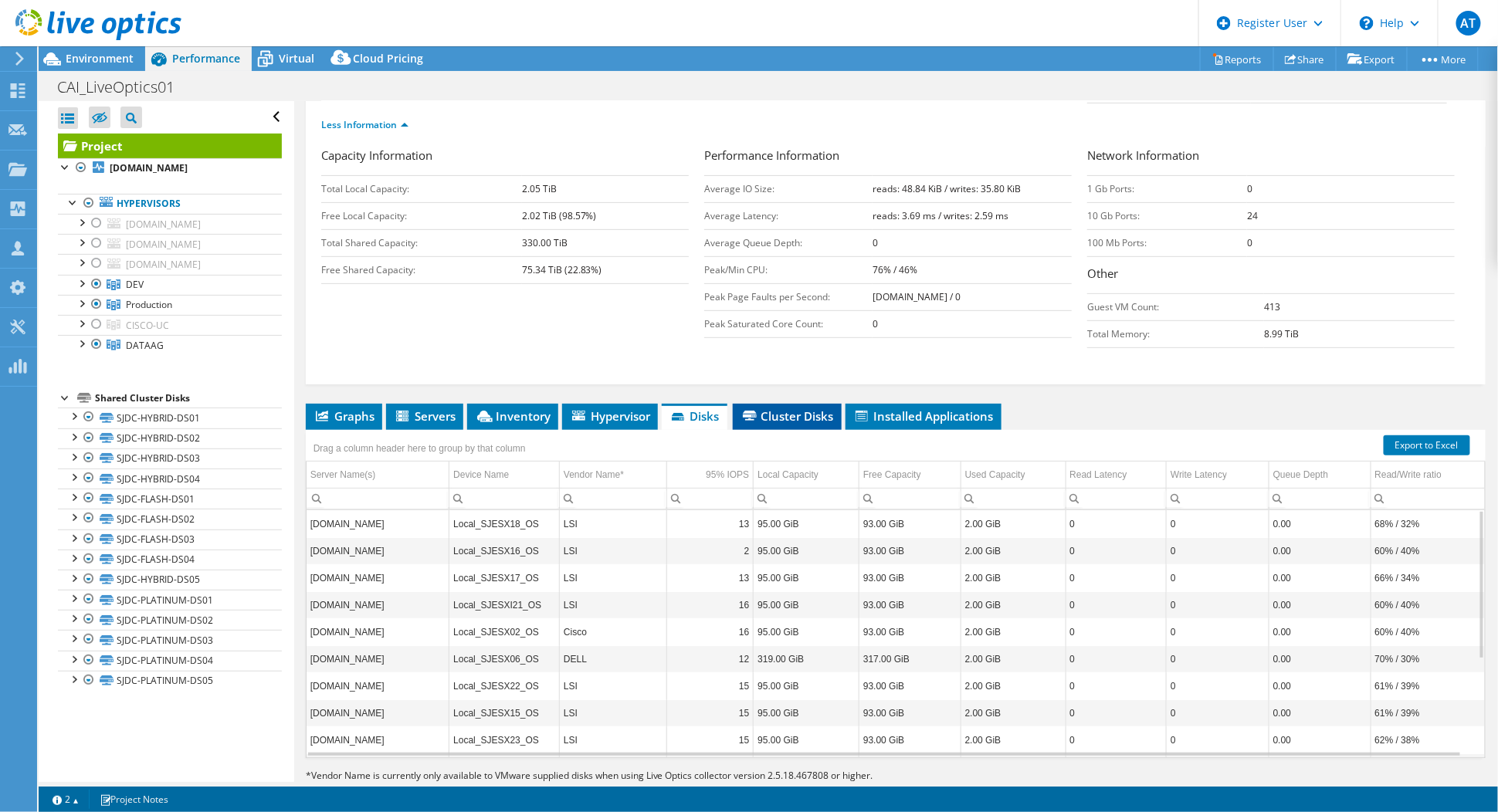
click at [802, 408] on span "Cluster Disks" at bounding box center [787, 416] width 93 height 16
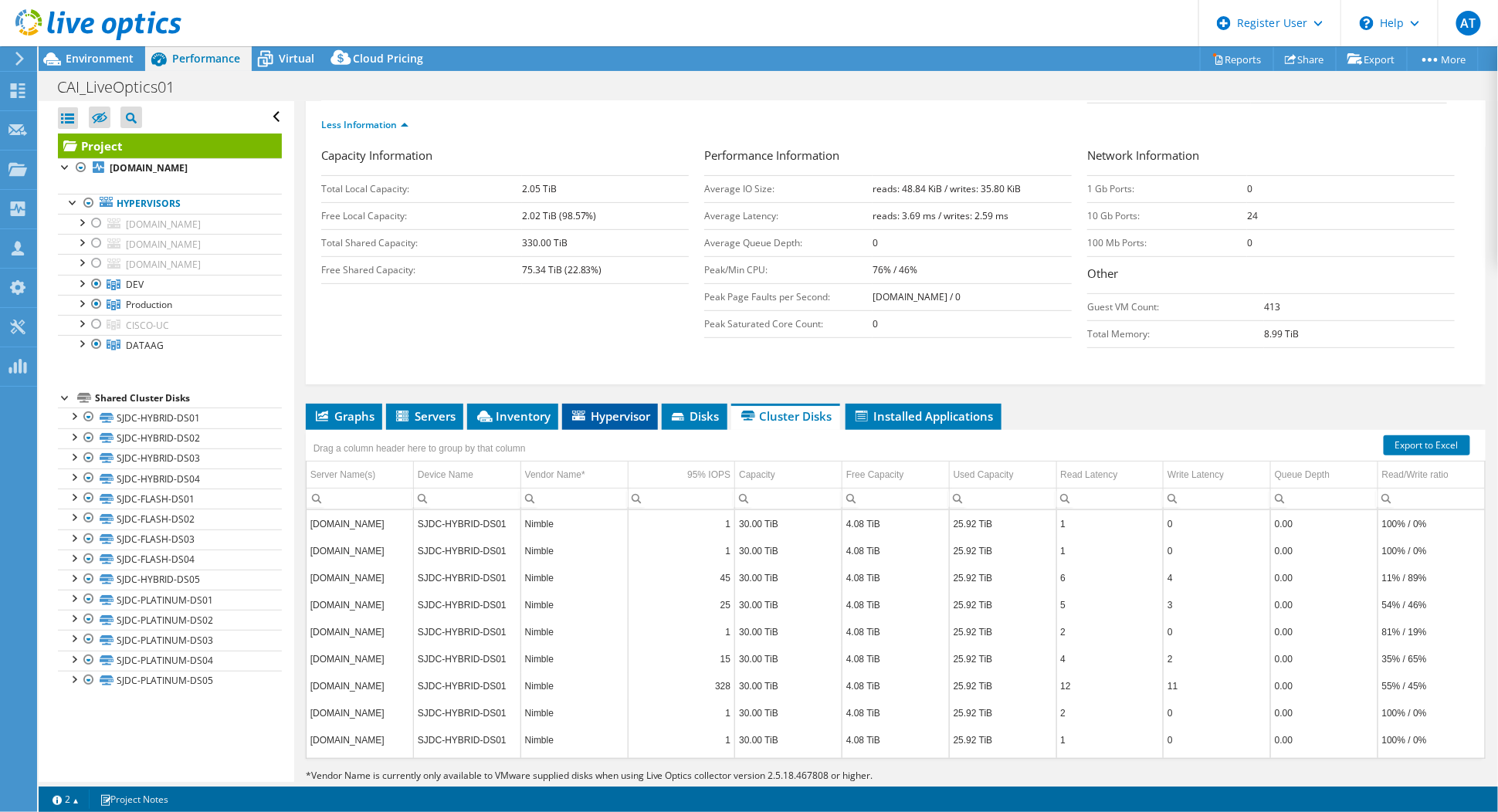
click at [610, 408] on span "Hypervisor" at bounding box center [609, 416] width 81 height 16
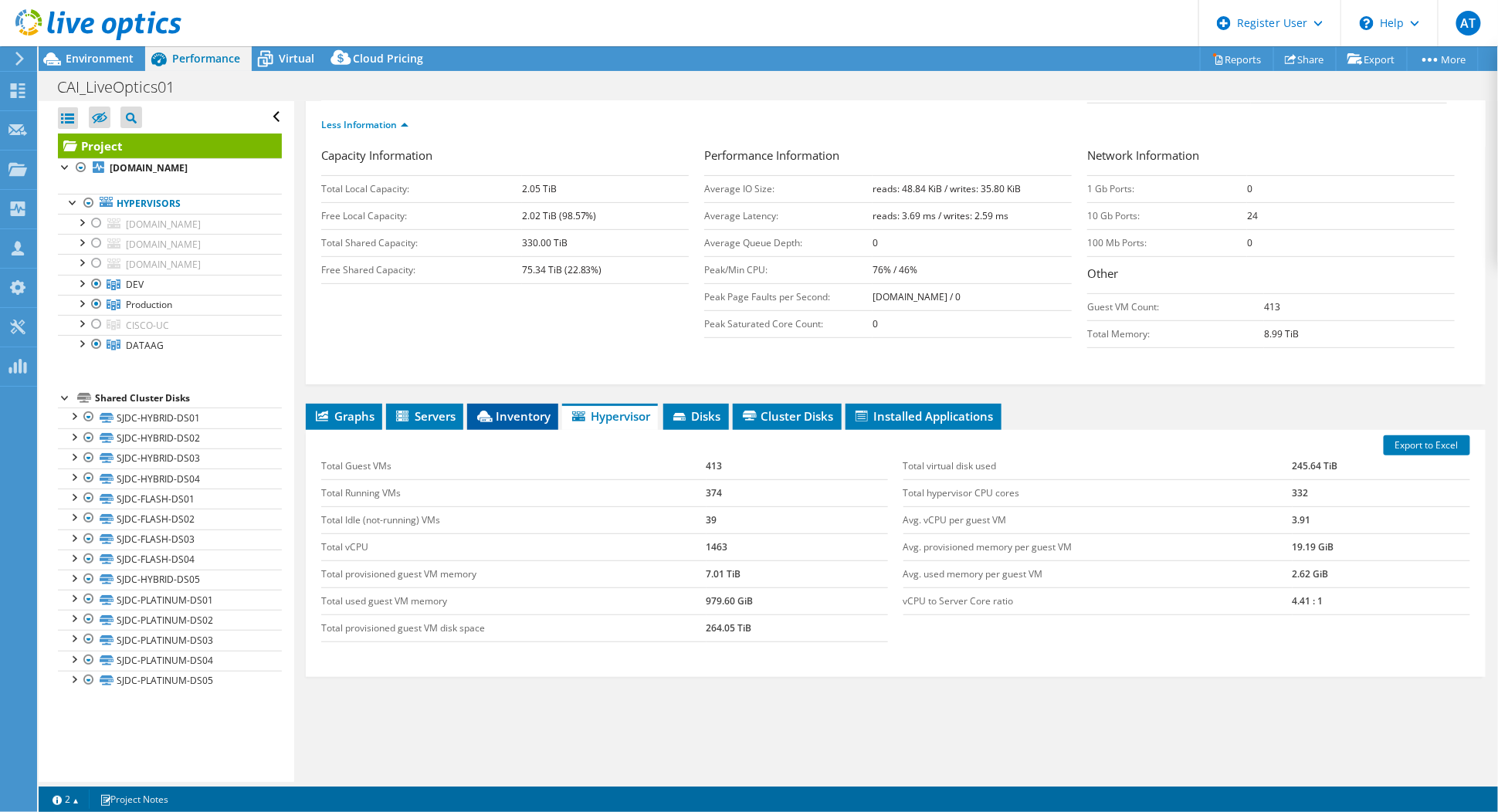
click at [494, 404] on li "Inventory" at bounding box center [513, 417] width 91 height 26
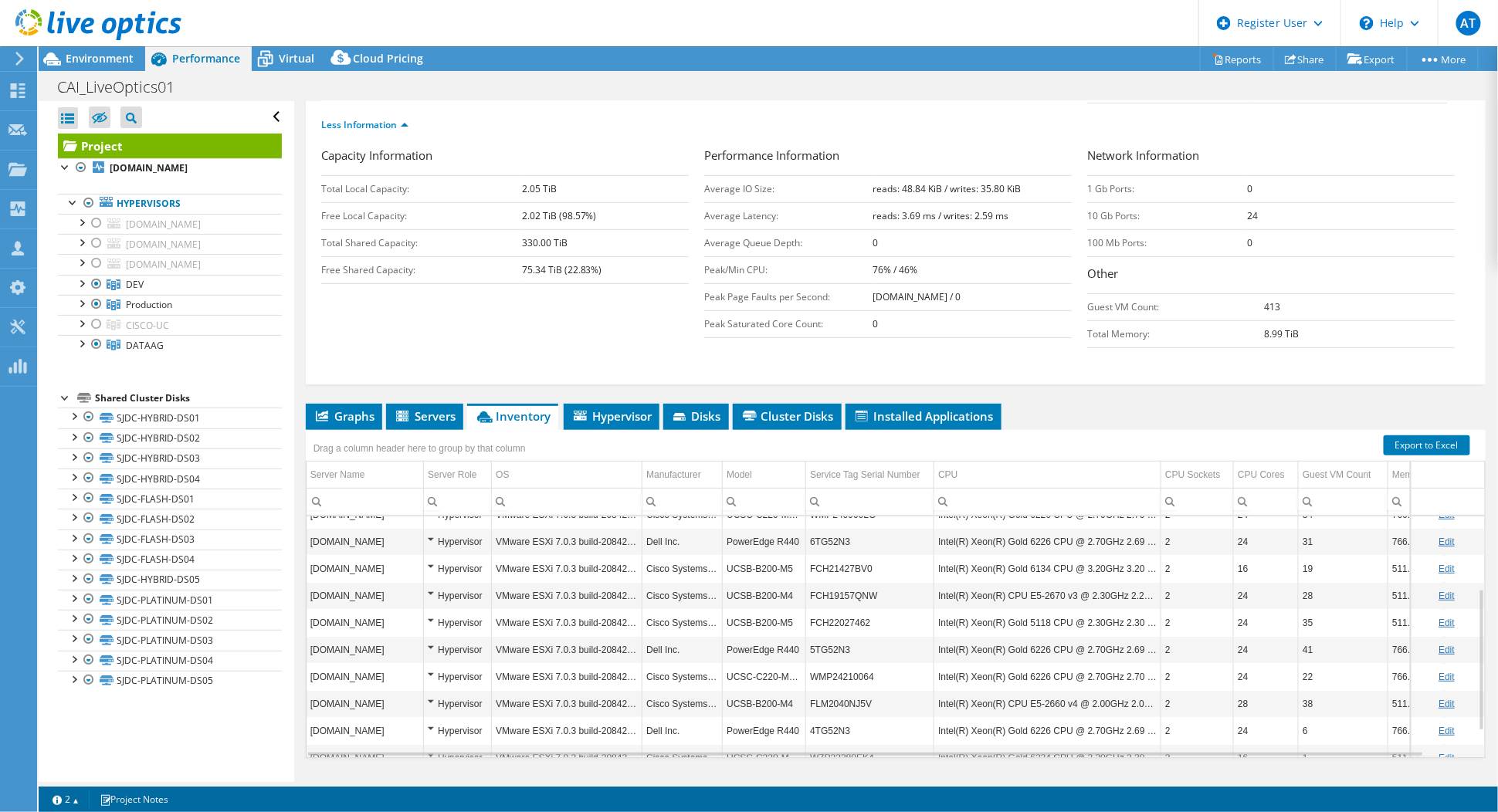
scroll to position [167, 0]
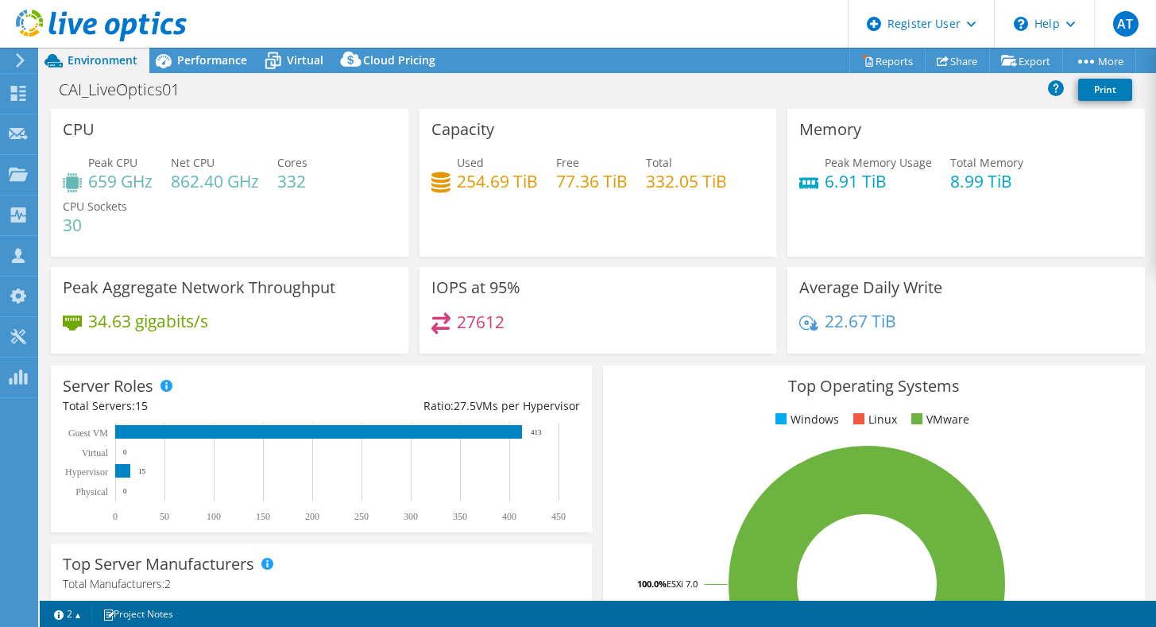
select select "[GEOGRAPHIC_DATA]"
select select "USD"
